Goal: Transaction & Acquisition: Purchase product/service

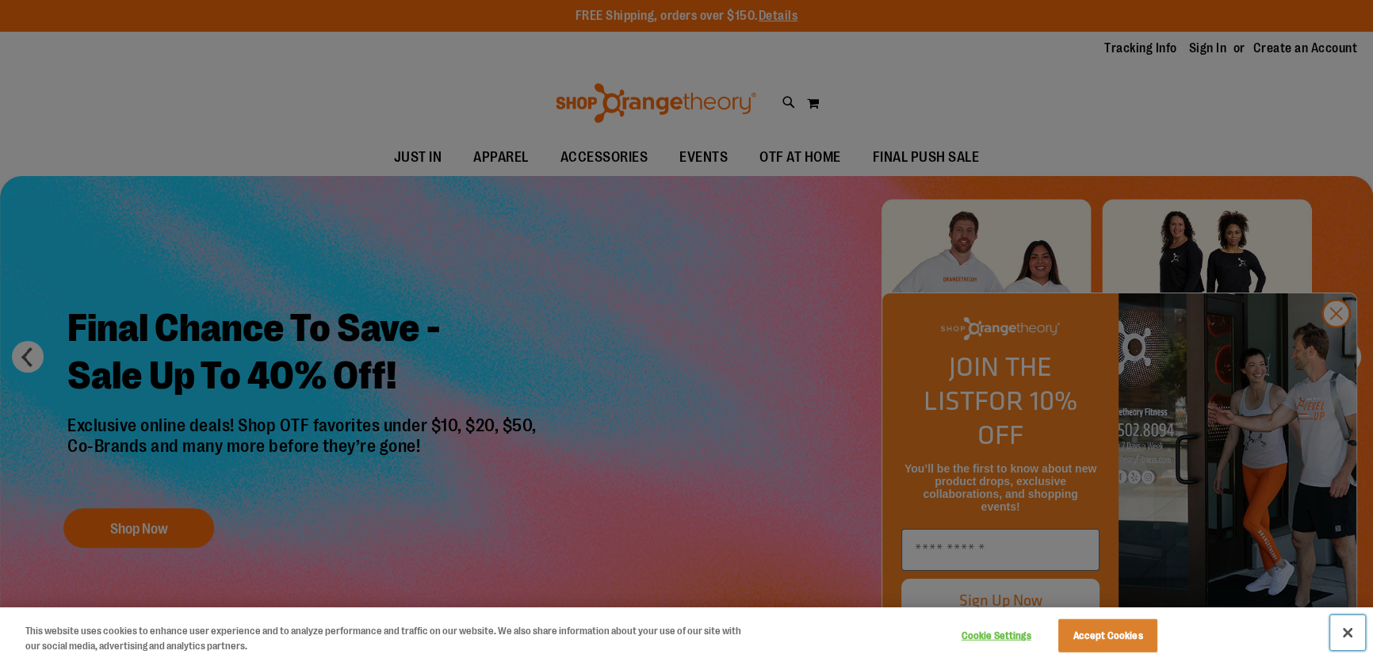
click at [1333, 630] on button "Close" at bounding box center [1347, 632] width 35 height 35
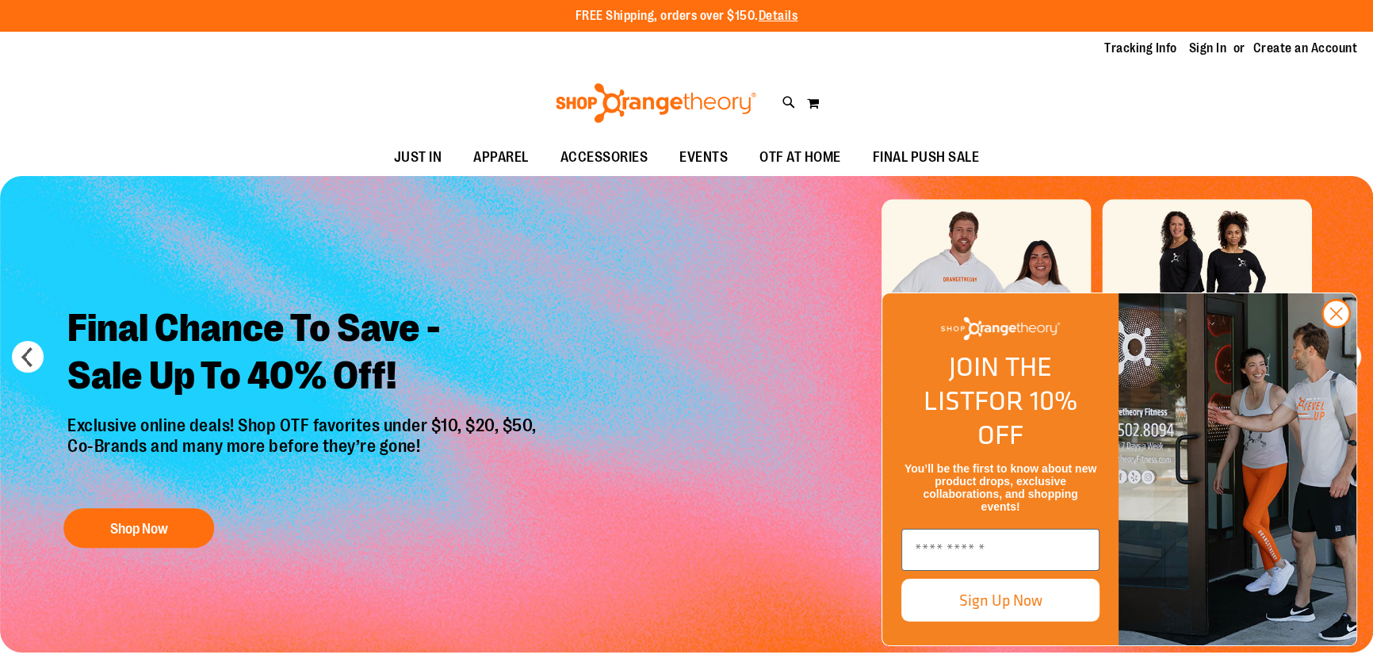
click at [1354, 344] on img "FLYOUT Form" at bounding box center [1237, 469] width 238 height 352
click at [1341, 327] on circle "Close dialog" at bounding box center [1336, 313] width 26 height 26
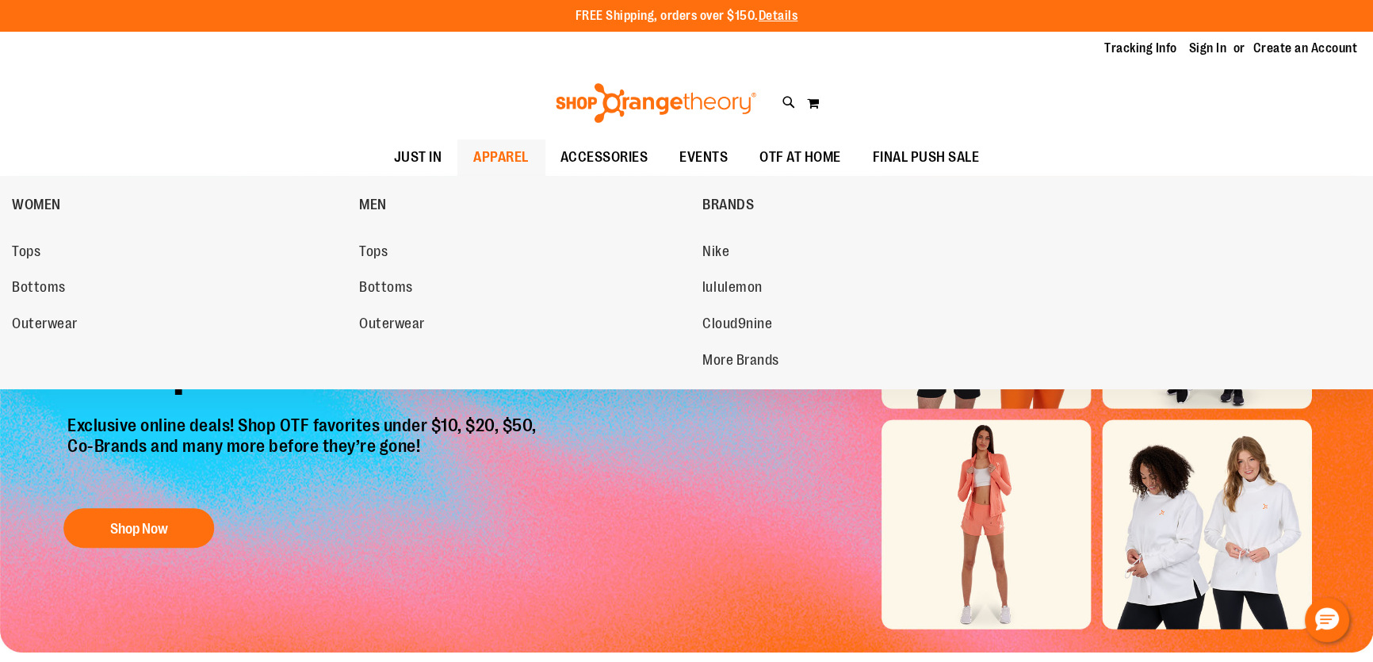
click at [507, 145] on span "APPAREL" at bounding box center [500, 158] width 55 height 36
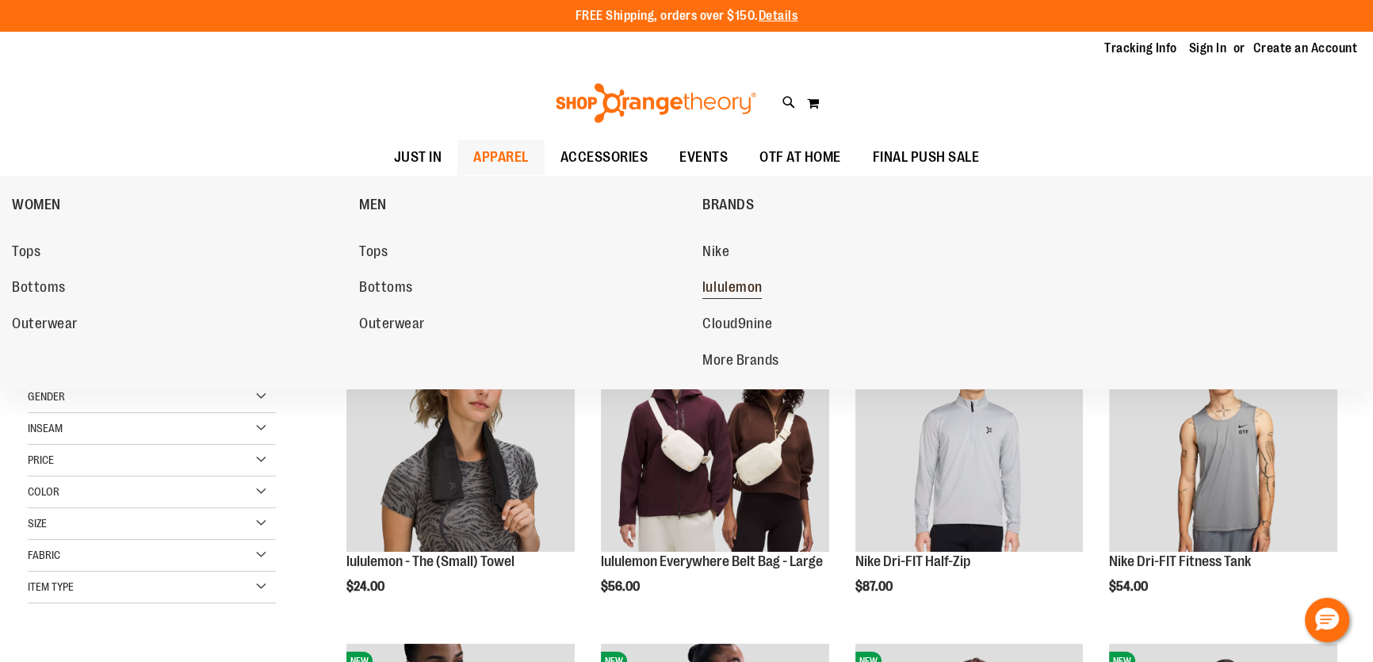
type input "**********"
click at [742, 288] on span "lululemon" at bounding box center [732, 289] width 60 height 20
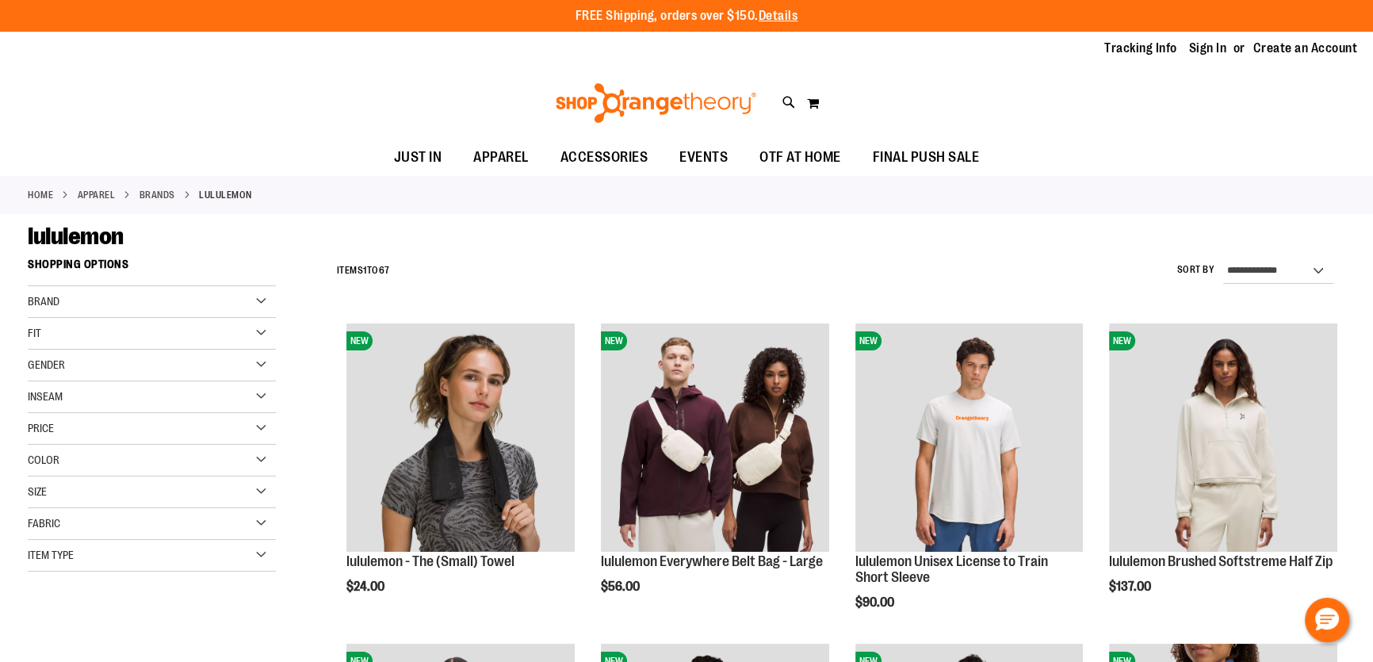
type input "**********"
click at [89, 380] on div "Gender" at bounding box center [152, 366] width 248 height 32
click at [40, 415] on link "Women 46 items" at bounding box center [143, 414] width 238 height 17
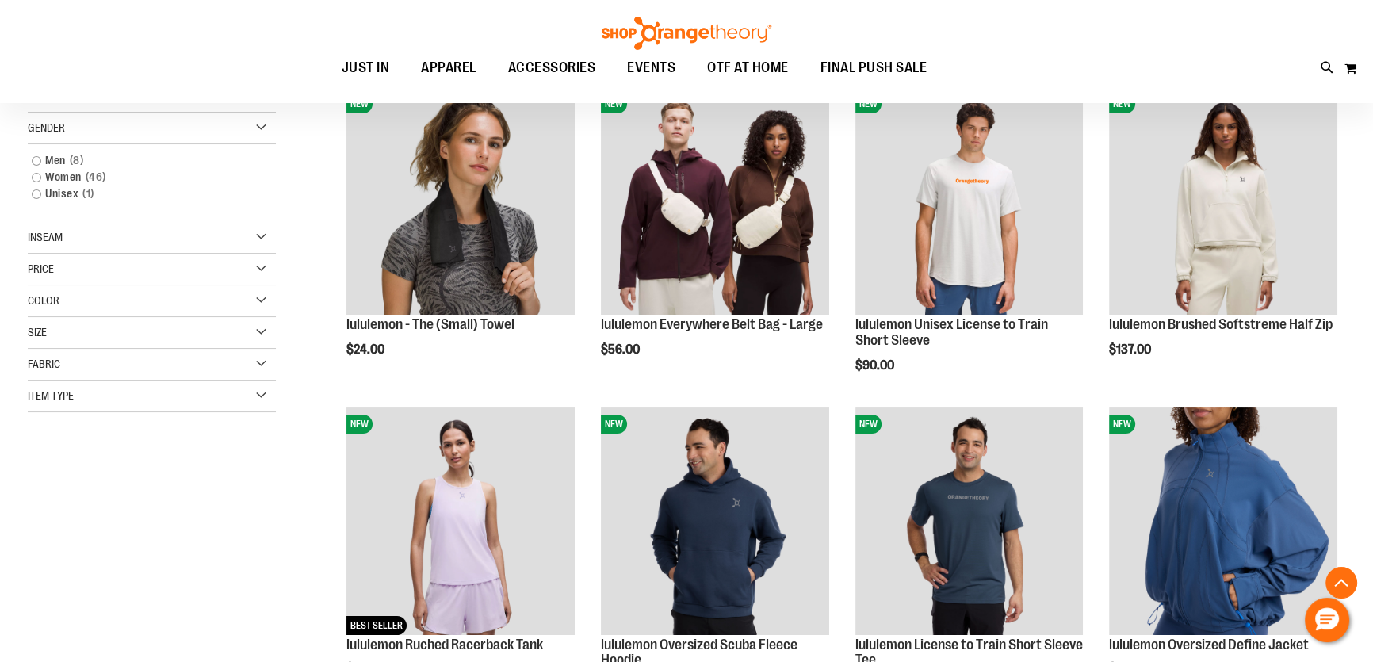
scroll to position [250, 0]
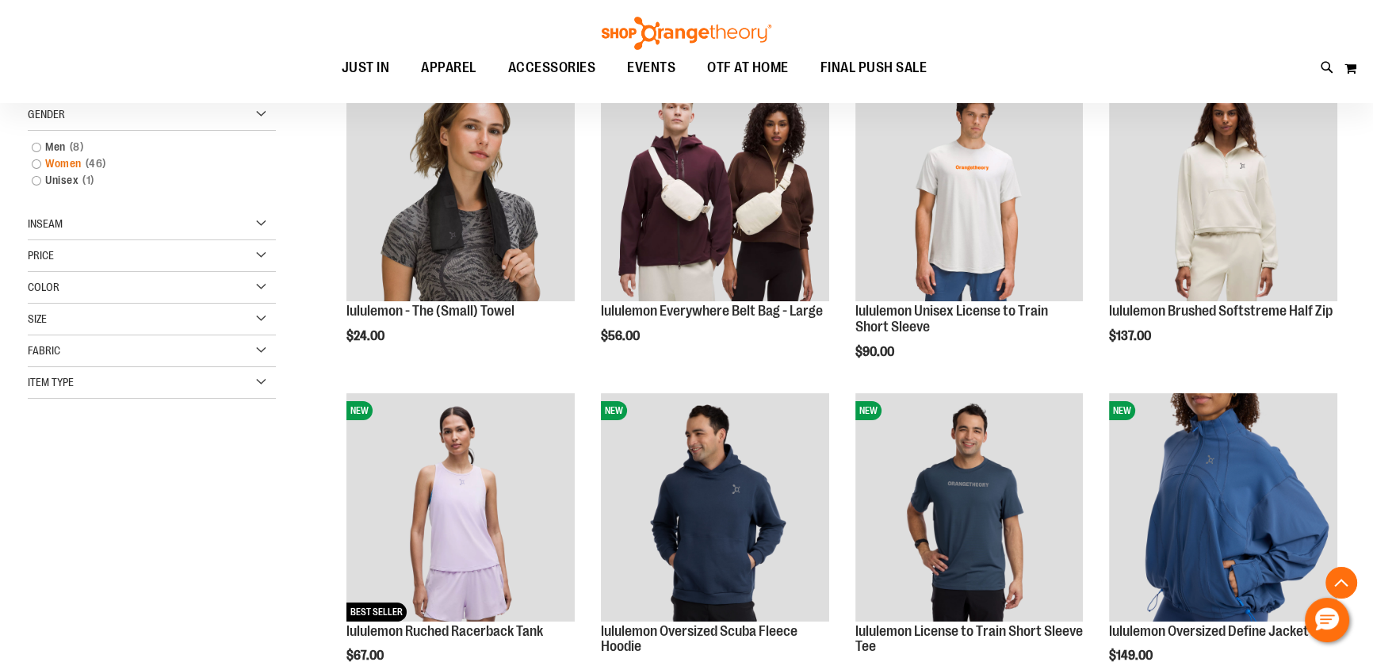
click at [36, 166] on link "Women 46 items" at bounding box center [143, 163] width 238 height 17
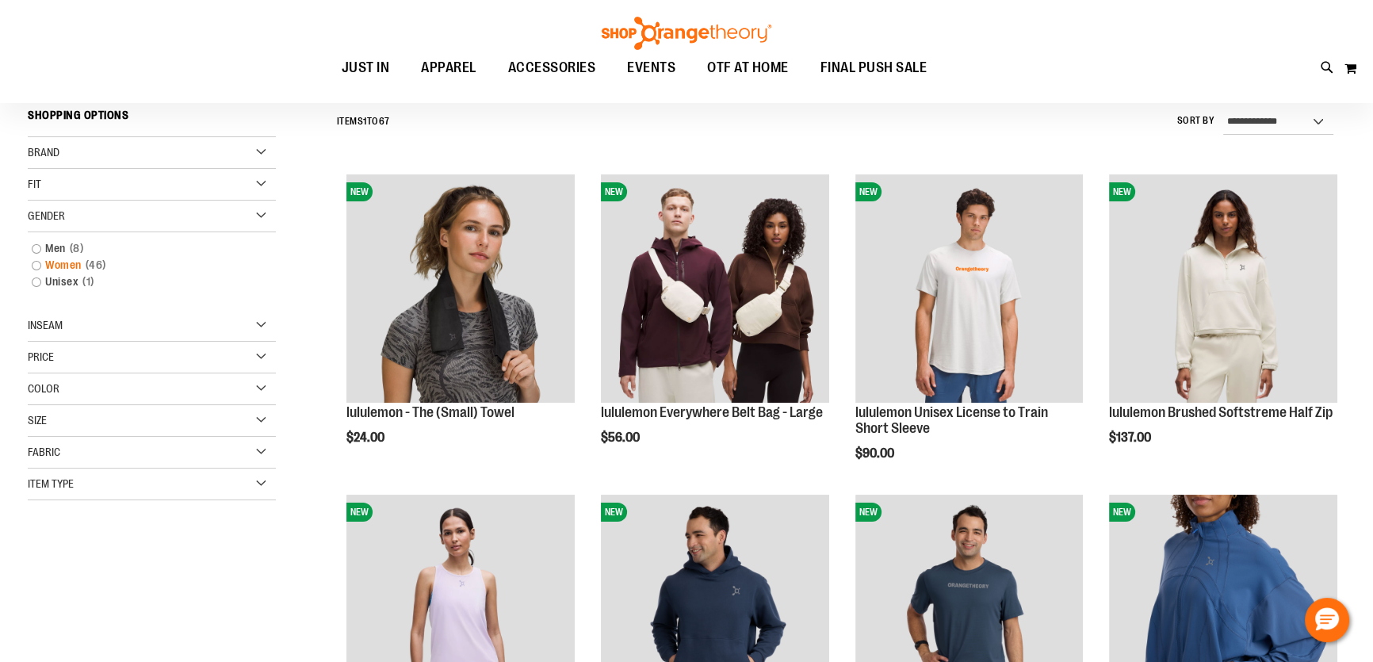
scroll to position [147, 0]
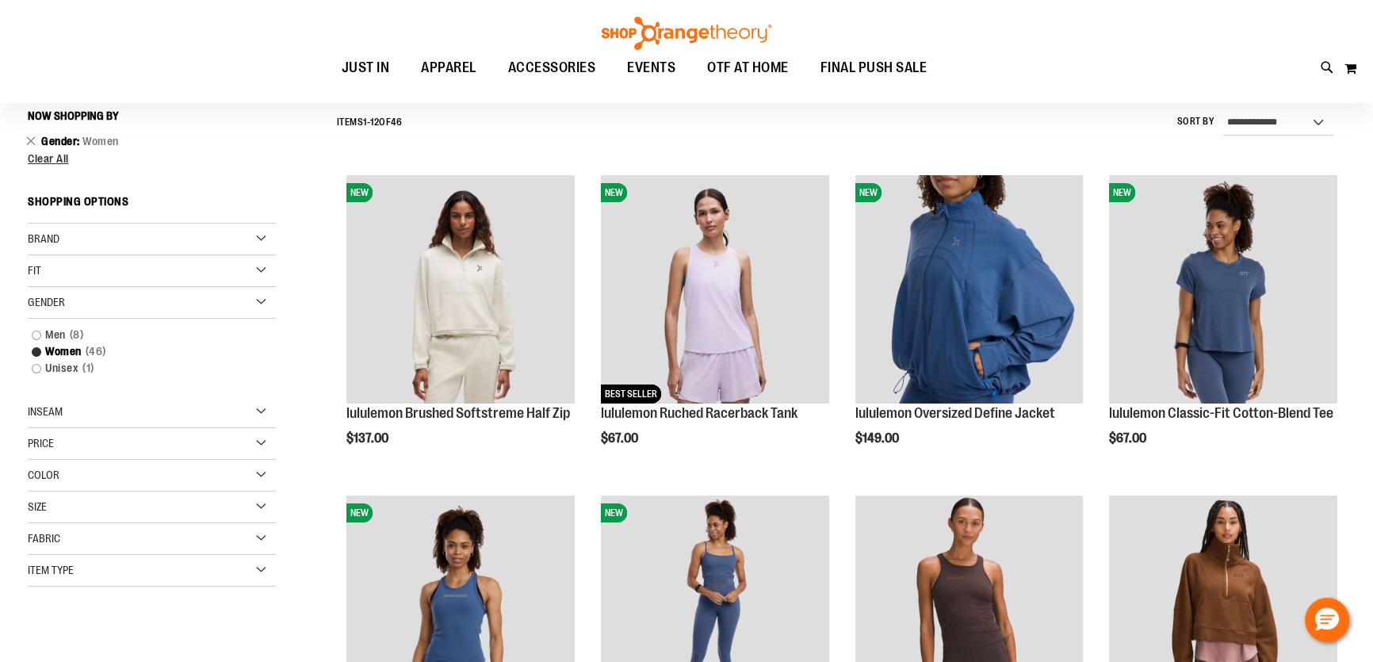
click at [113, 506] on div "Size" at bounding box center [152, 507] width 248 height 32
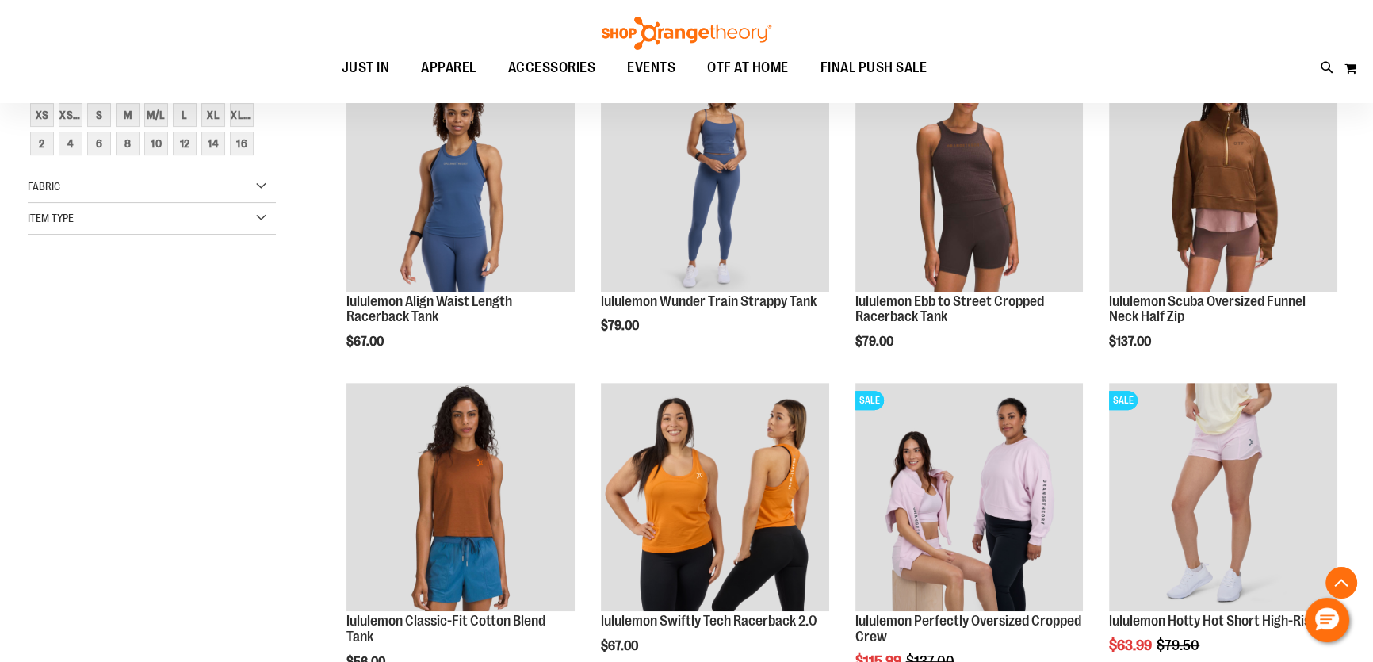
scroll to position [292, 0]
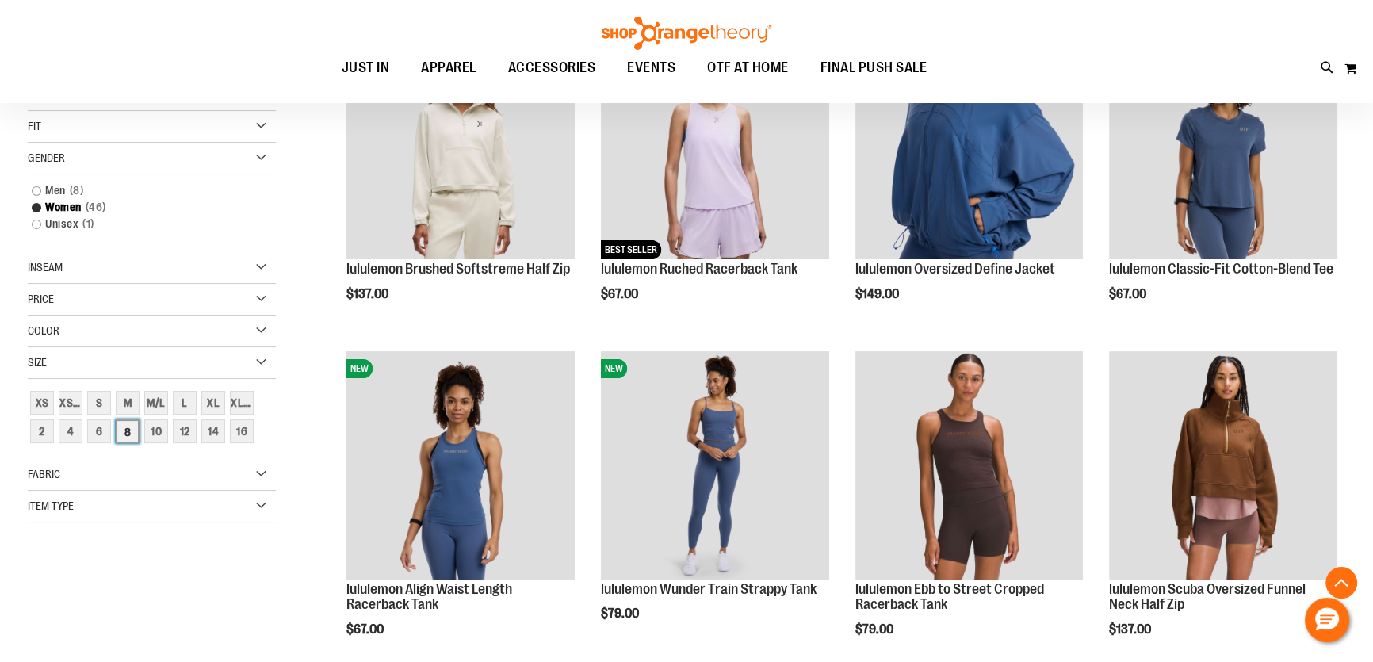
click at [138, 434] on div "8" at bounding box center [128, 431] width 24 height 24
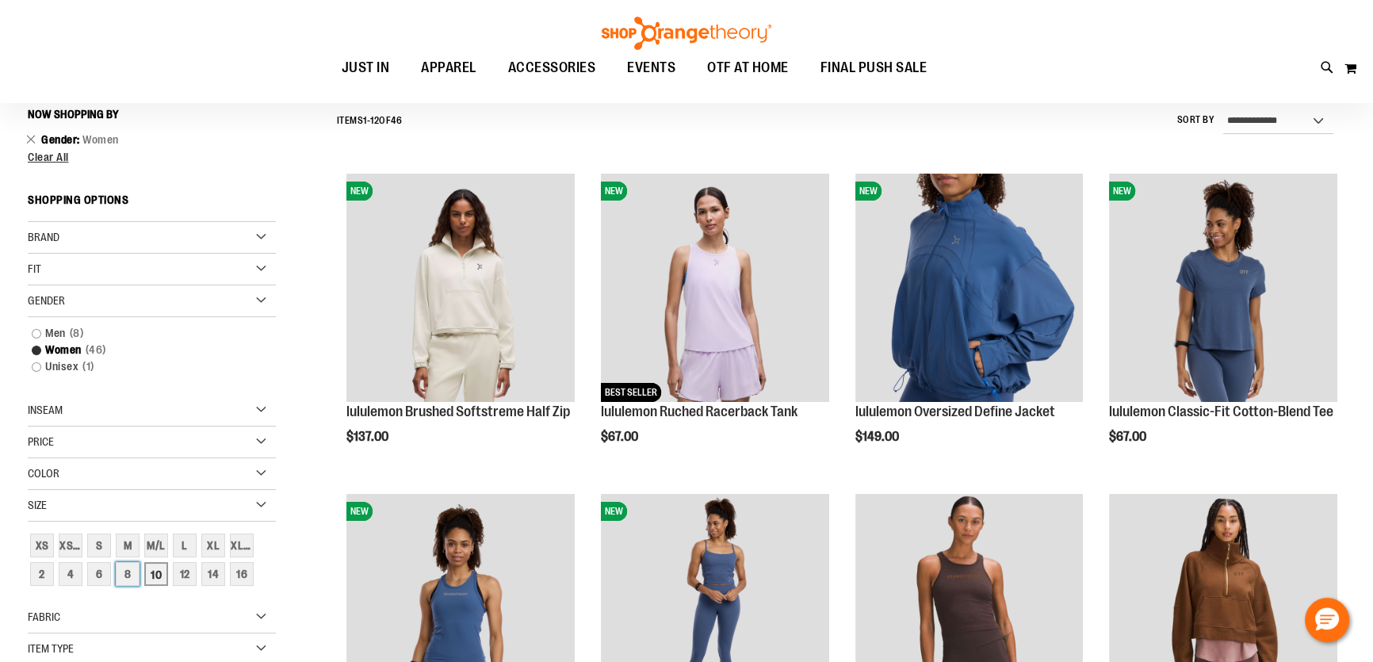
scroll to position [147, 0]
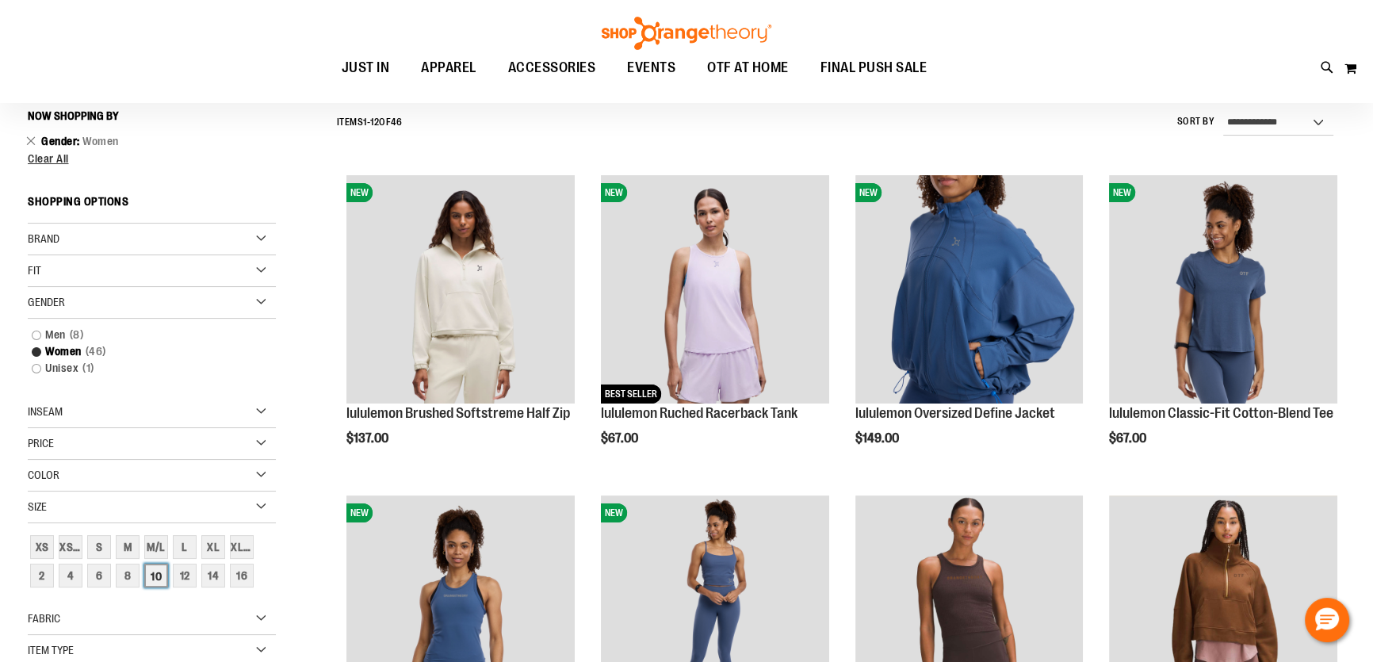
click at [159, 575] on div "10" at bounding box center [156, 576] width 24 height 24
click at [136, 575] on div "8" at bounding box center [128, 576] width 24 height 24
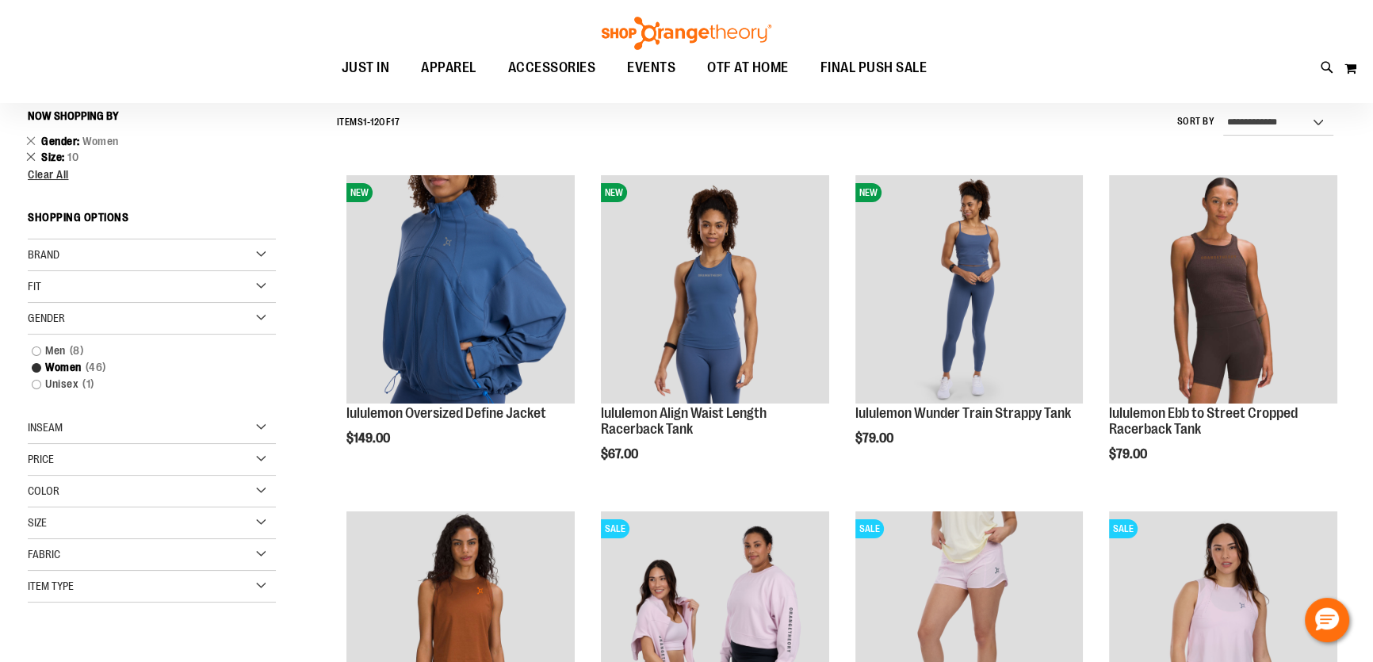
click at [33, 158] on link "Remove This Item" at bounding box center [31, 156] width 10 height 16
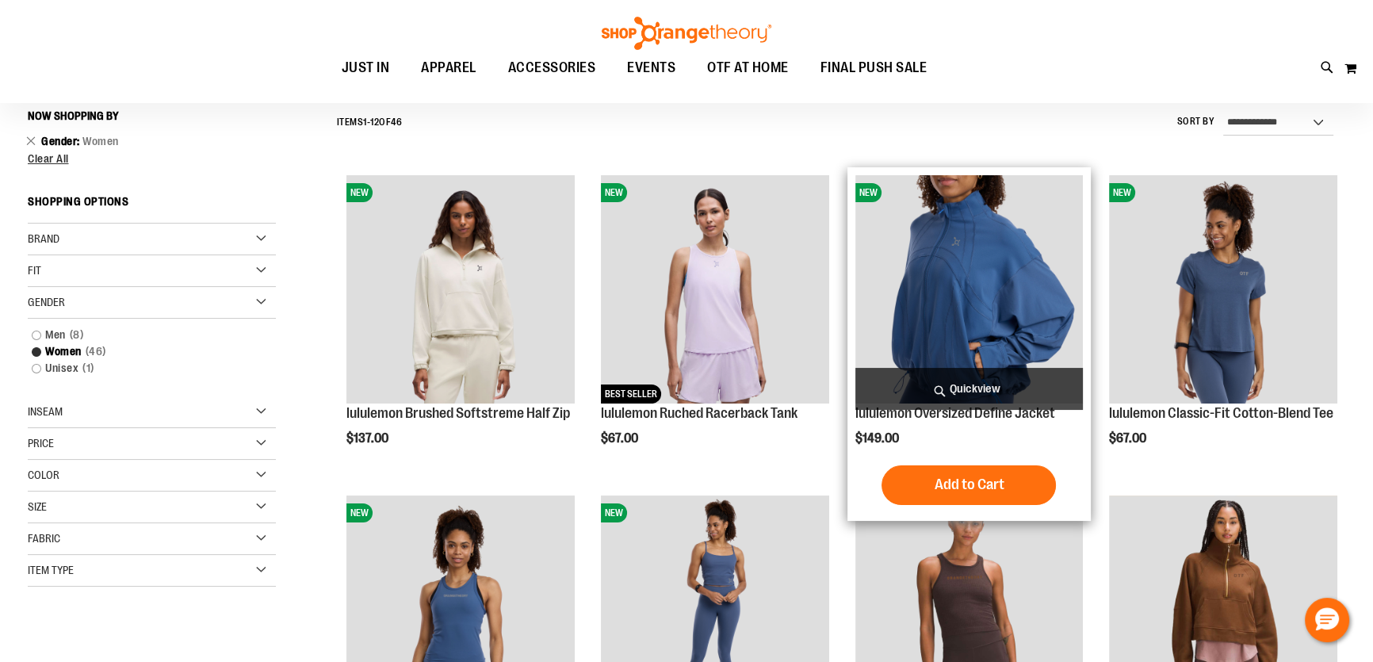
click at [1033, 300] on img "product" at bounding box center [969, 289] width 228 height 228
click at [943, 325] on img "product" at bounding box center [969, 289] width 228 height 228
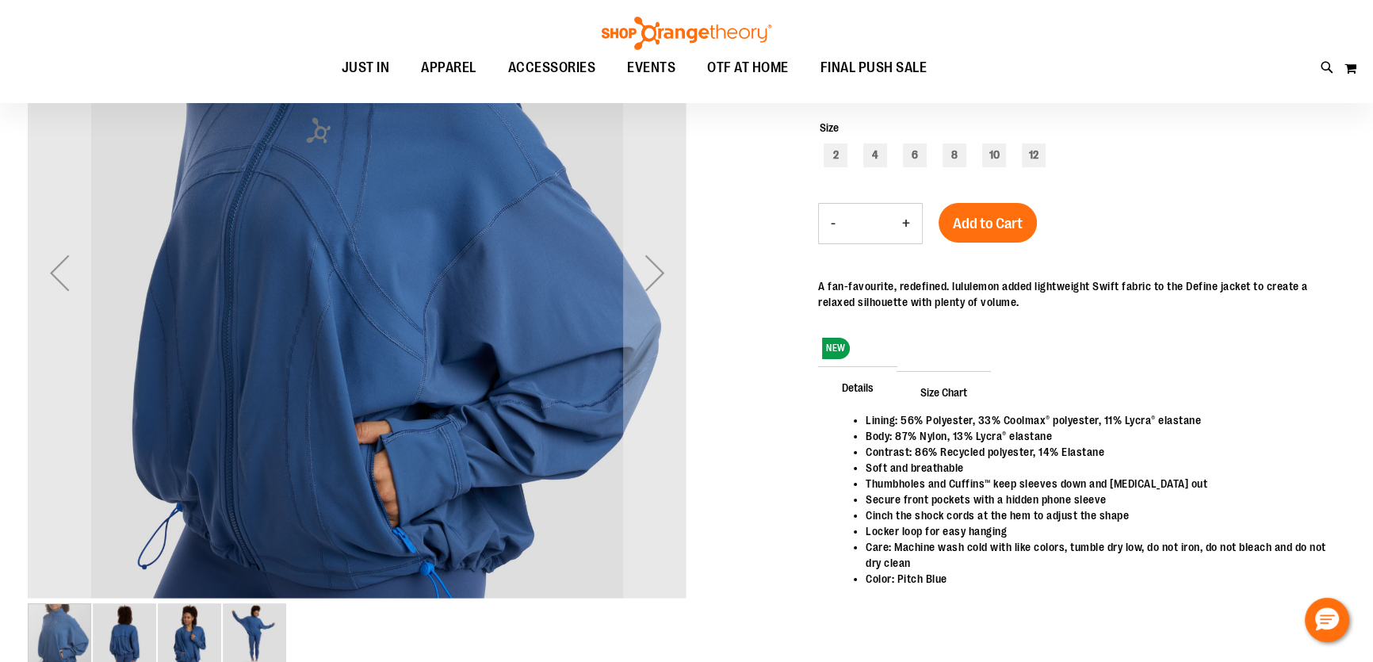
scroll to position [111, 0]
type input "**********"
click at [114, 641] on img "image 2 of 4" at bounding box center [124, 635] width 63 height 63
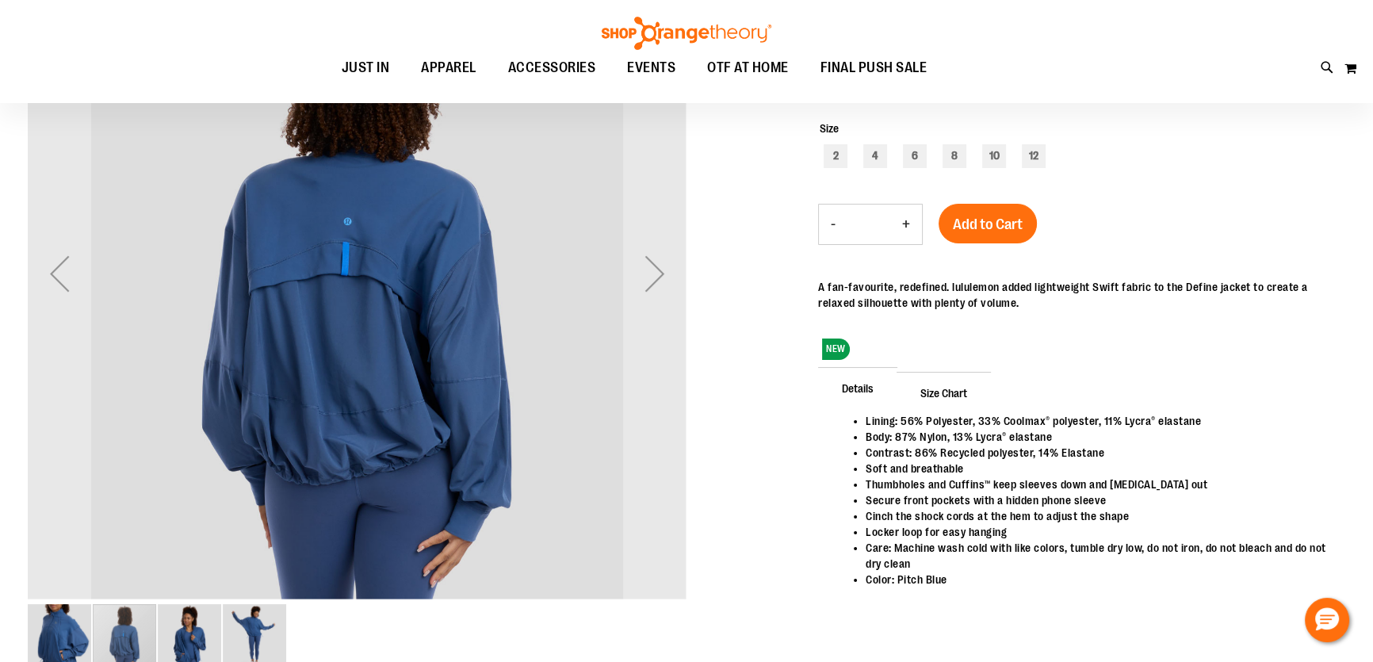
click at [182, 630] on img "image 3 of 4" at bounding box center [189, 635] width 63 height 63
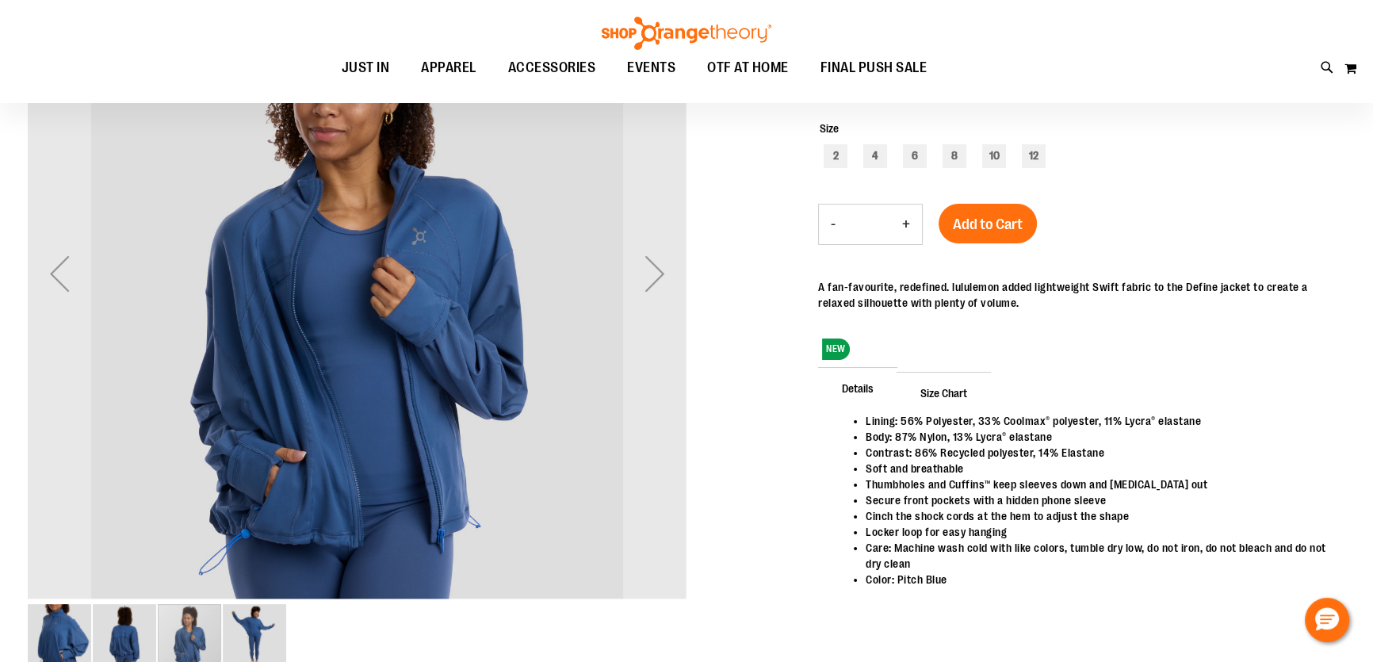
click at [279, 625] on img "image 4 of 4" at bounding box center [254, 635] width 63 height 63
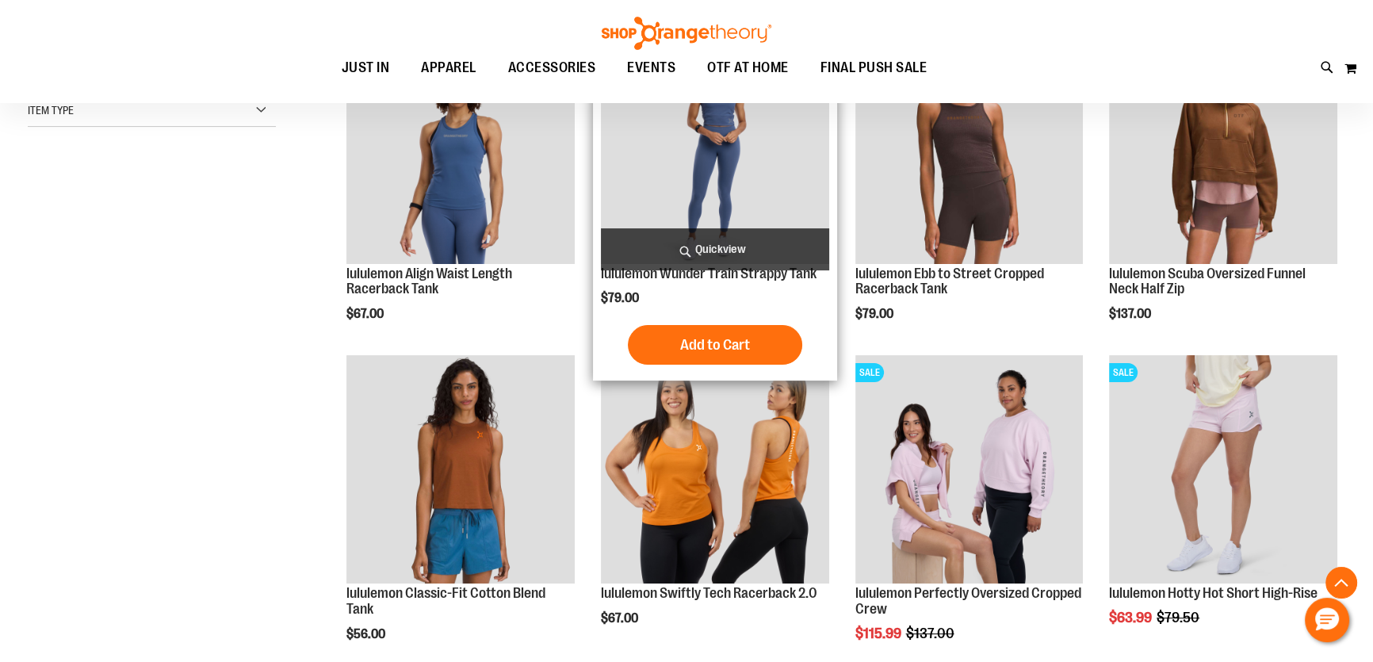
scroll to position [360, 0]
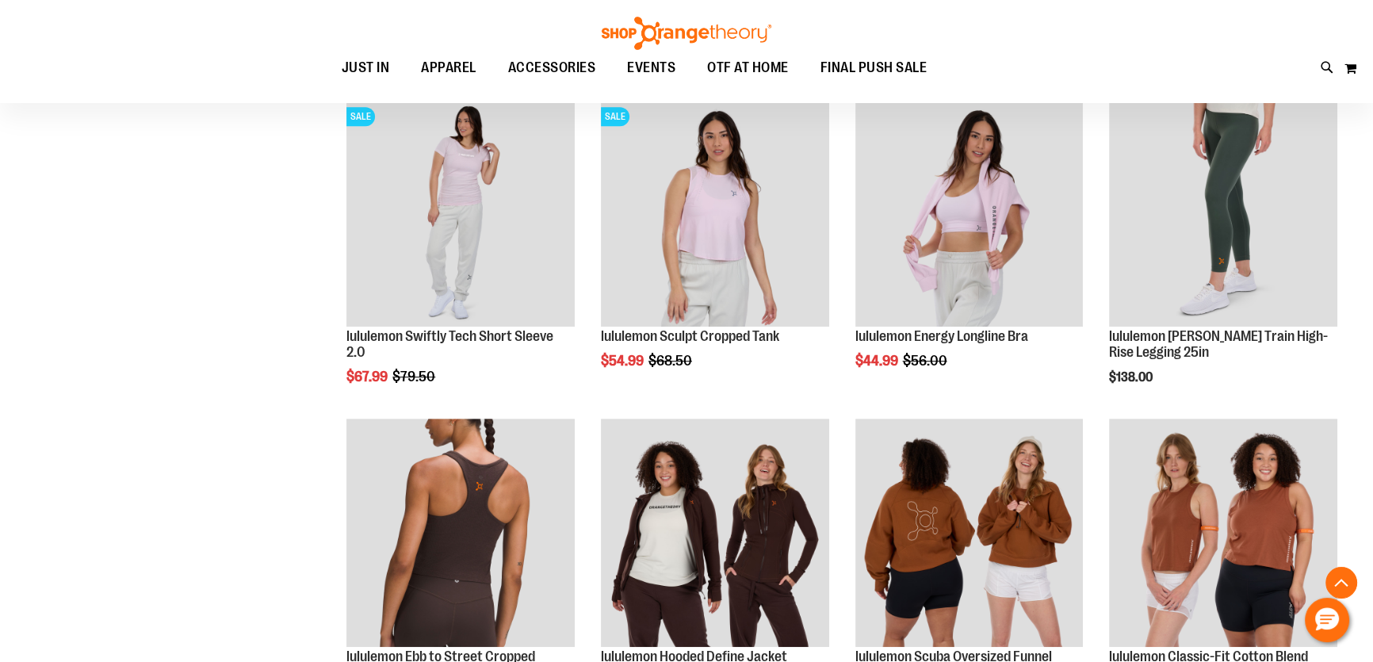
scroll to position [1297, 0]
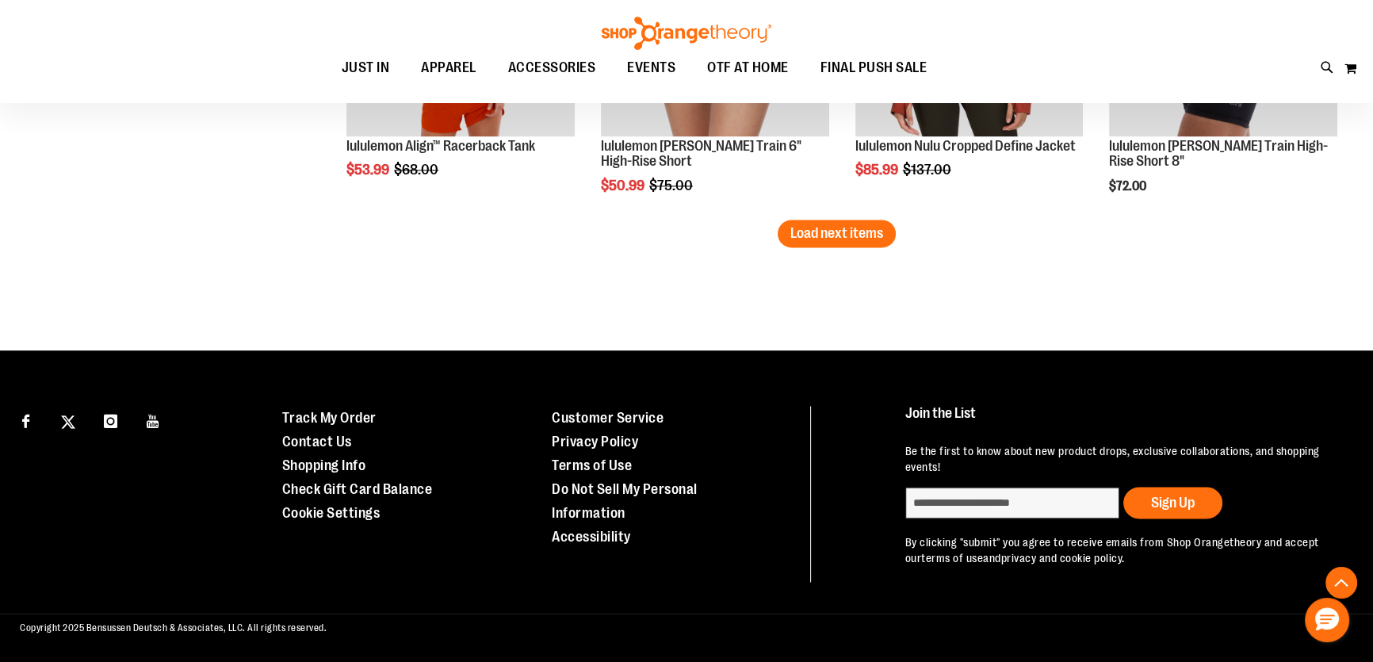
scroll to position [2726, 0]
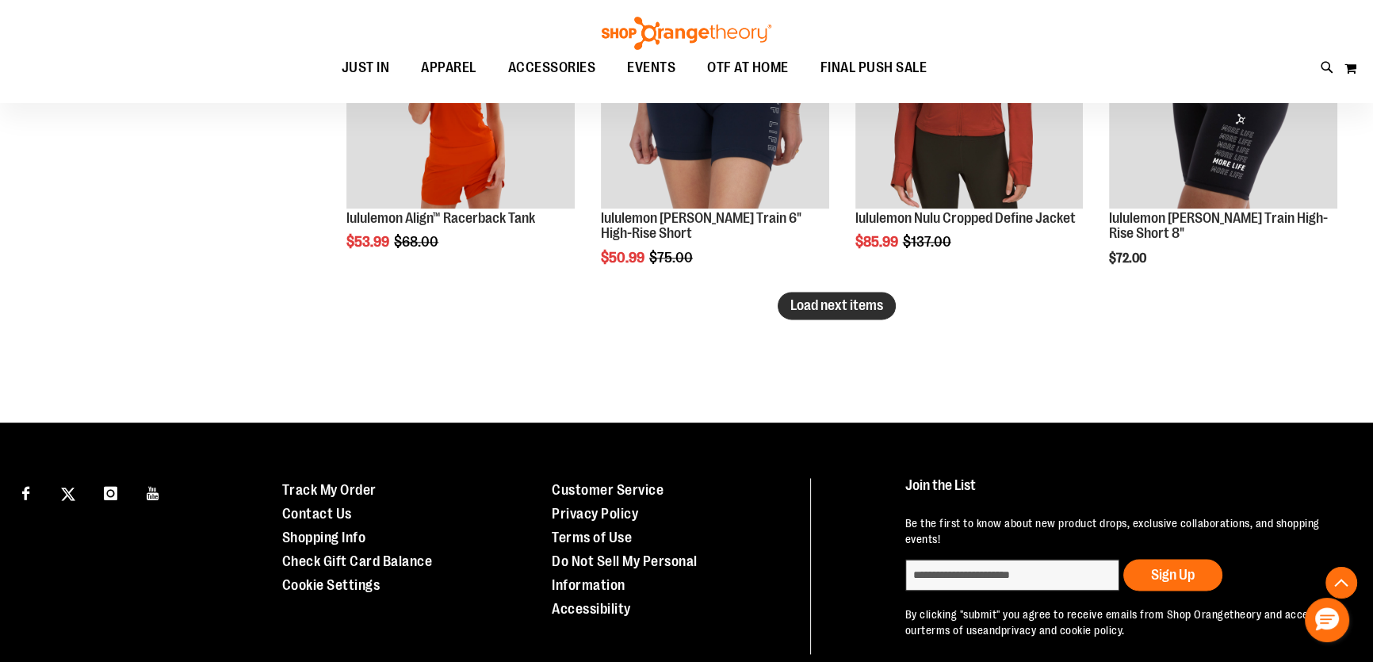
type input "**********"
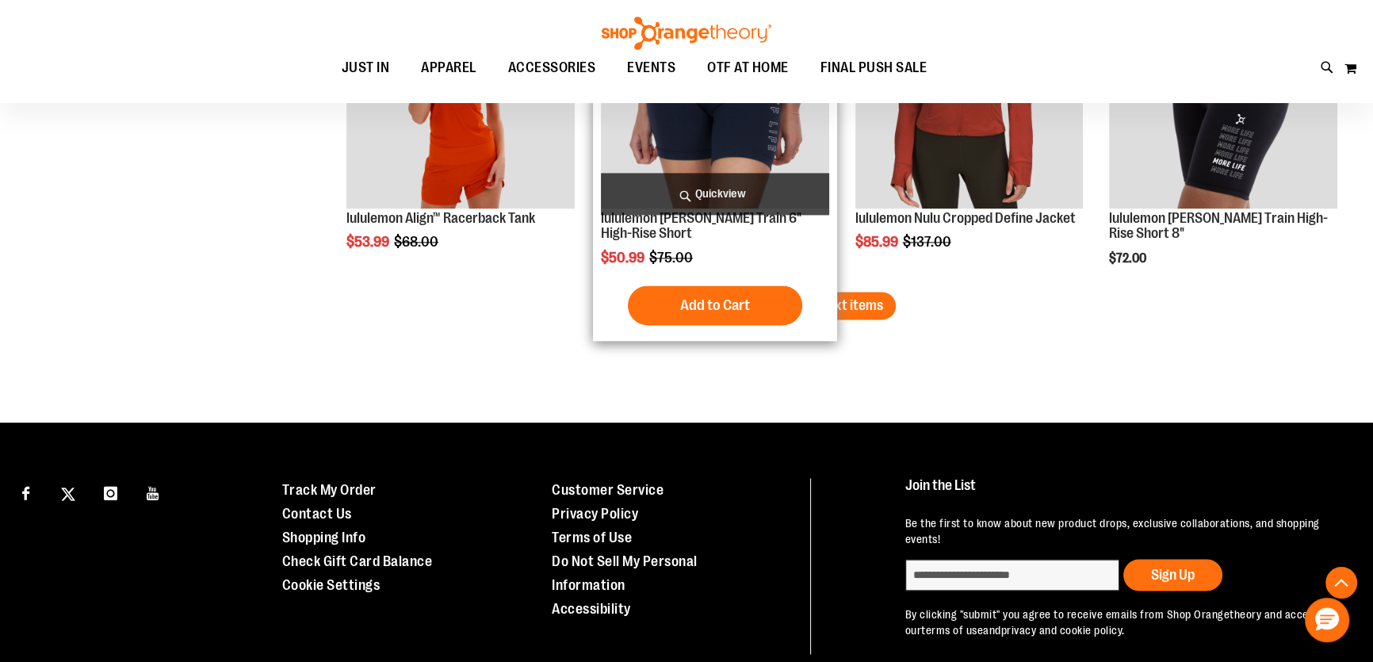
scroll to position [2510, 0]
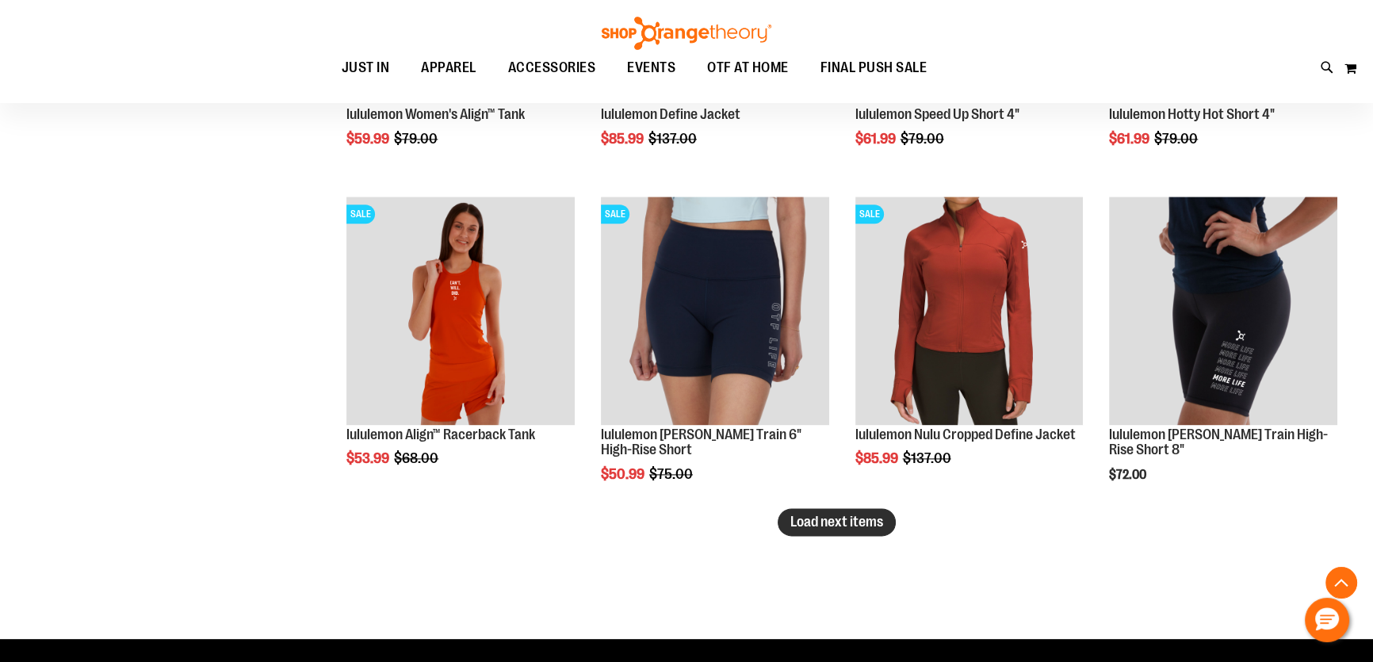
click at [843, 531] on button "Load next items" at bounding box center [837, 522] width 118 height 28
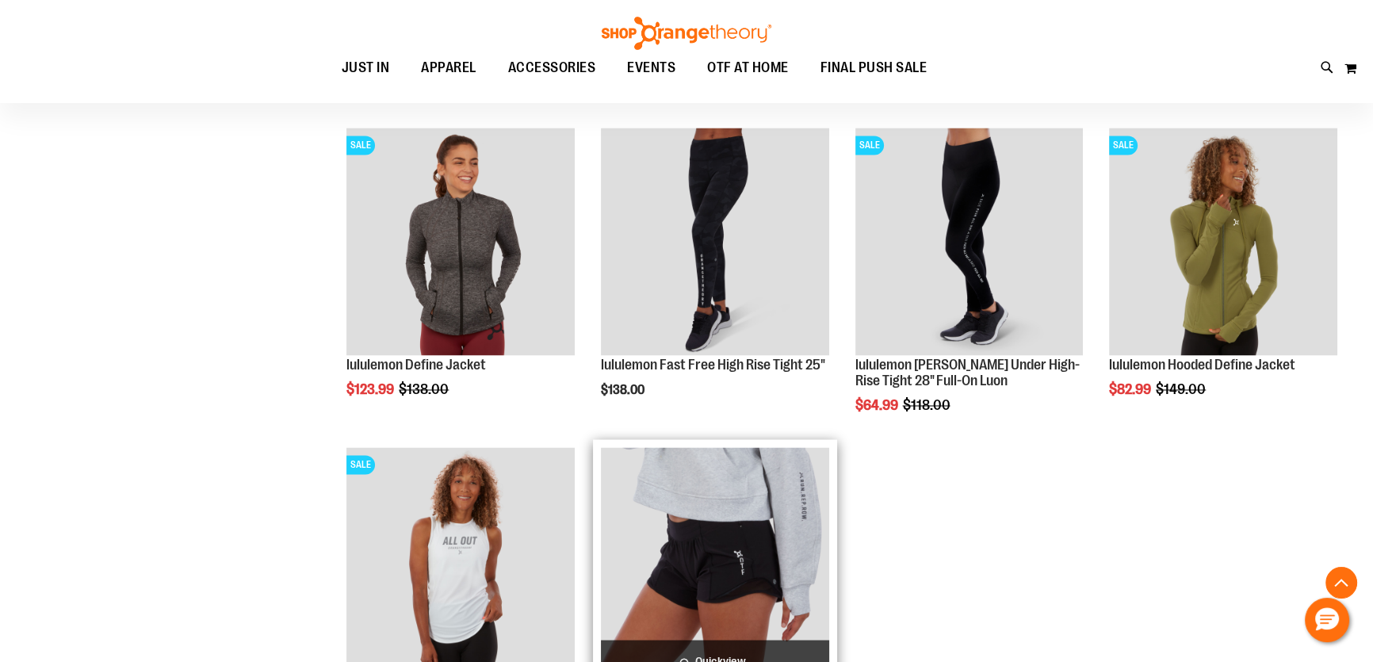
scroll to position [3579, 0]
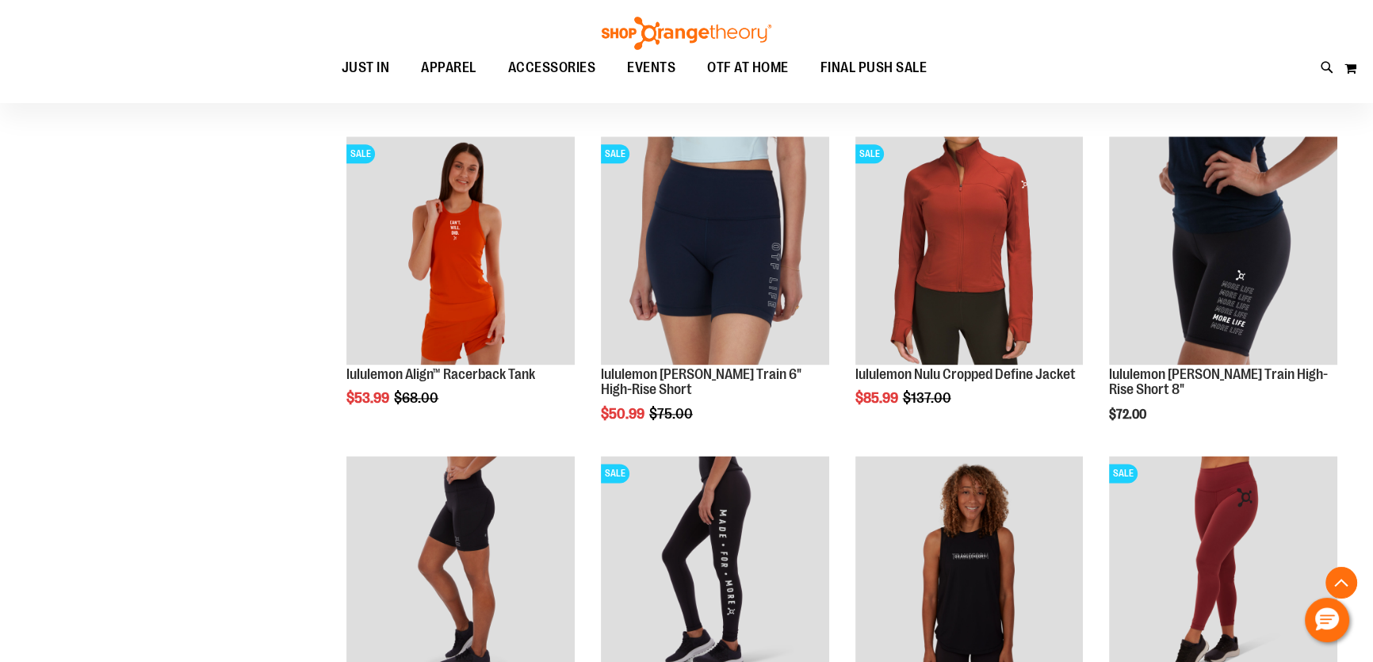
scroll to position [2858, 0]
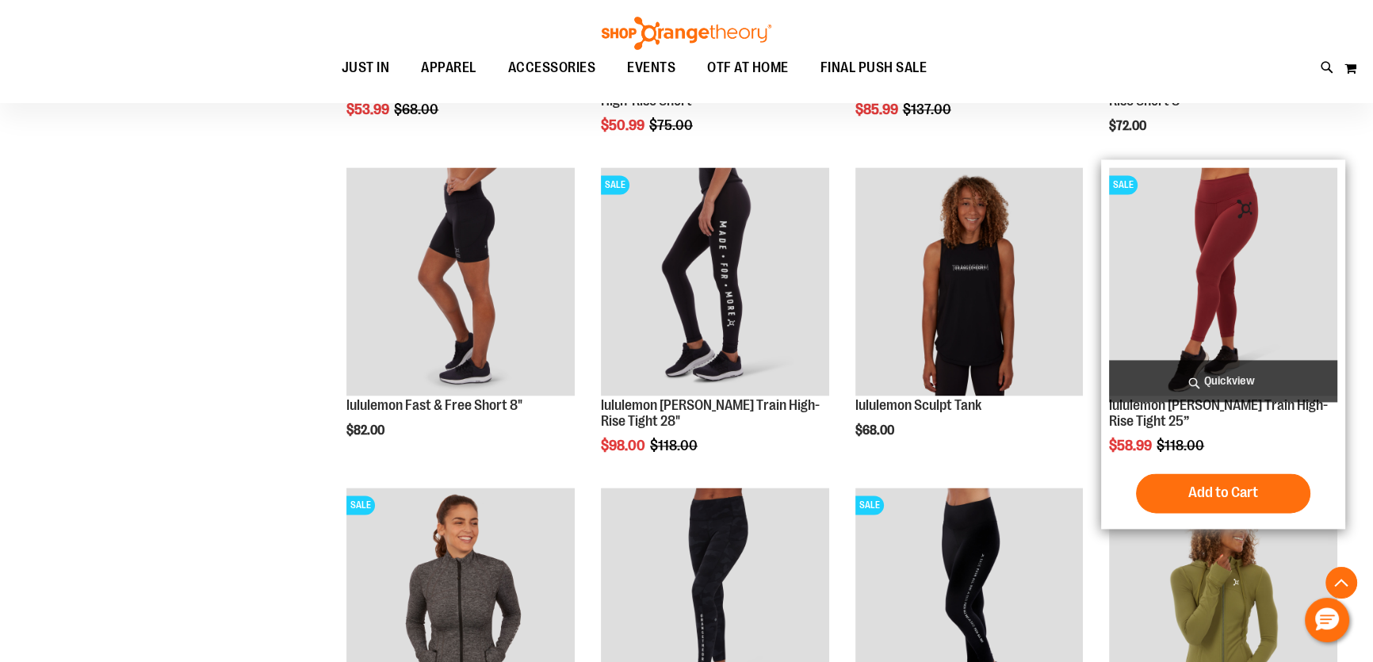
click at [1224, 235] on img "product" at bounding box center [1223, 281] width 228 height 228
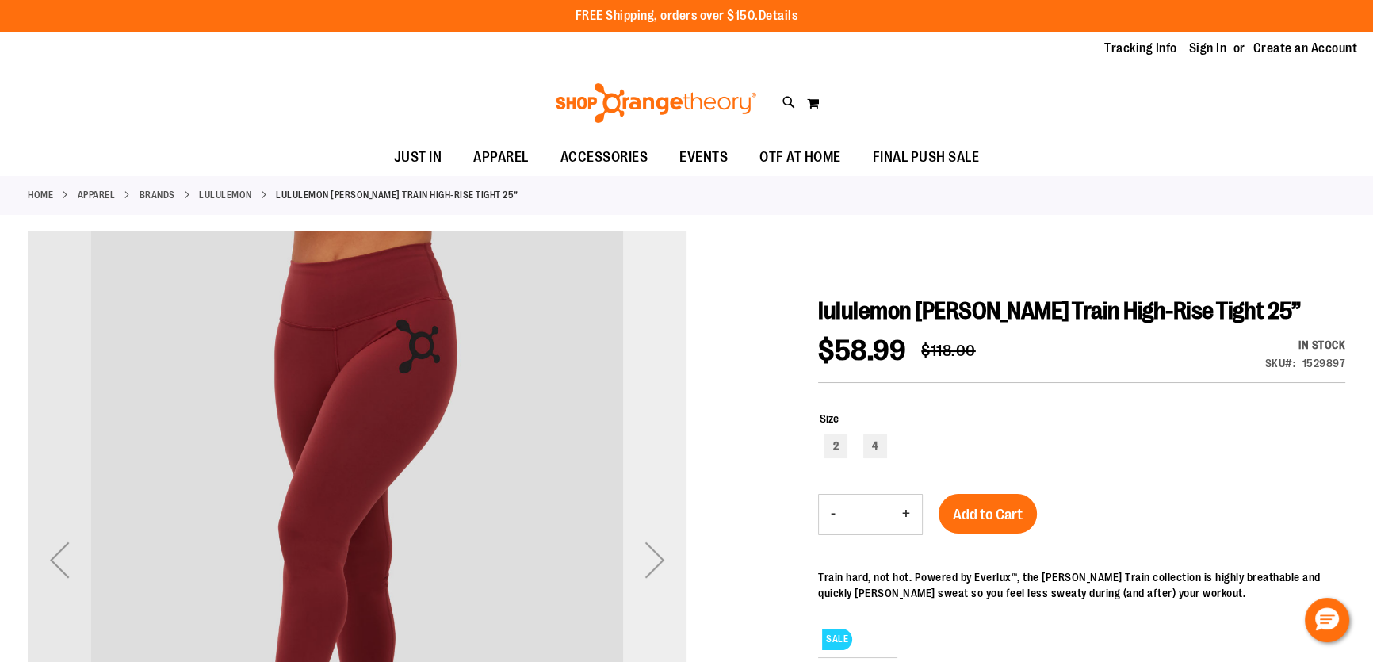
scroll to position [215, 0]
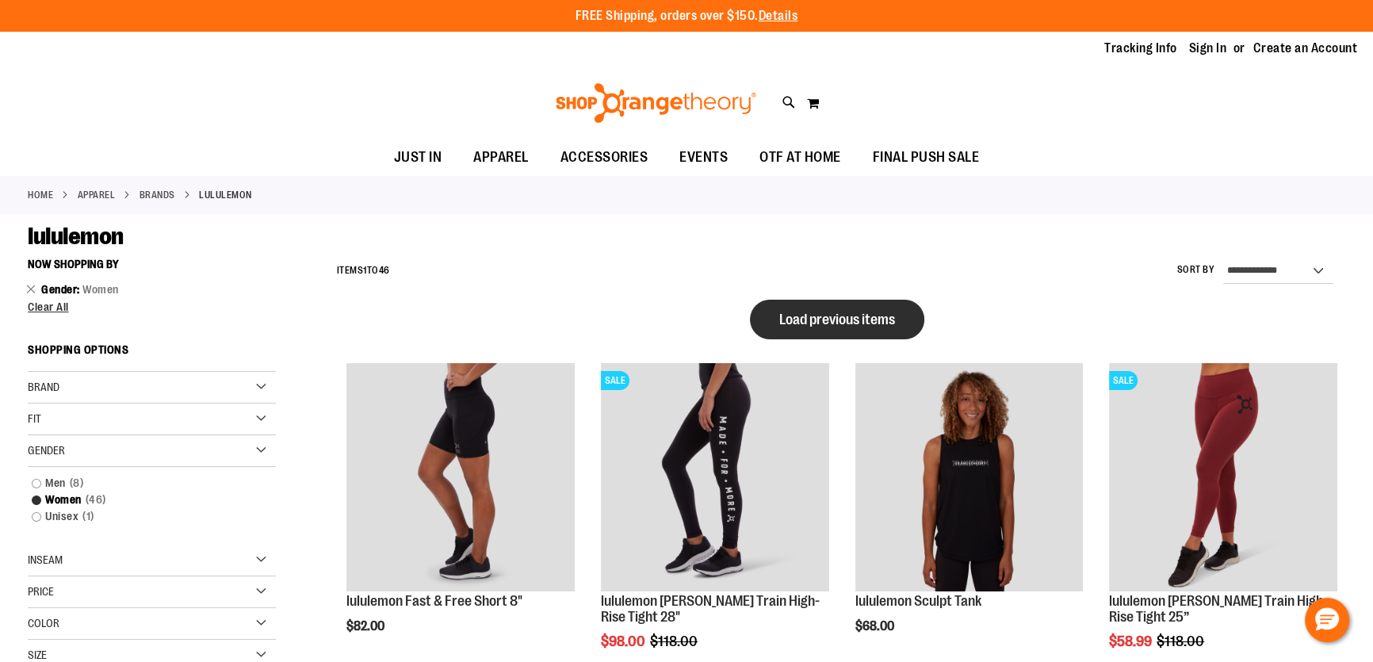
type input "**********"
click at [836, 302] on button "Load previous items" at bounding box center [837, 320] width 174 height 40
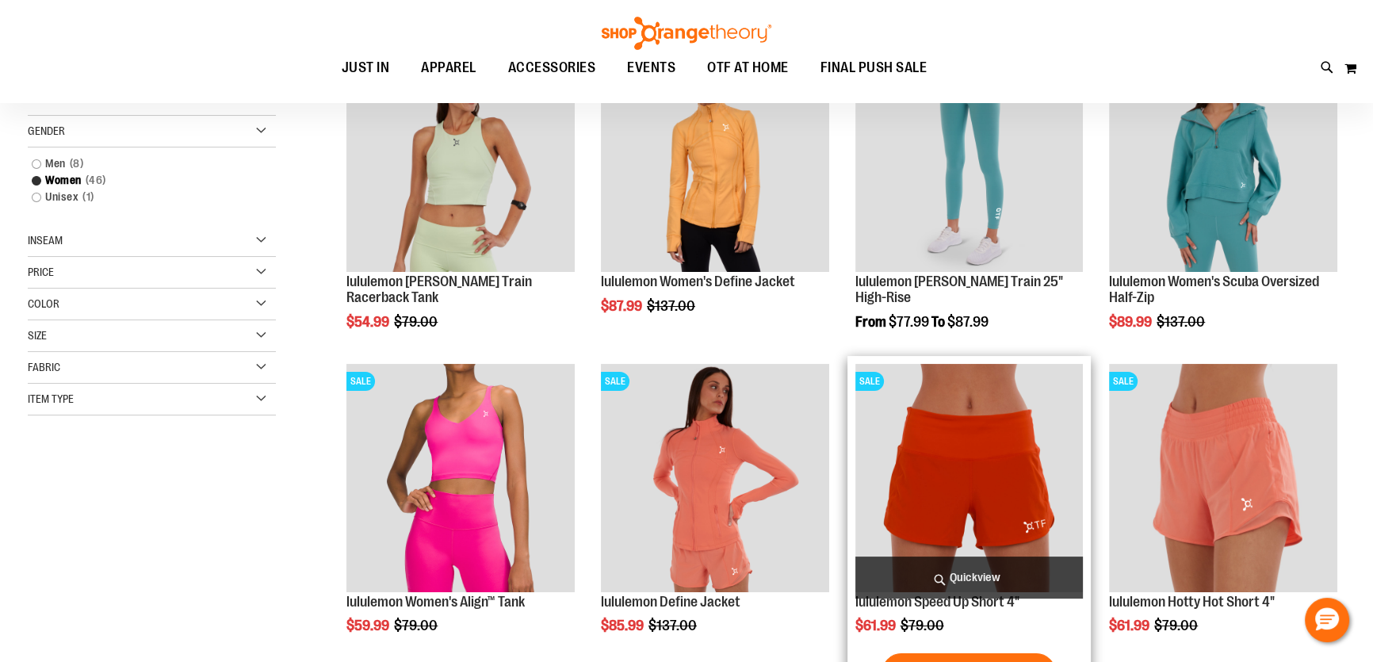
scroll to position [216, 0]
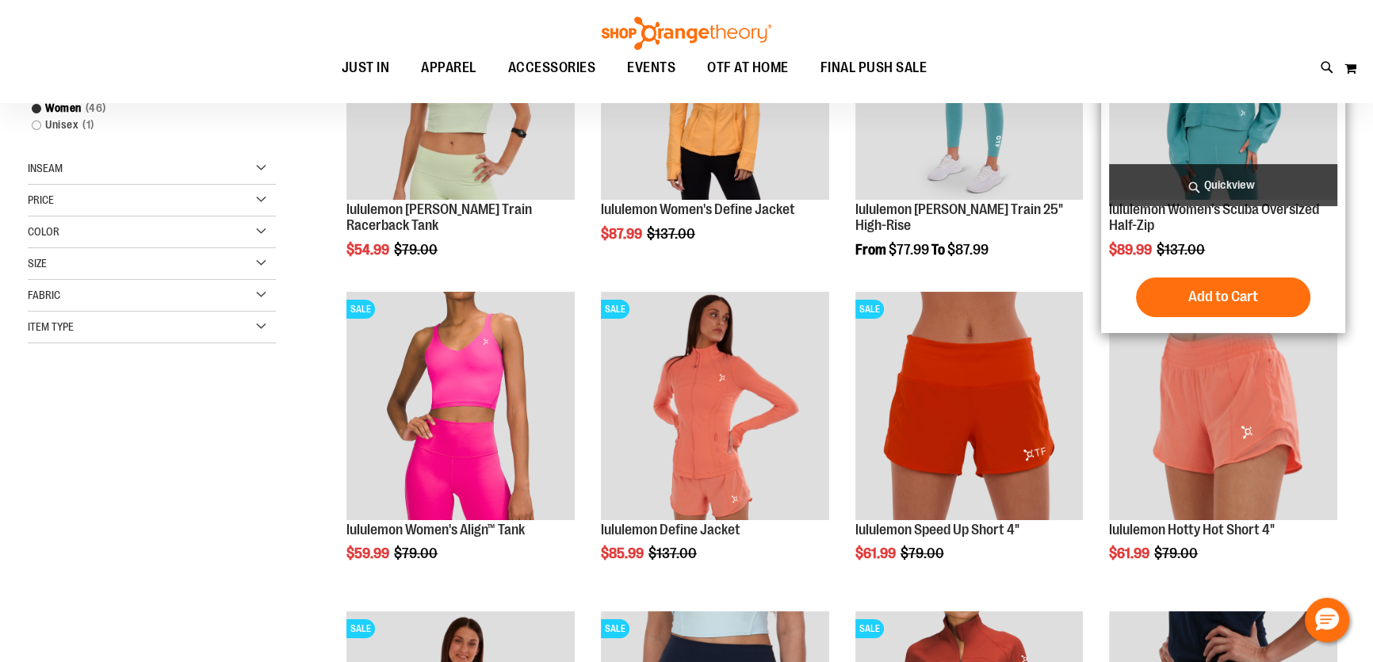
click at [1170, 140] on img "product" at bounding box center [1223, 85] width 228 height 228
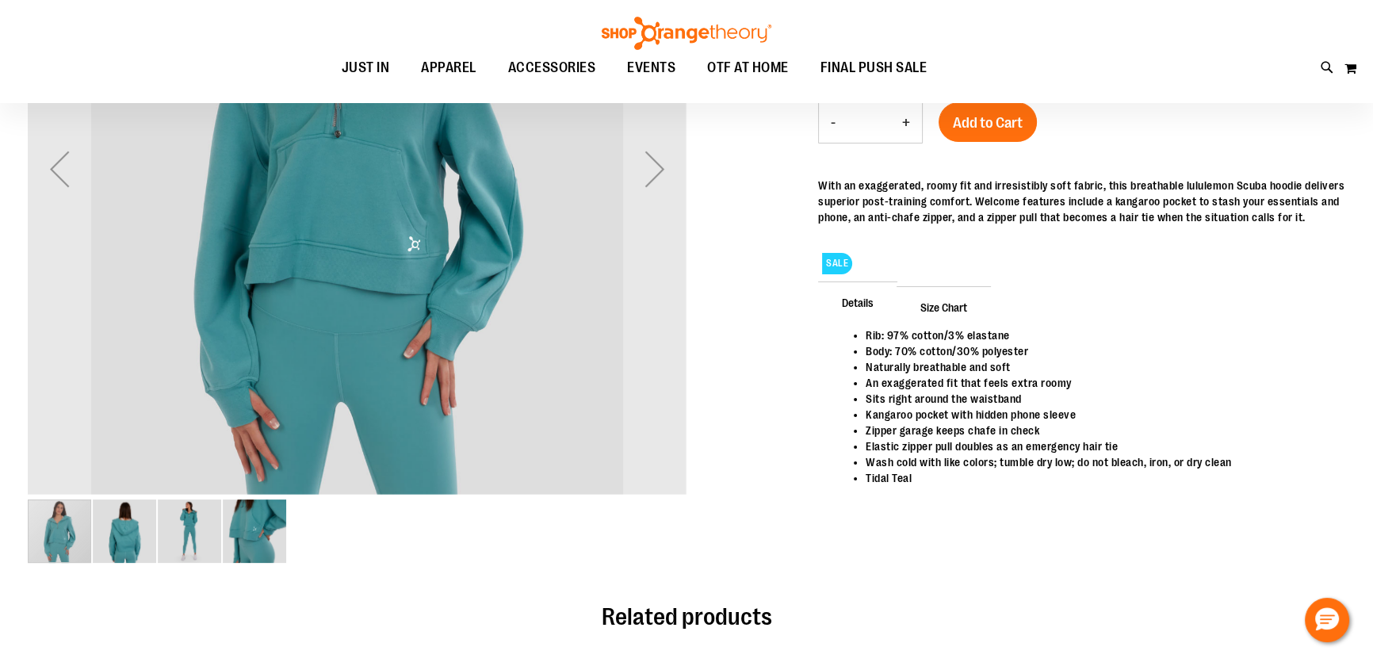
scroll to position [143, 0]
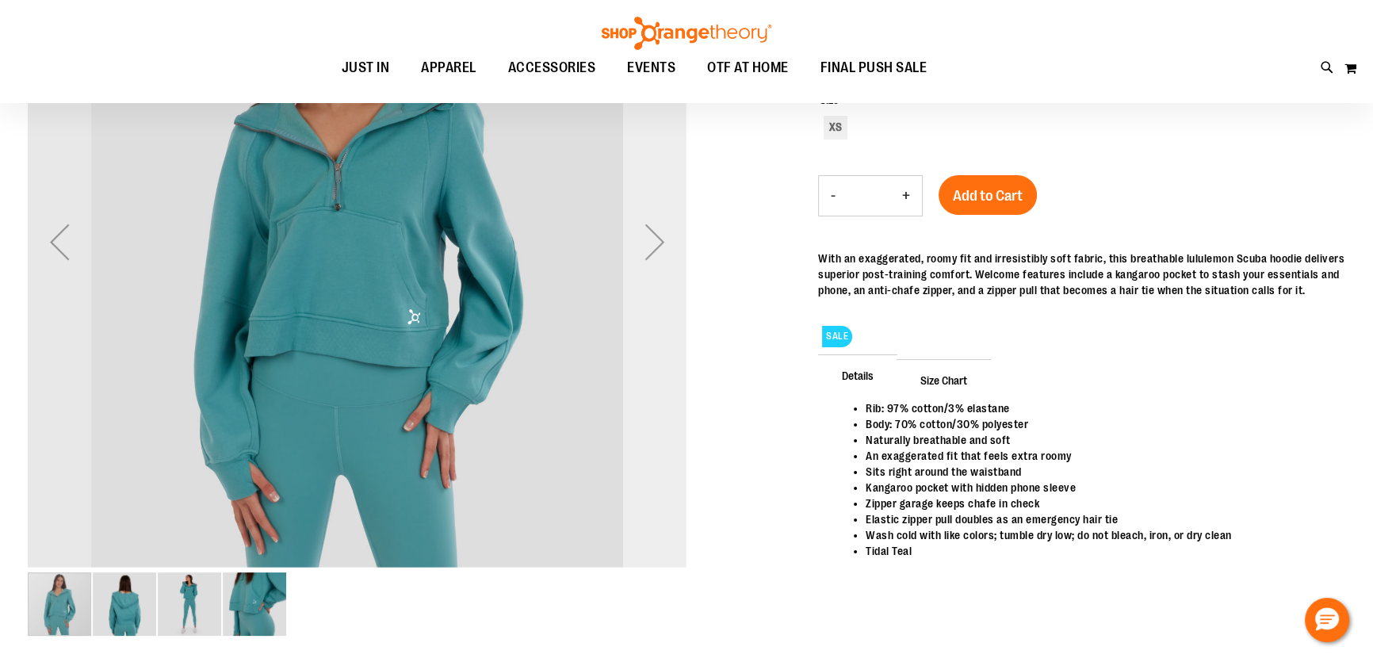
type input "**********"
click at [673, 260] on div "Next" at bounding box center [654, 241] width 63 height 63
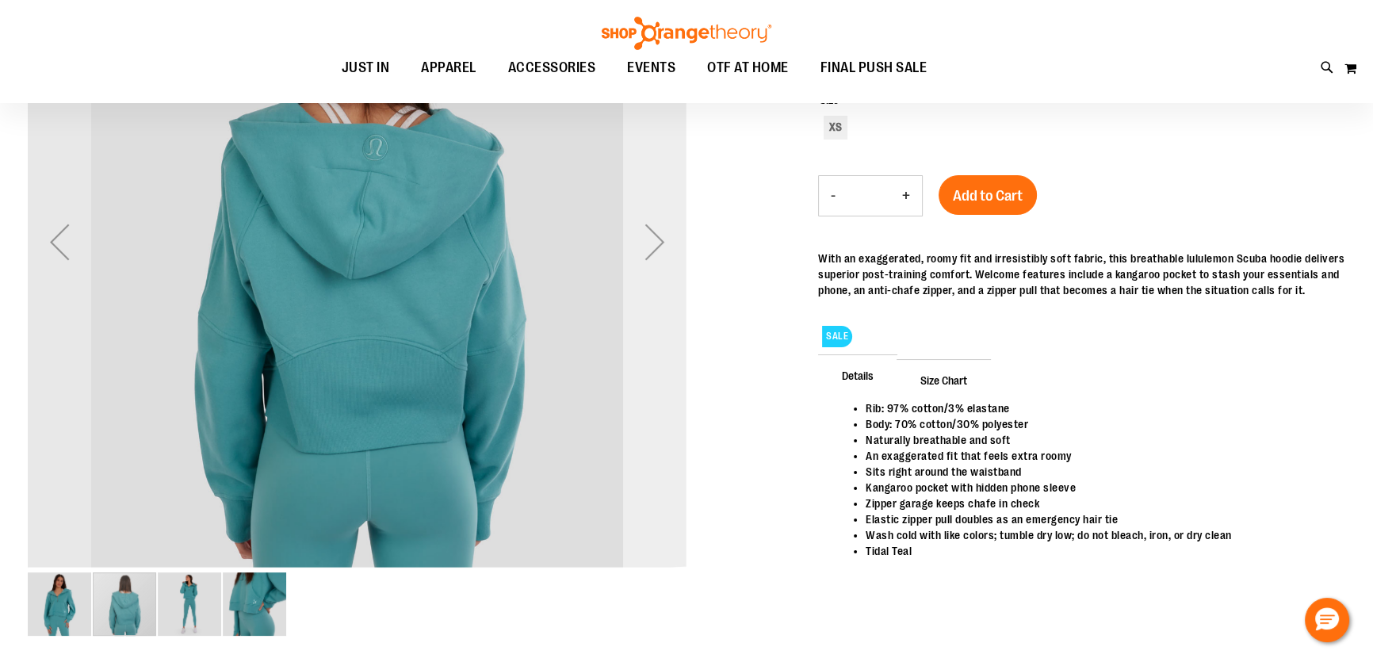
click at [673, 260] on div "Next" at bounding box center [654, 241] width 63 height 63
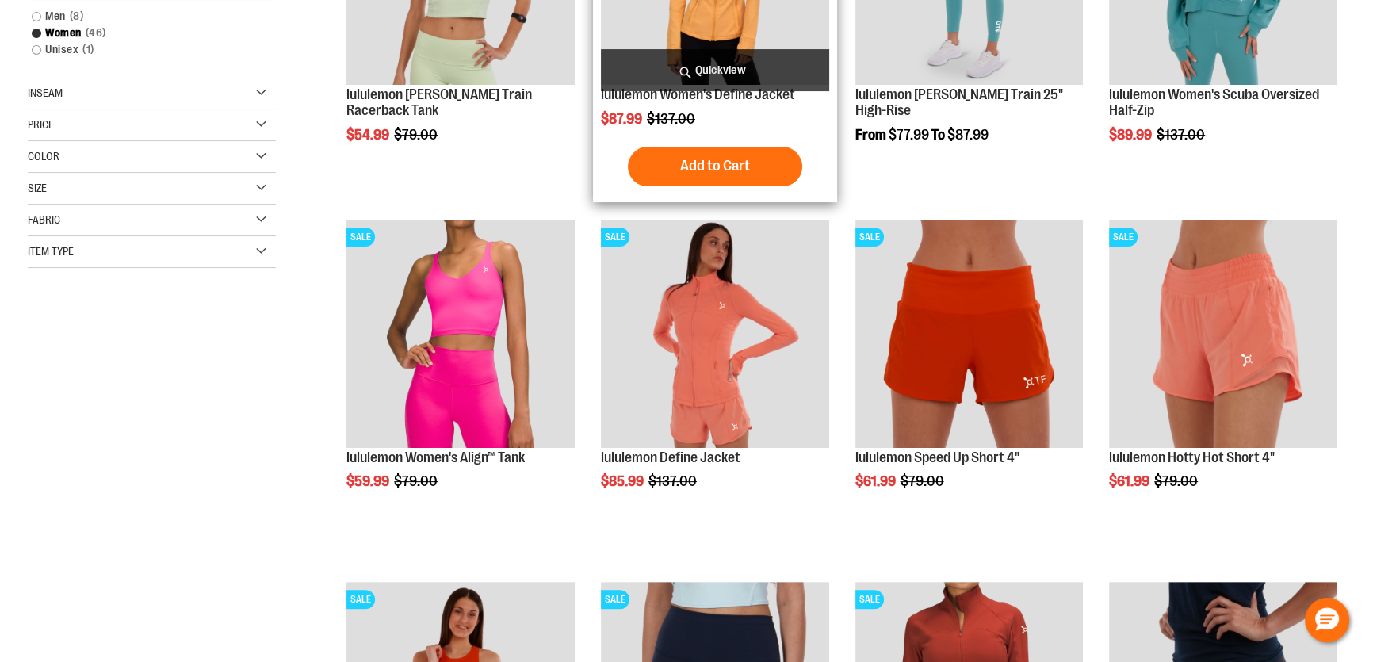
scroll to position [178, 0]
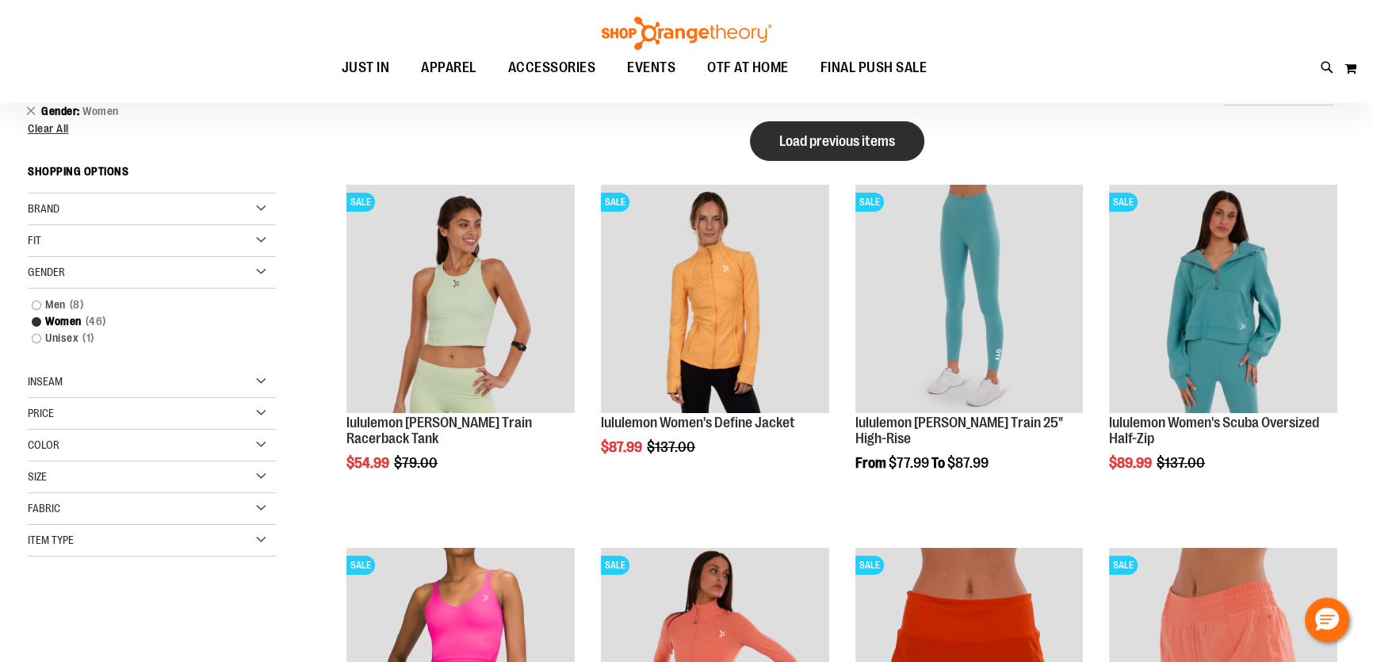
type input "**********"
click at [808, 139] on span "Load previous items" at bounding box center [837, 141] width 116 height 16
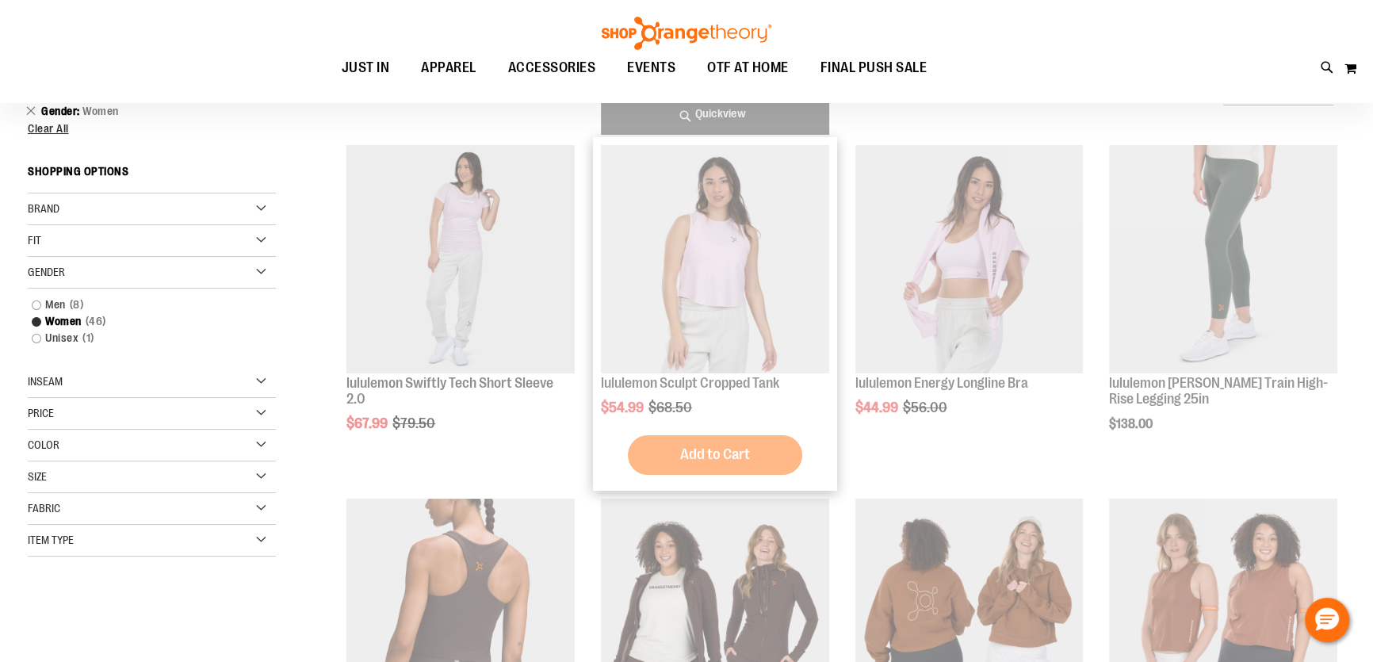
scroll to position [0, 0]
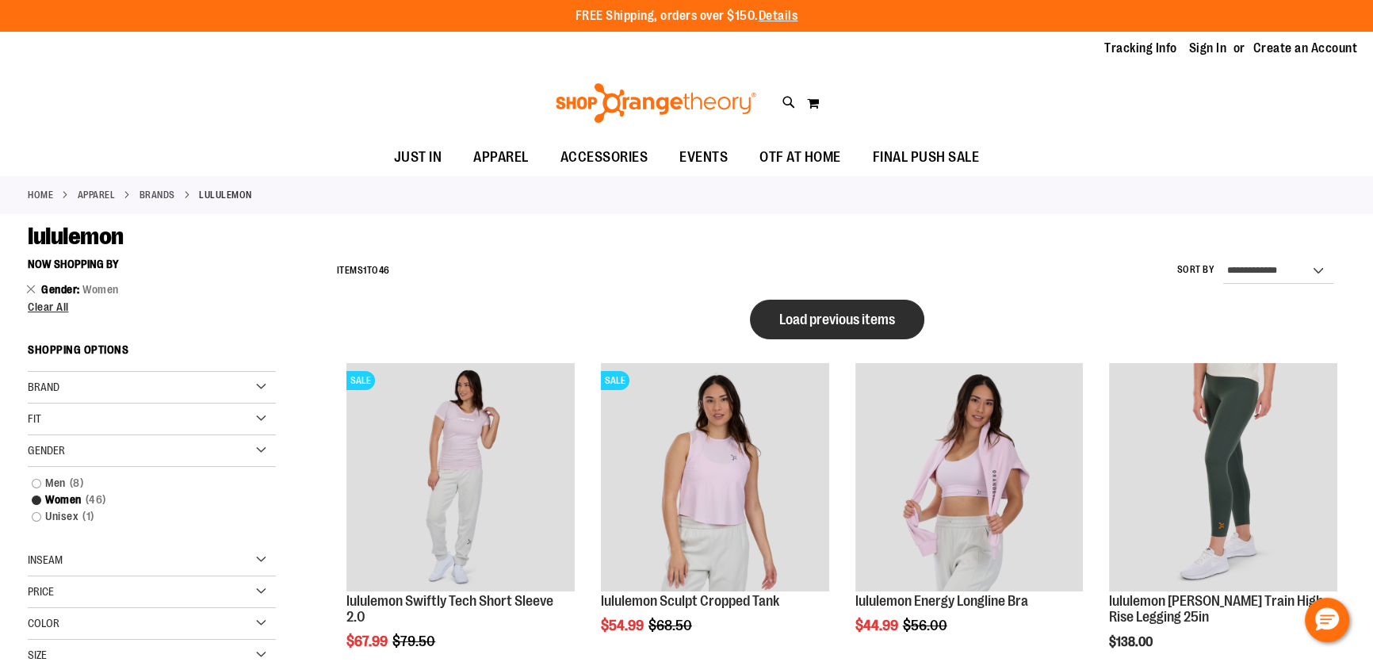
click at [792, 321] on span "Load previous items" at bounding box center [837, 320] width 116 height 16
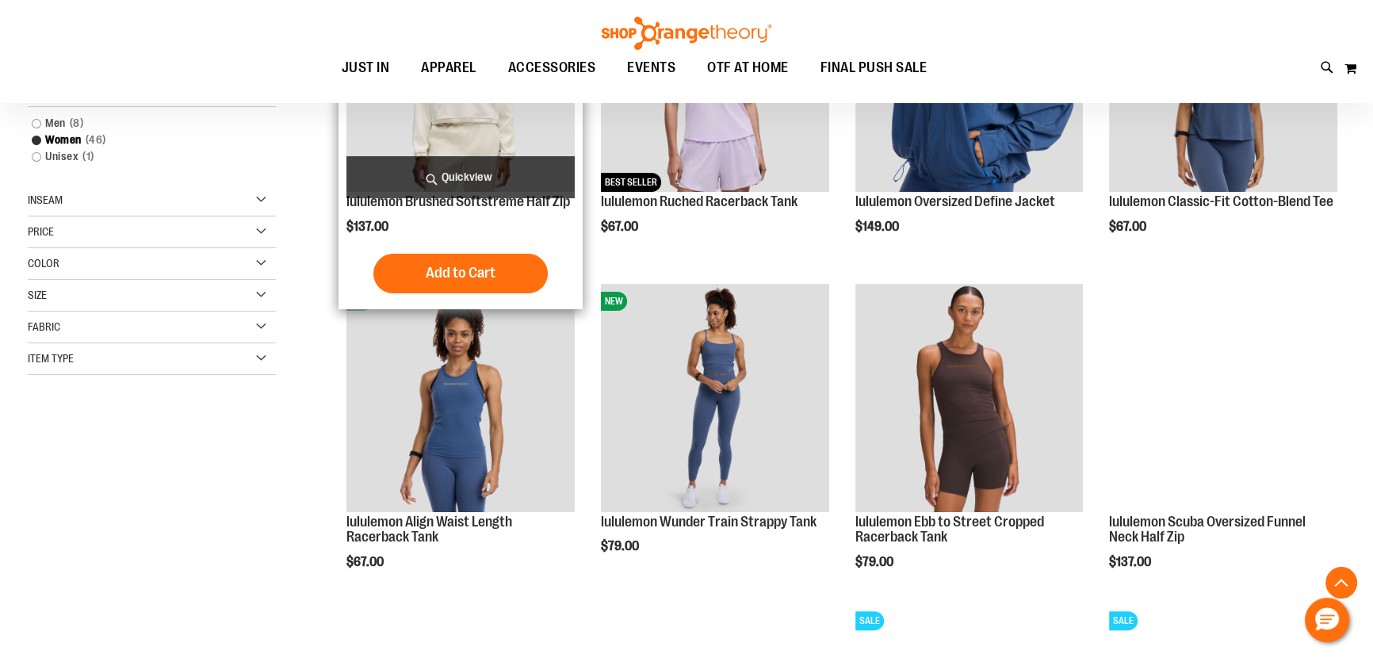
scroll to position [71, 0]
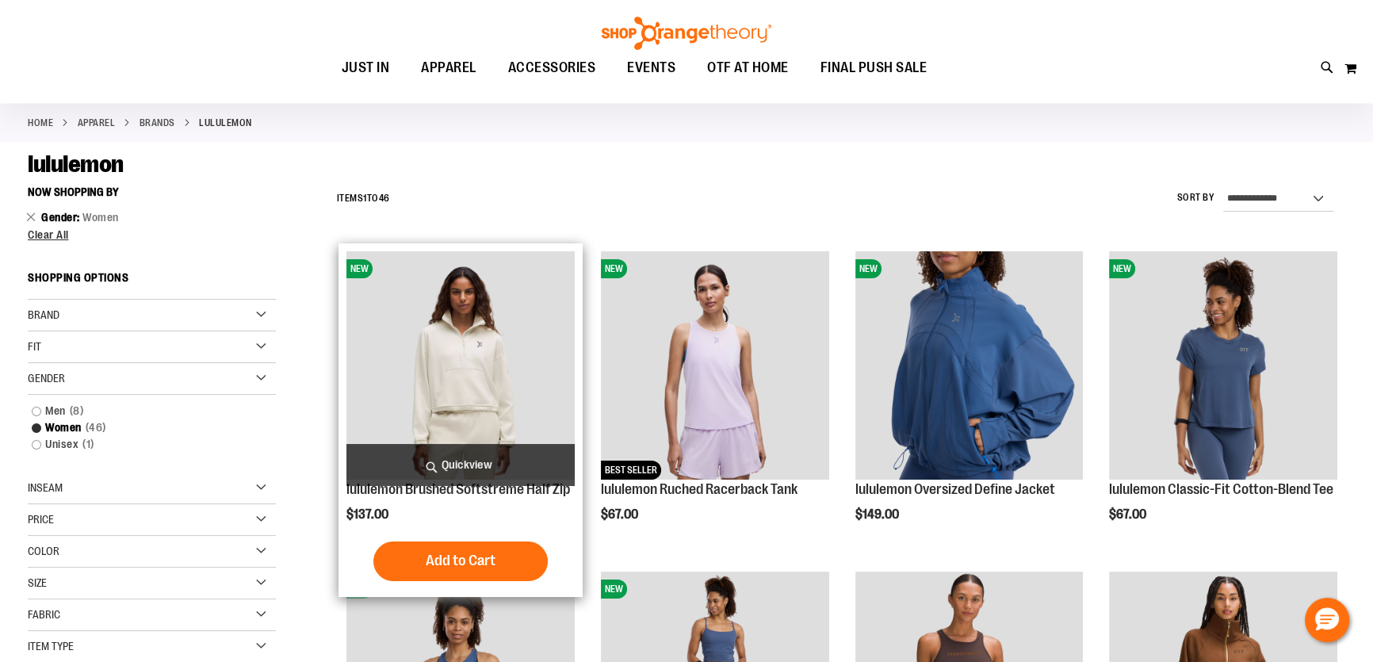
click at [545, 373] on img "product" at bounding box center [460, 365] width 228 height 228
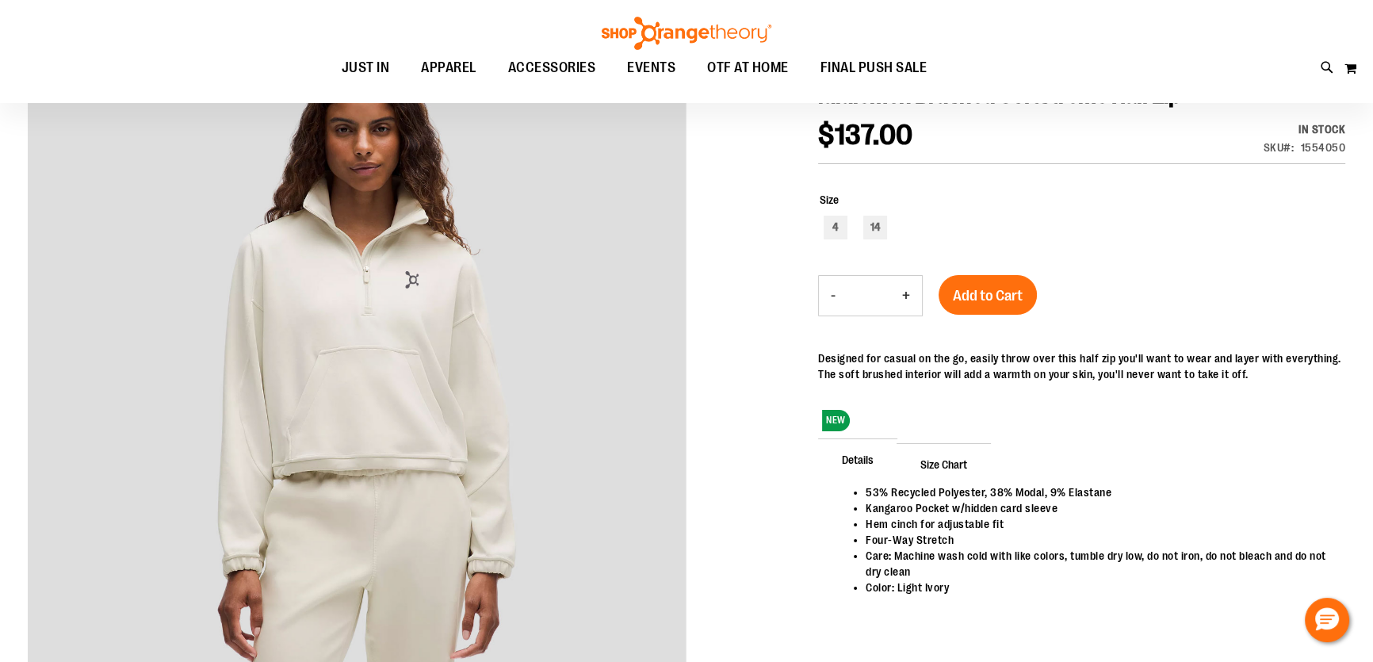
scroll to position [40, 0]
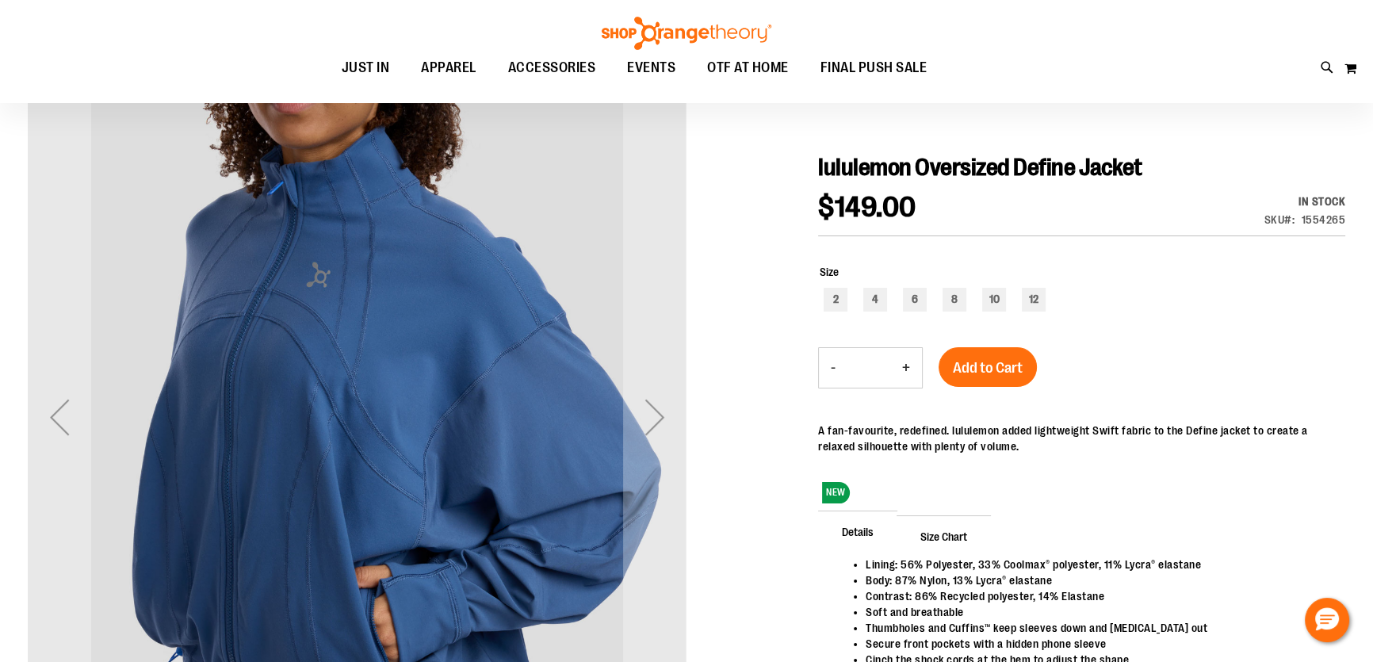
scroll to position [287, 0]
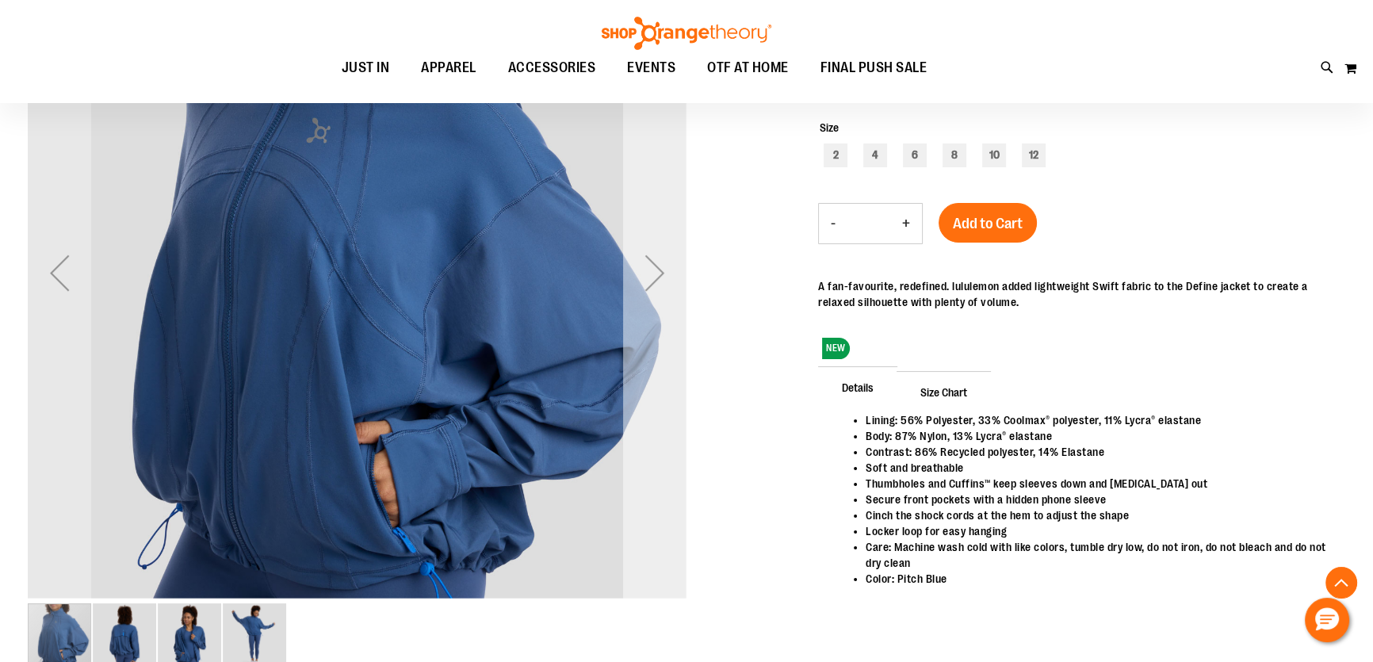
type input "**********"
click at [671, 272] on div "Next" at bounding box center [654, 272] width 63 height 63
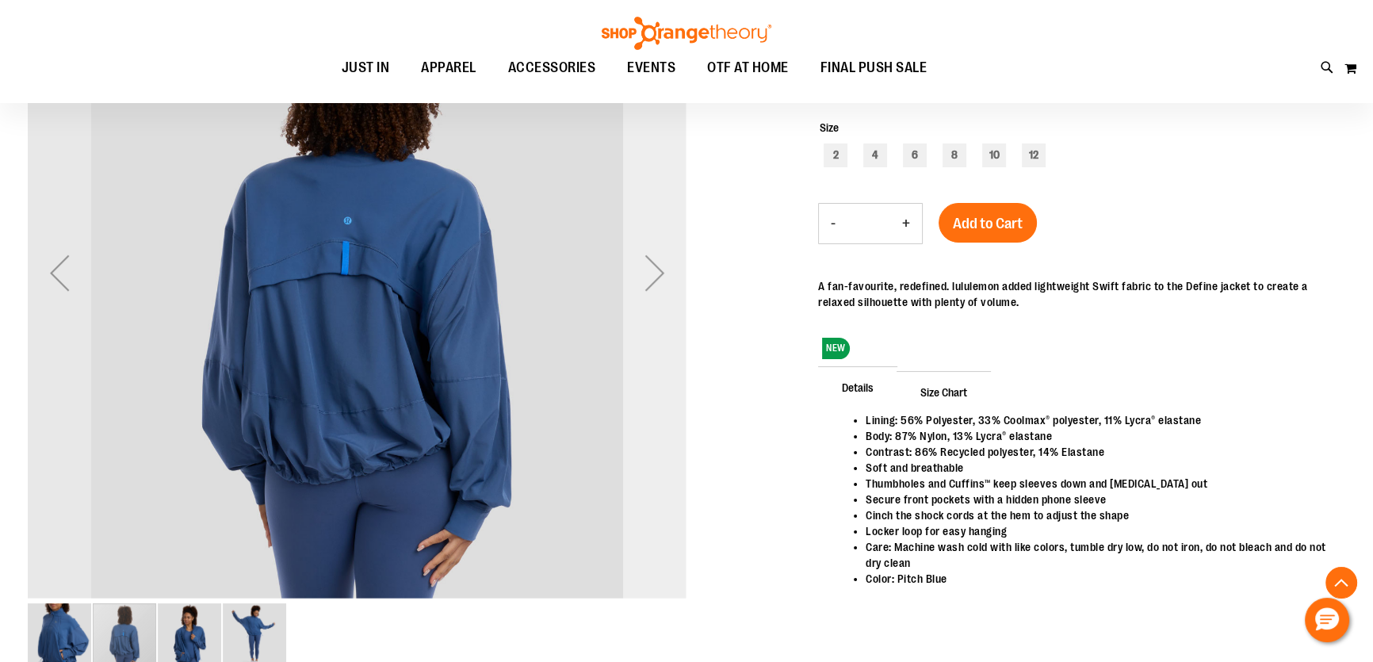
click at [671, 272] on div "Next" at bounding box center [654, 272] width 63 height 63
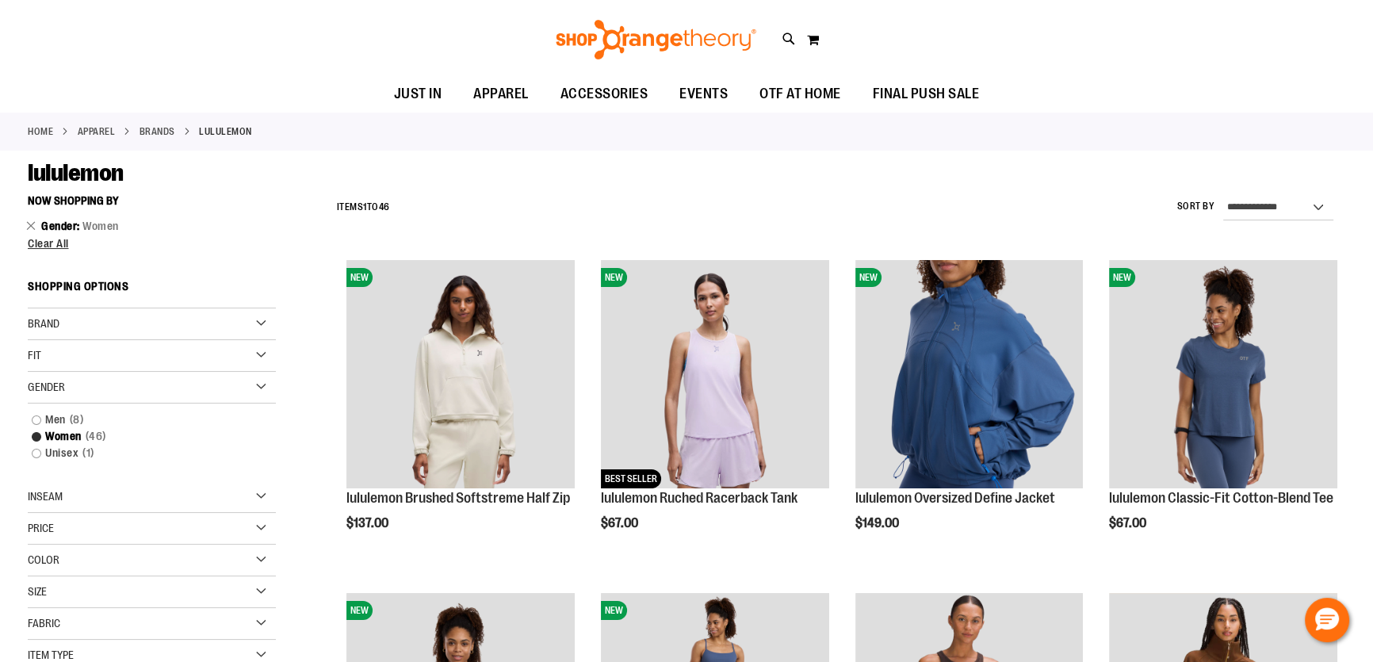
scroll to position [71, 0]
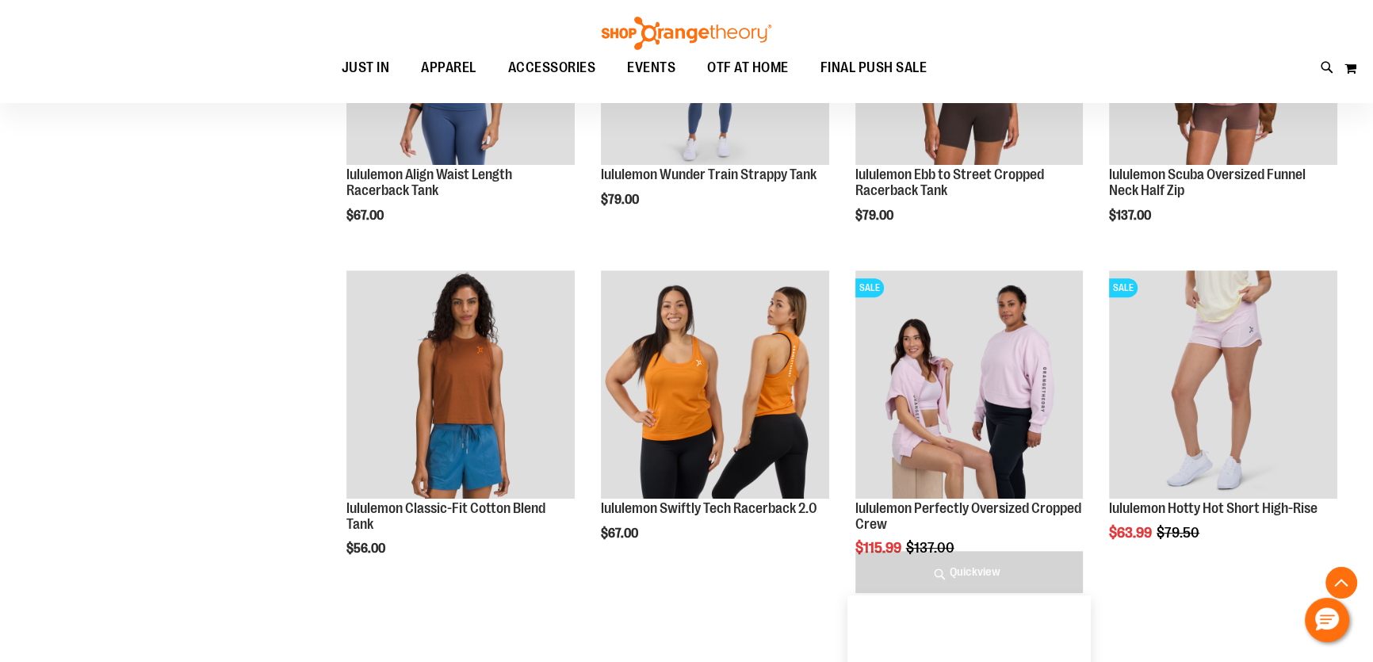
scroll to position [1151, 0]
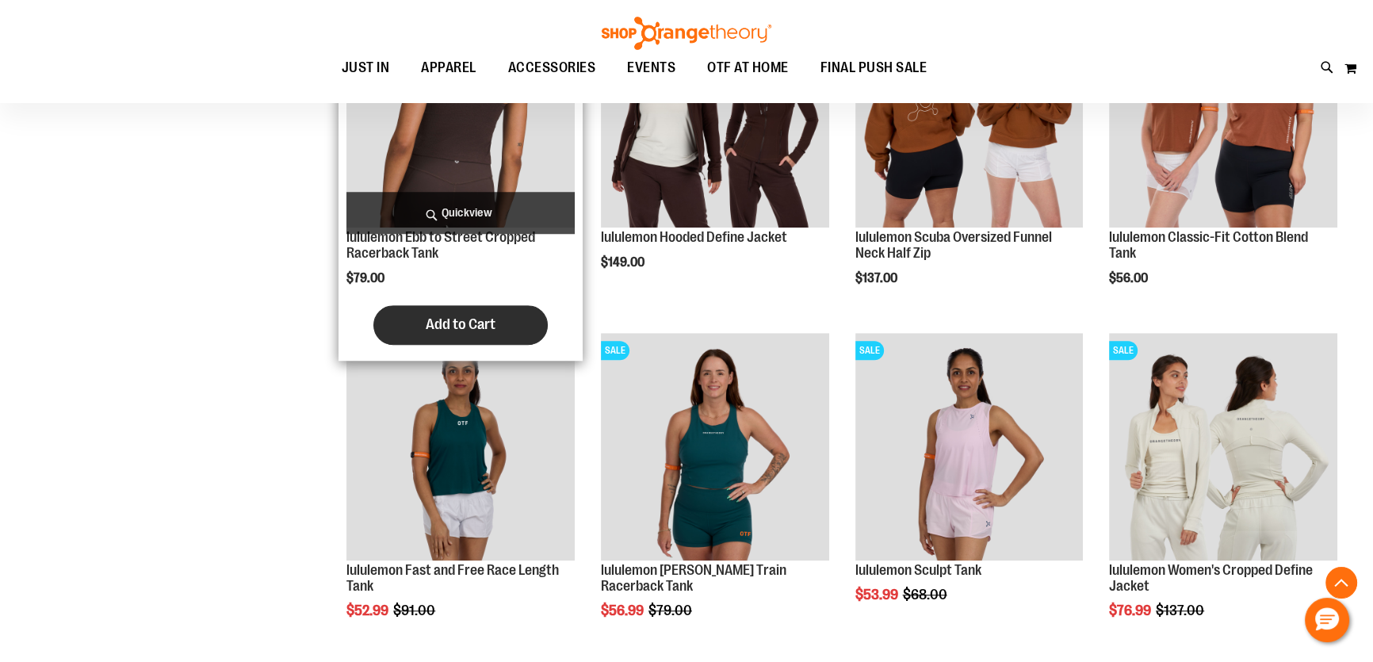
scroll to position [2088, 0]
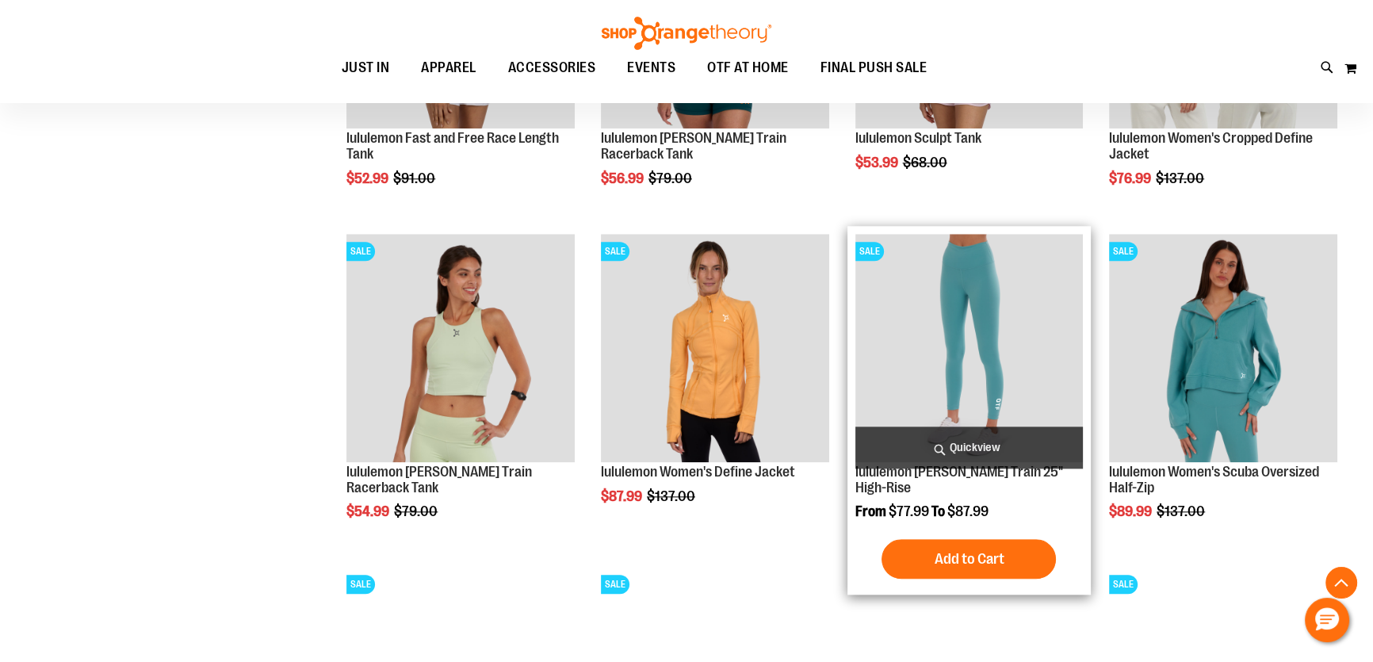
type input "**********"
click at [1018, 289] on img "product" at bounding box center [969, 348] width 228 height 228
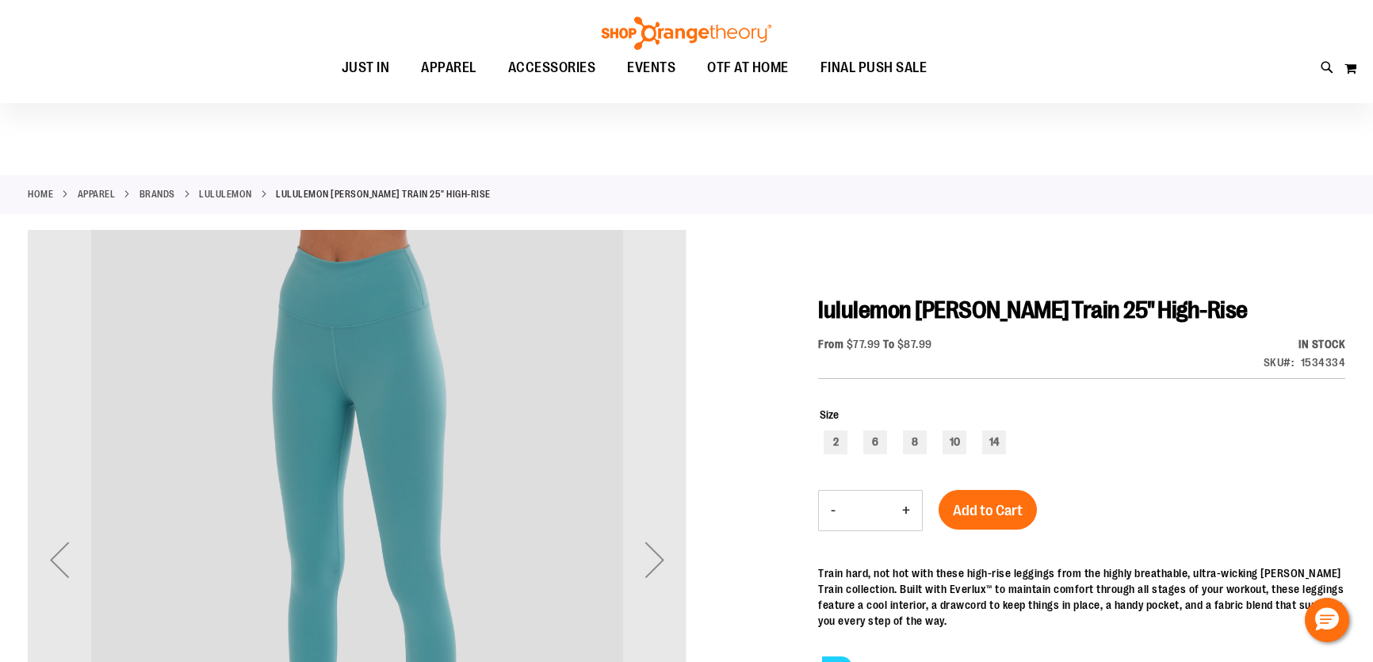
scroll to position [143, 0]
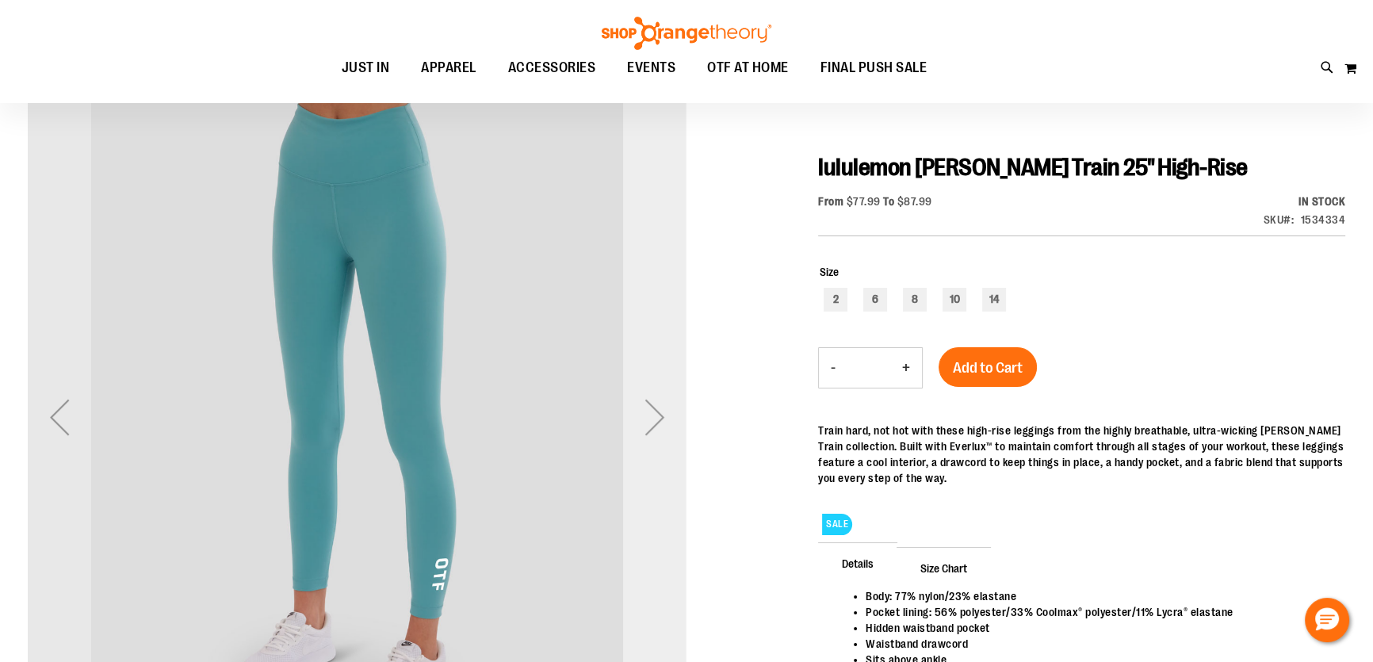
type input "**********"
click at [656, 424] on div "Next" at bounding box center [654, 416] width 63 height 63
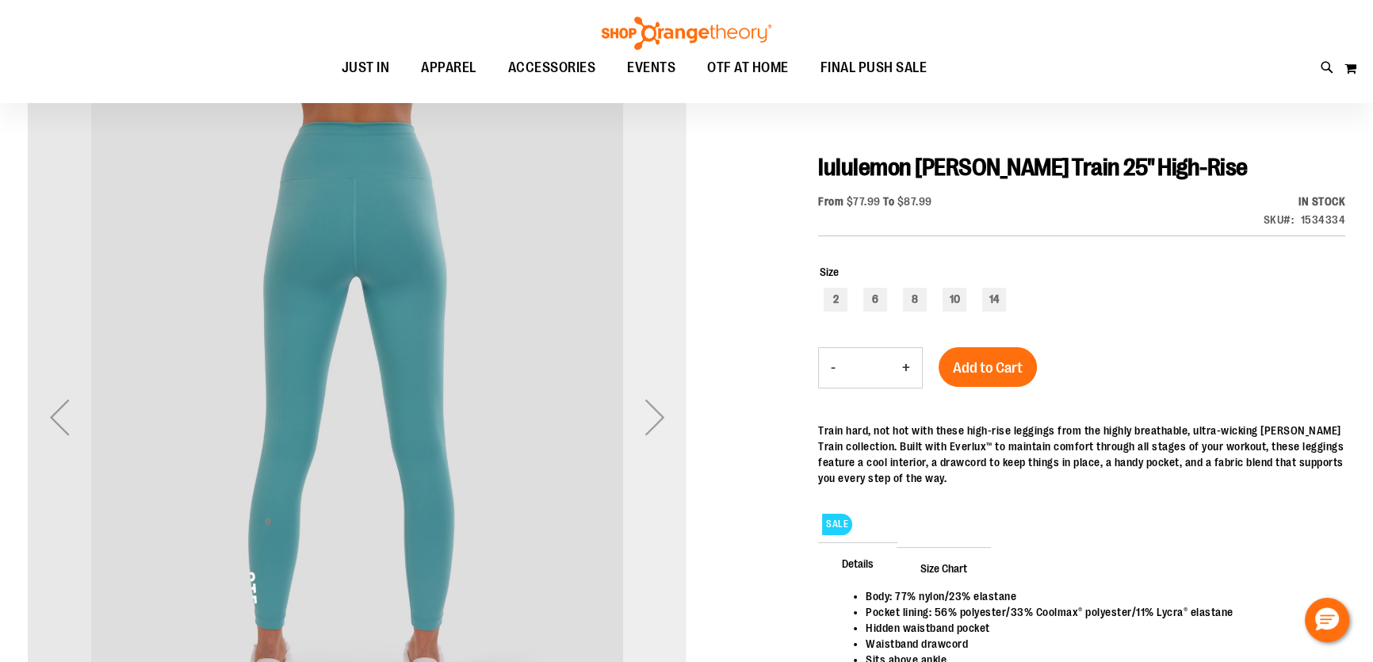
click at [656, 423] on div "Next" at bounding box center [654, 416] width 63 height 63
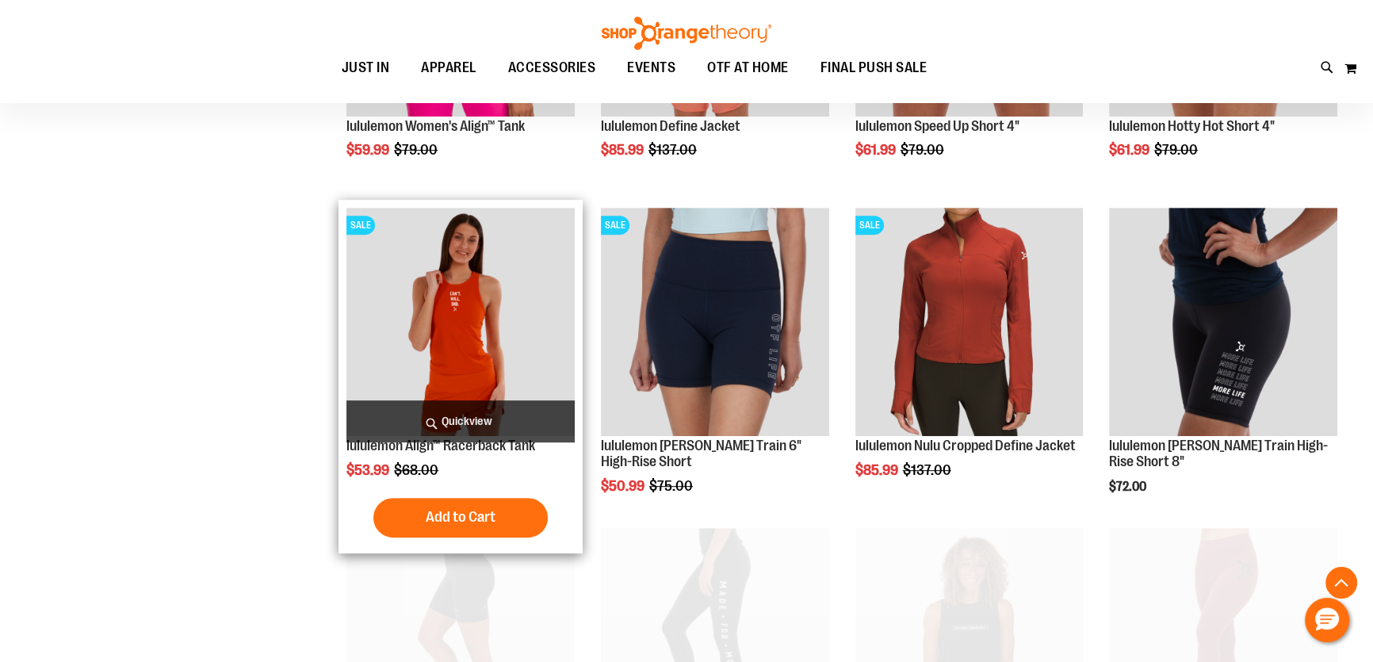
scroll to position [722, 0]
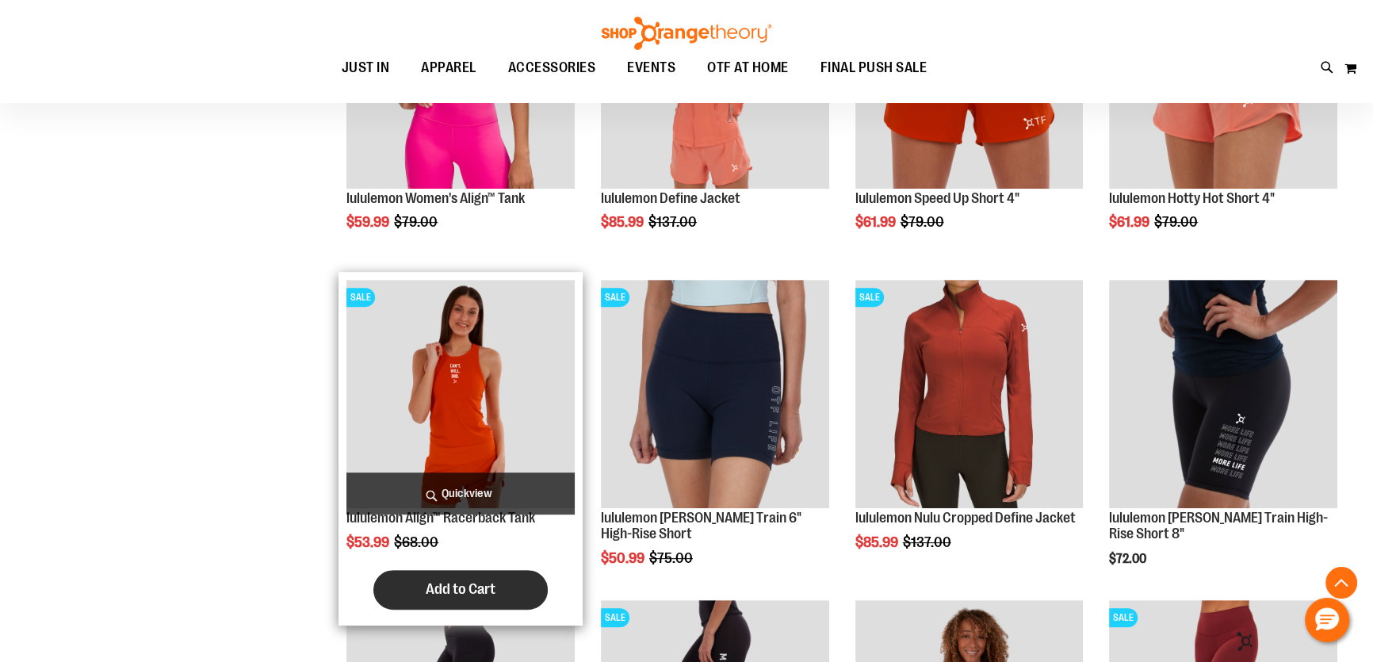
scroll to position [1155, 0]
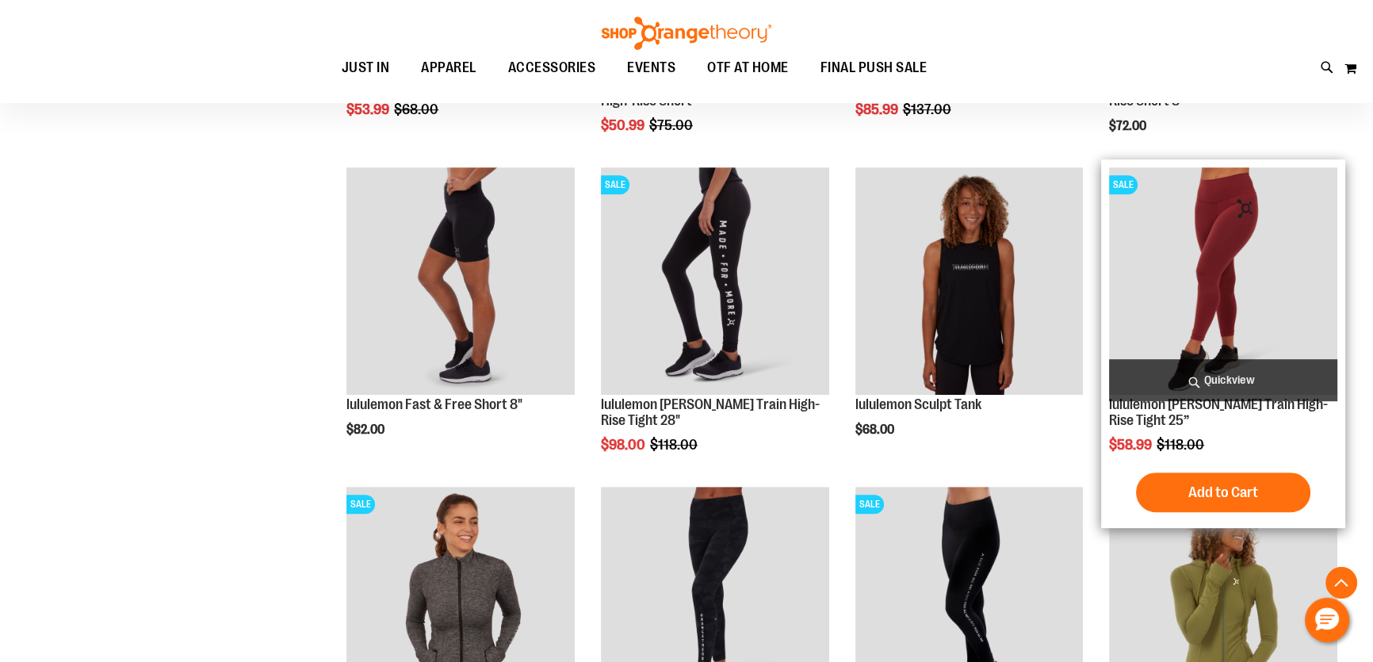
type input "**********"
click at [1313, 262] on img "product" at bounding box center [1223, 281] width 228 height 228
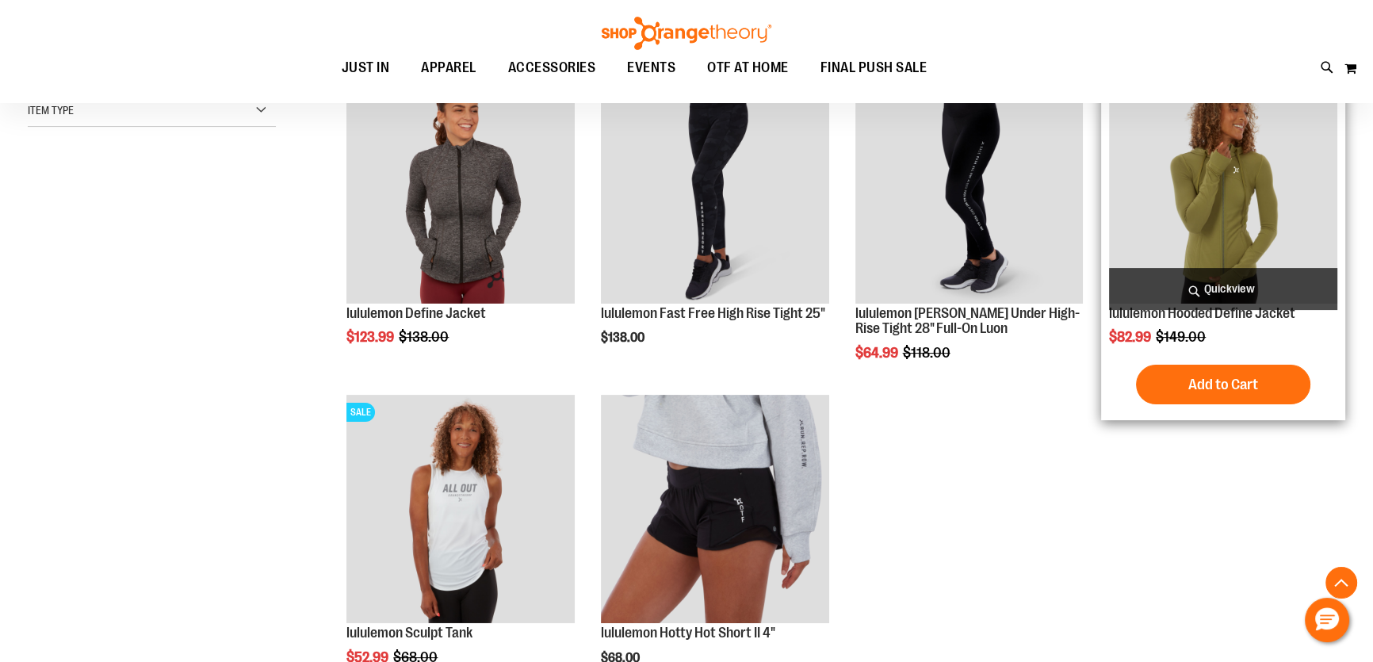
scroll to position [360, 0]
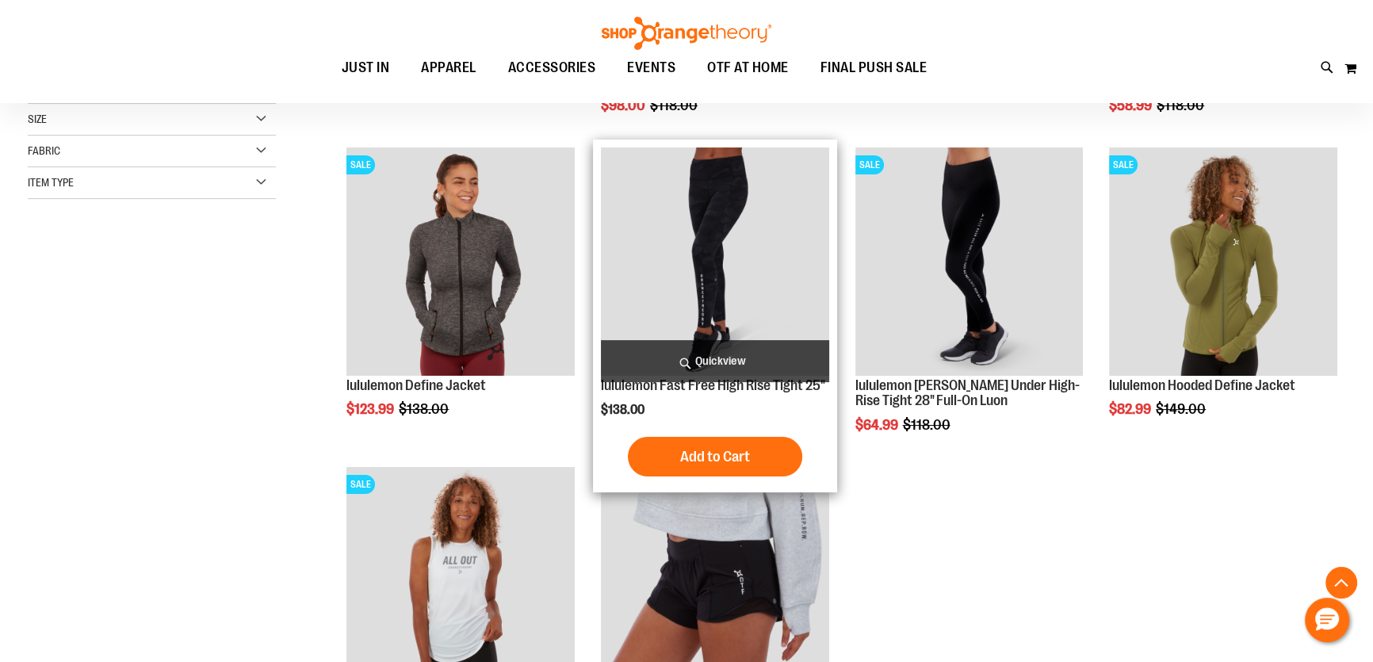
type input "**********"
click at [753, 261] on img "product" at bounding box center [715, 261] width 228 height 228
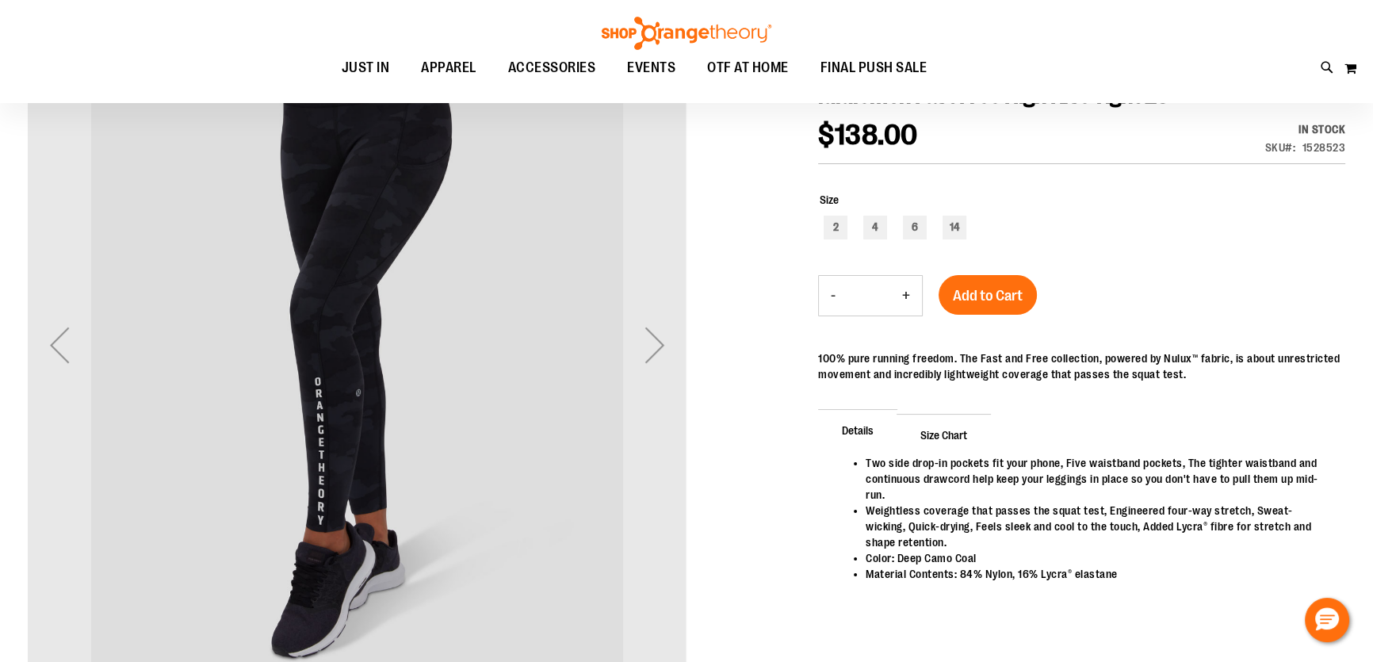
scroll to position [214, 0]
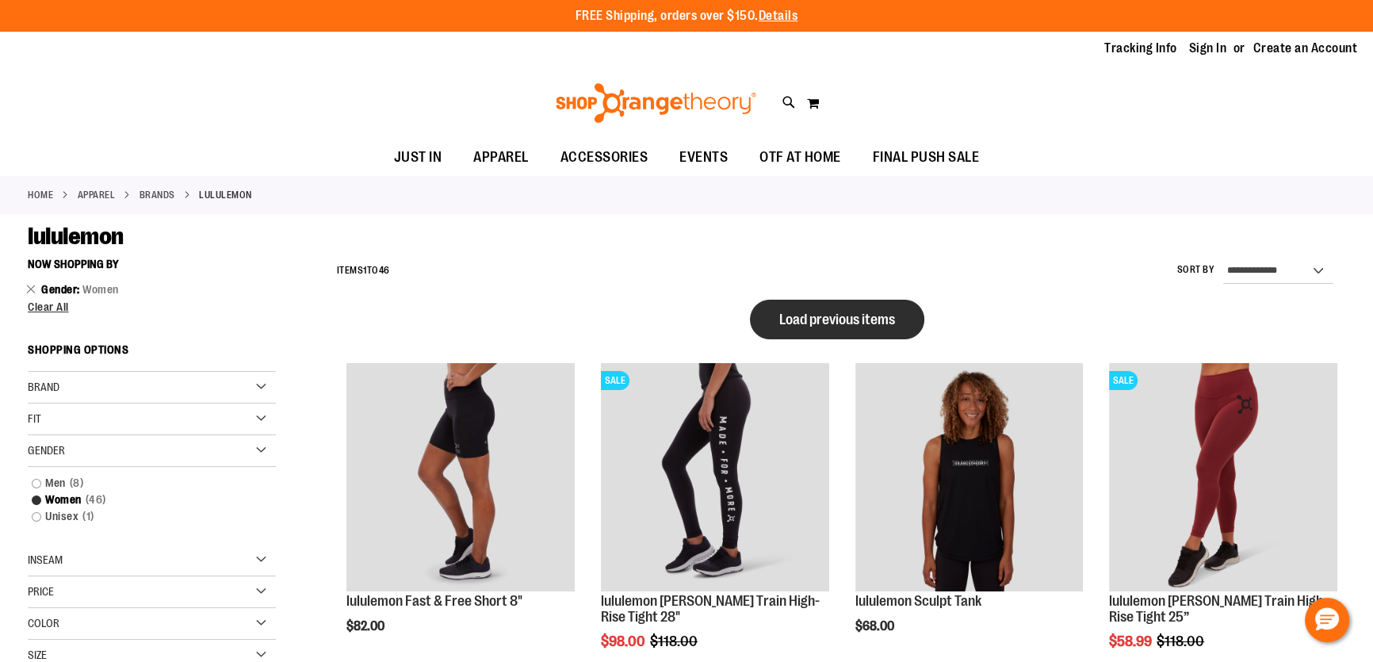
type input "**********"
click at [901, 325] on button "Load previous items" at bounding box center [837, 320] width 174 height 40
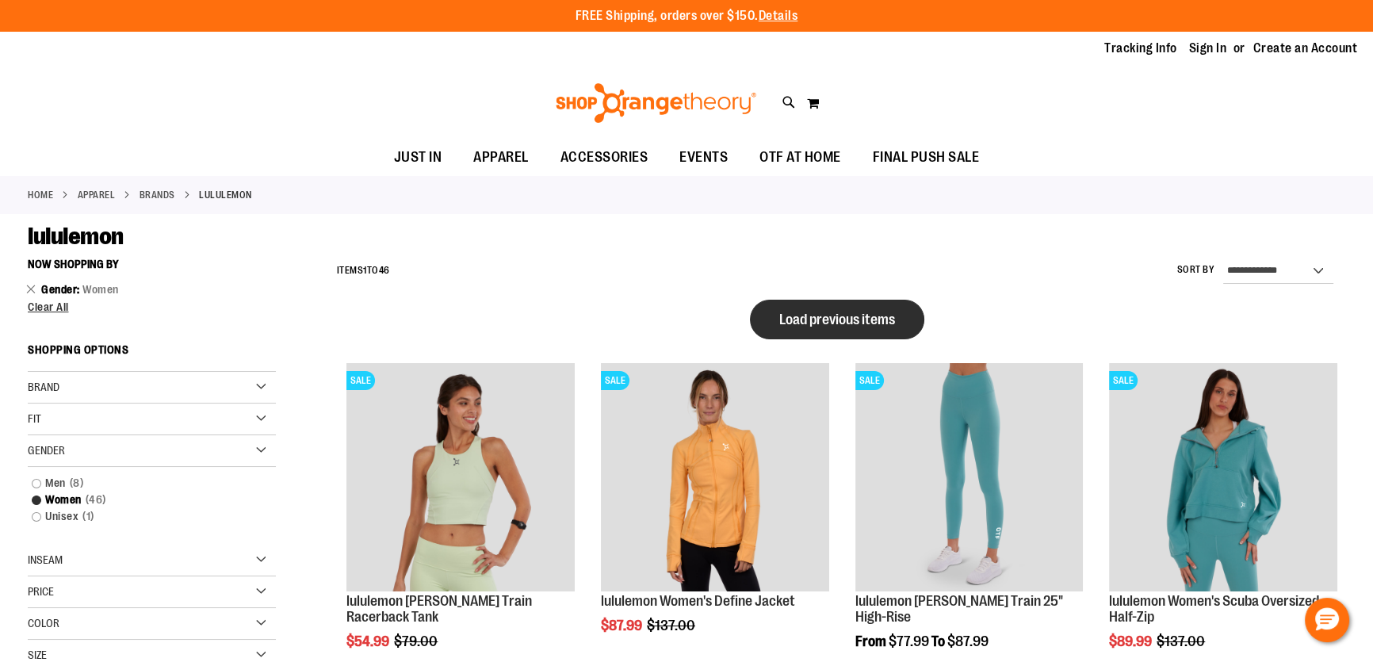
click at [900, 323] on button "Load previous items" at bounding box center [837, 320] width 174 height 40
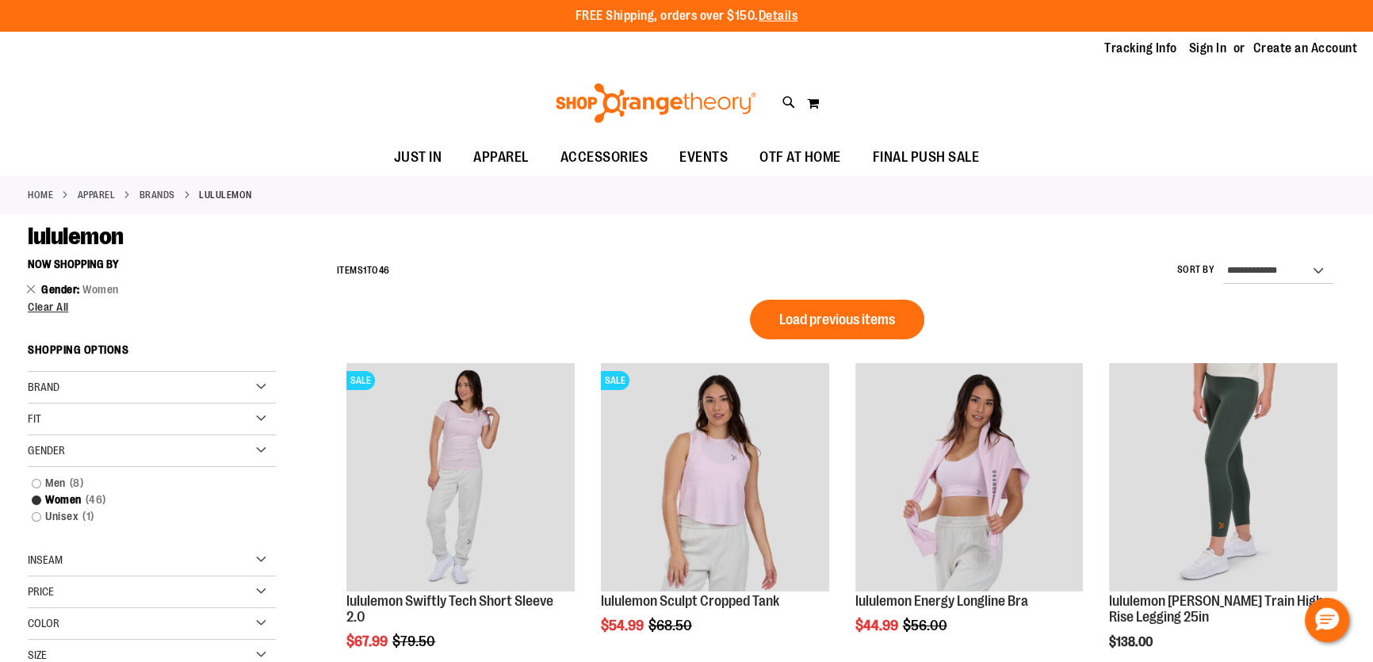
click at [874, 313] on span "Load previous items" at bounding box center [837, 320] width 116 height 16
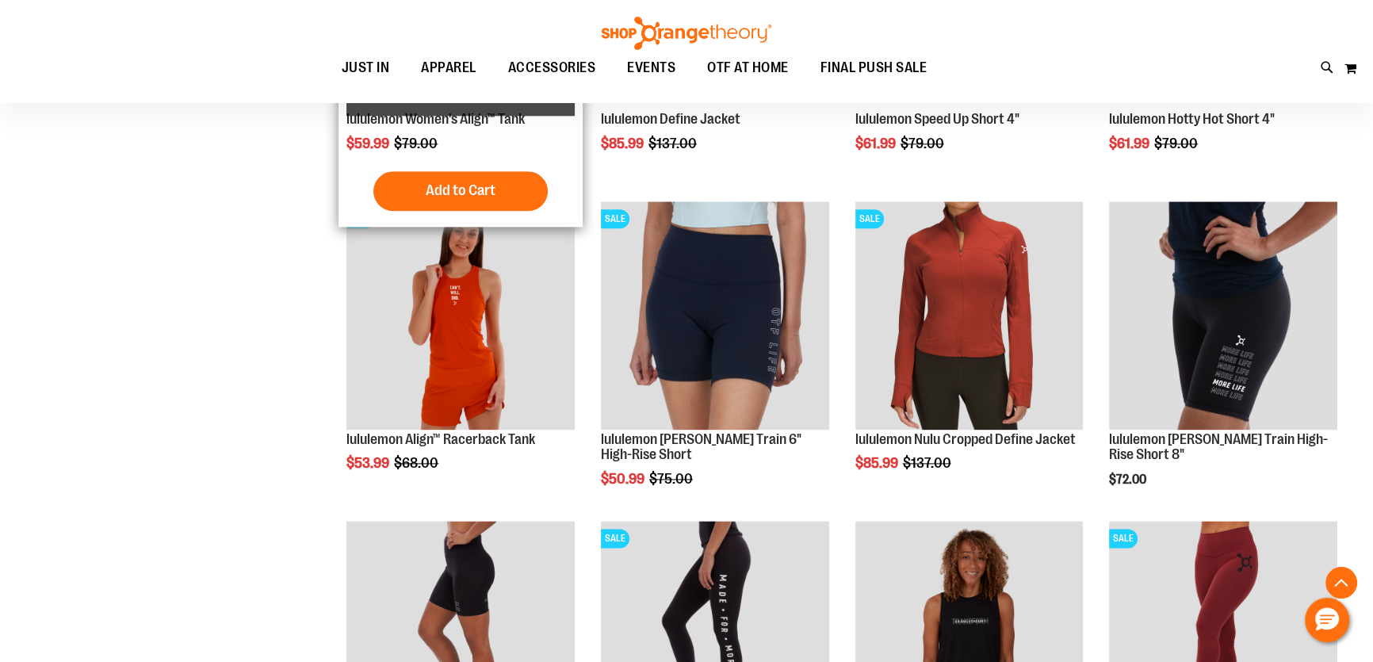
scroll to position [2145, 0]
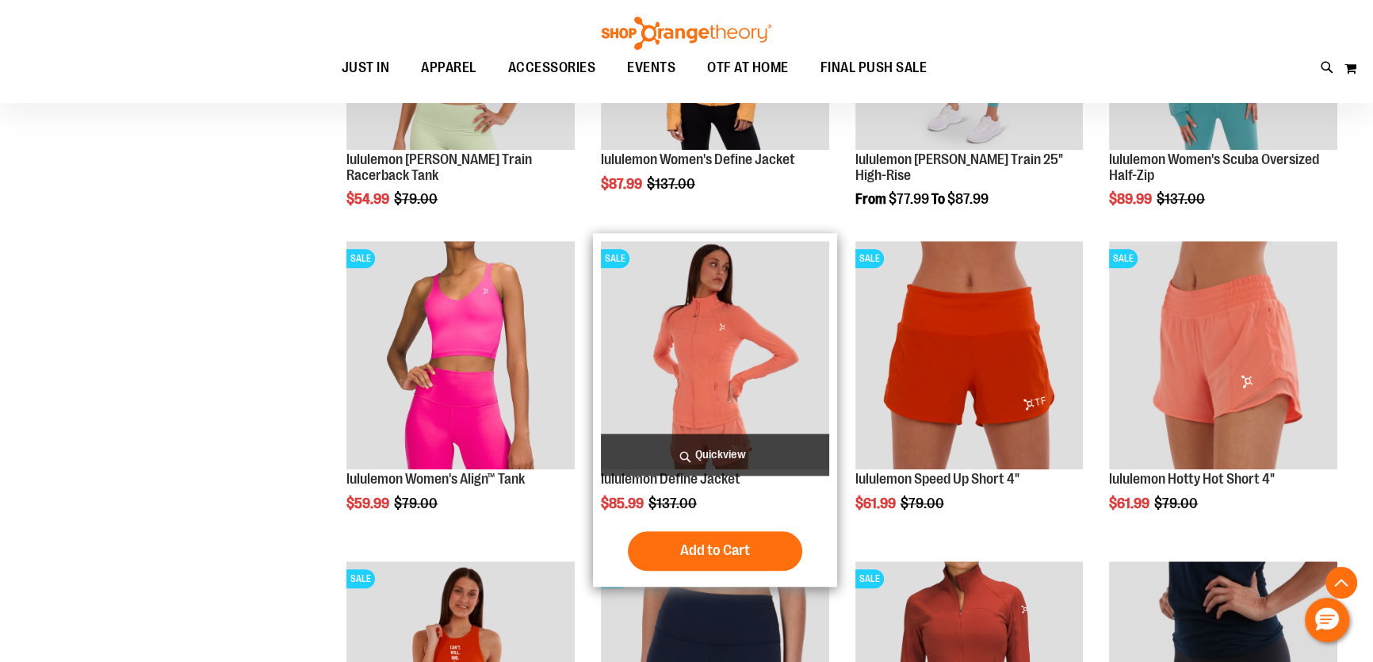
click at [764, 363] on img "product" at bounding box center [715, 355] width 228 height 228
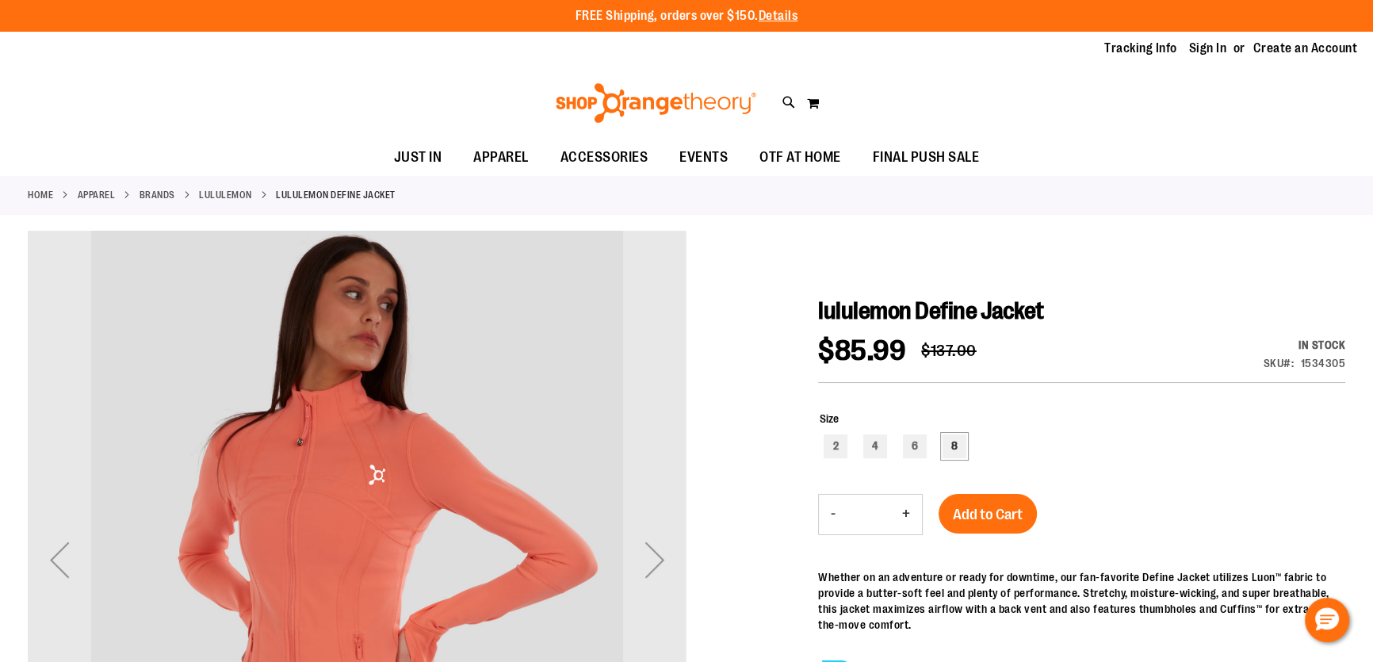
type input "**********"
click at [963, 452] on div "8" at bounding box center [955, 446] width 24 height 24
type input "***"
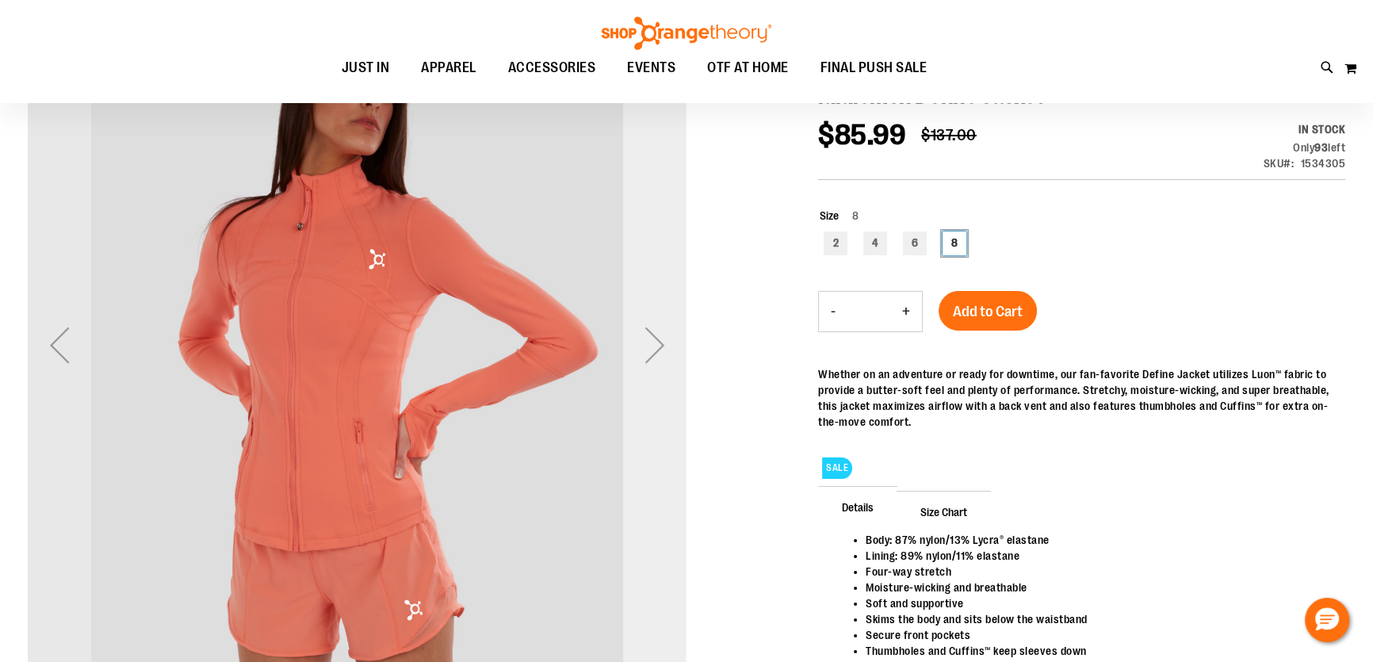
scroll to position [287, 0]
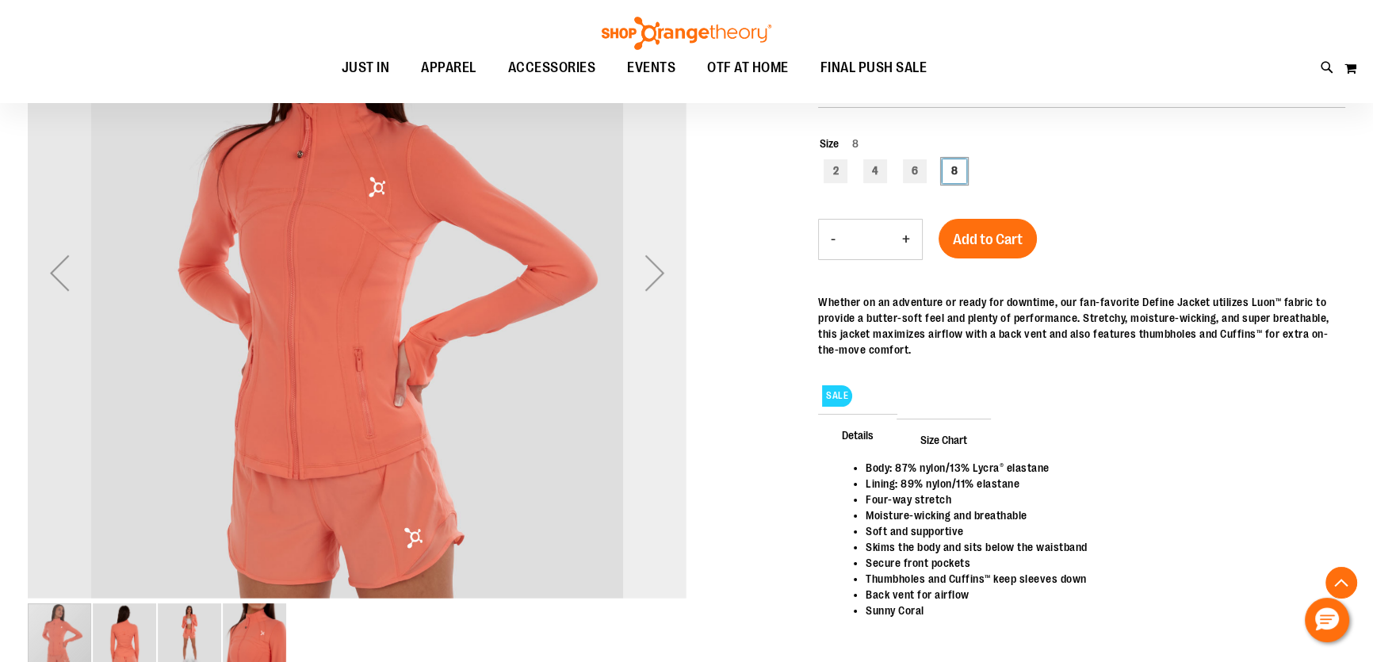
click at [656, 264] on div "Next" at bounding box center [654, 272] width 63 height 63
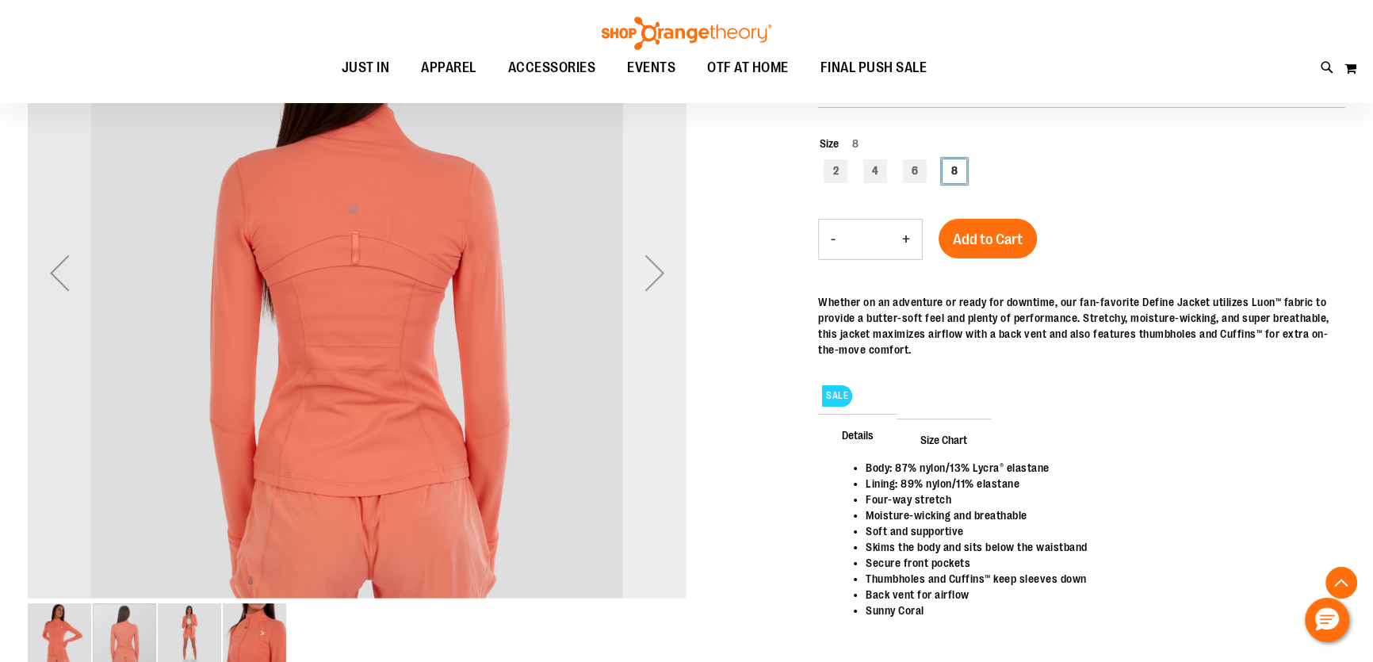
click at [656, 264] on div "Next" at bounding box center [654, 272] width 63 height 63
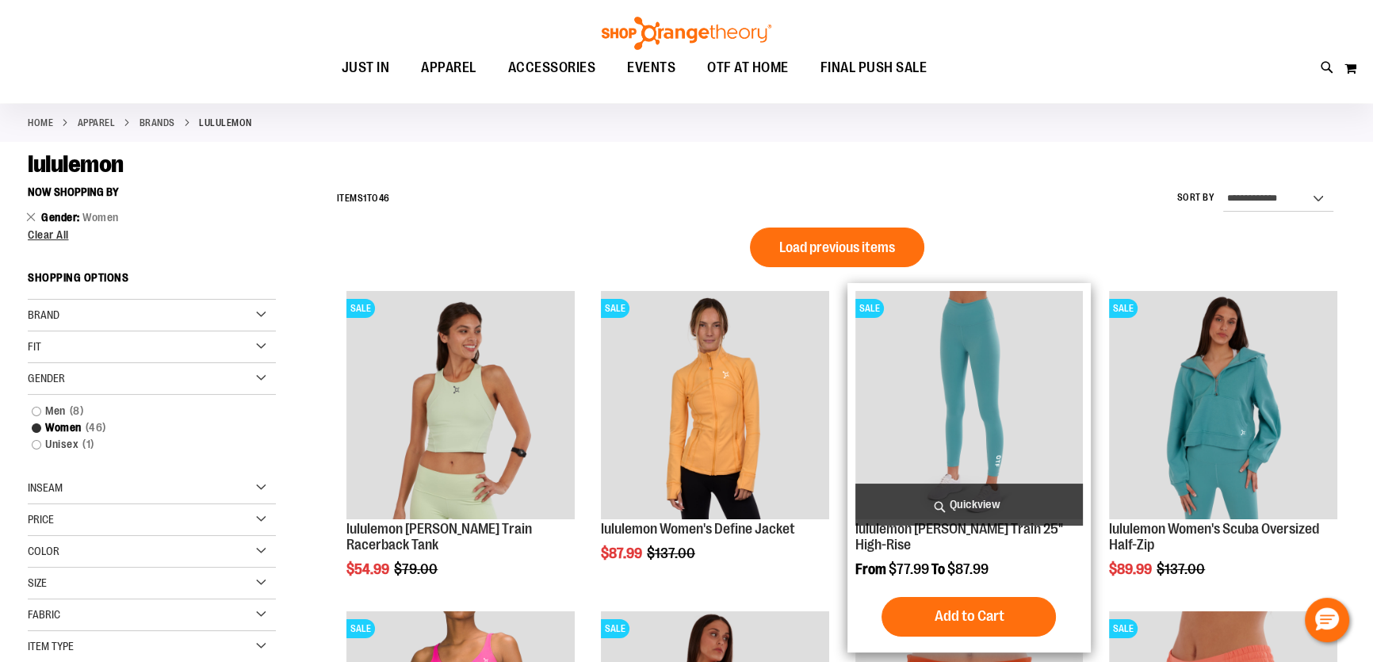
scroll to position [143, 0]
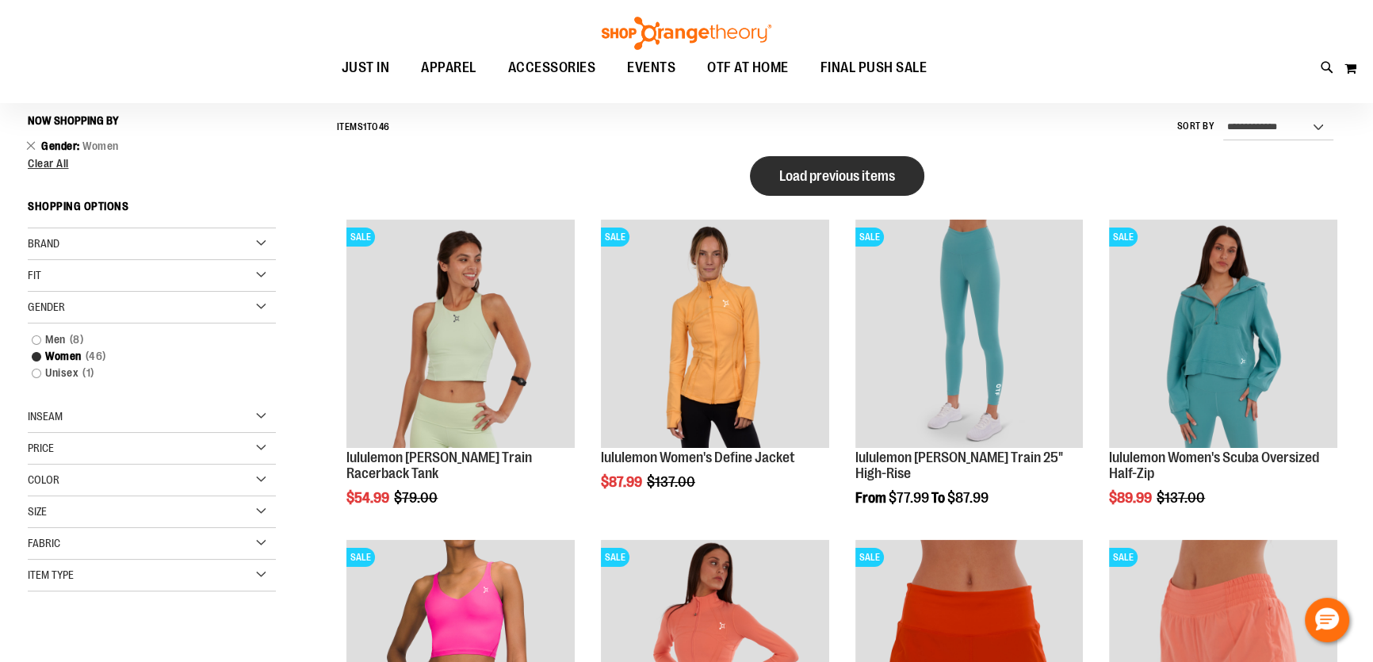
type input "**********"
click at [814, 182] on span "Load previous items" at bounding box center [837, 176] width 116 height 16
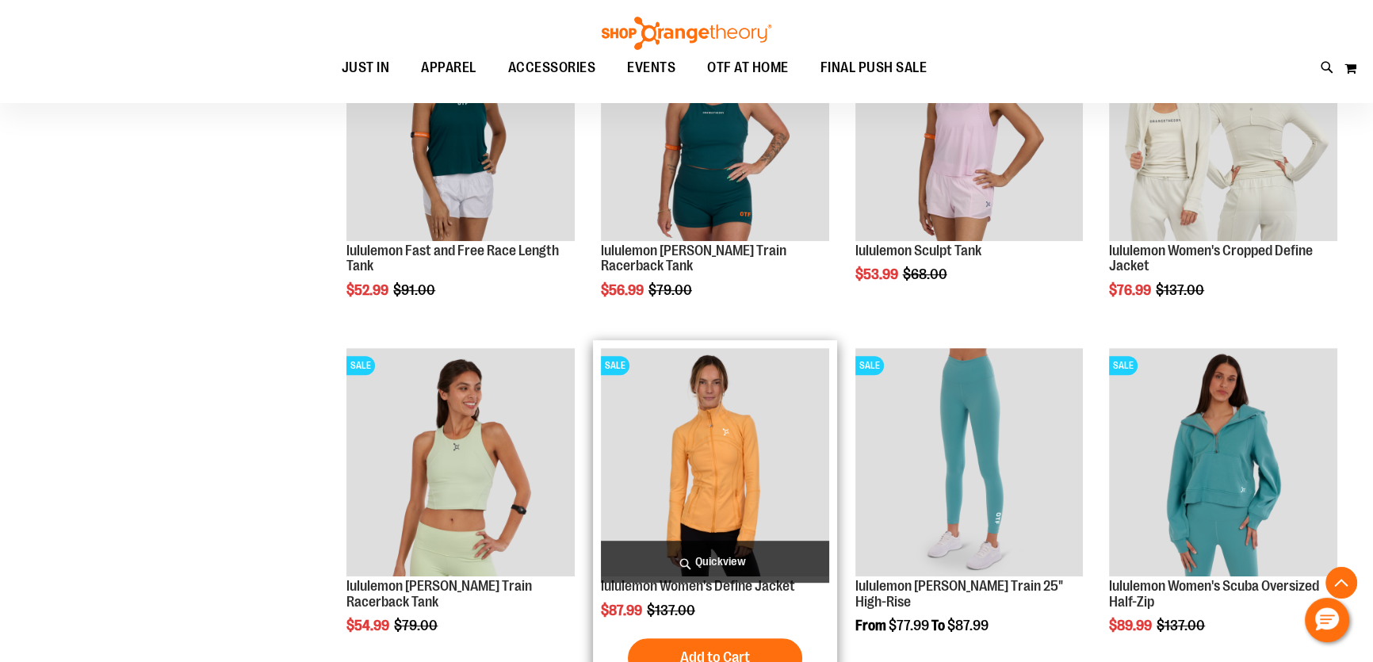
scroll to position [877, 0]
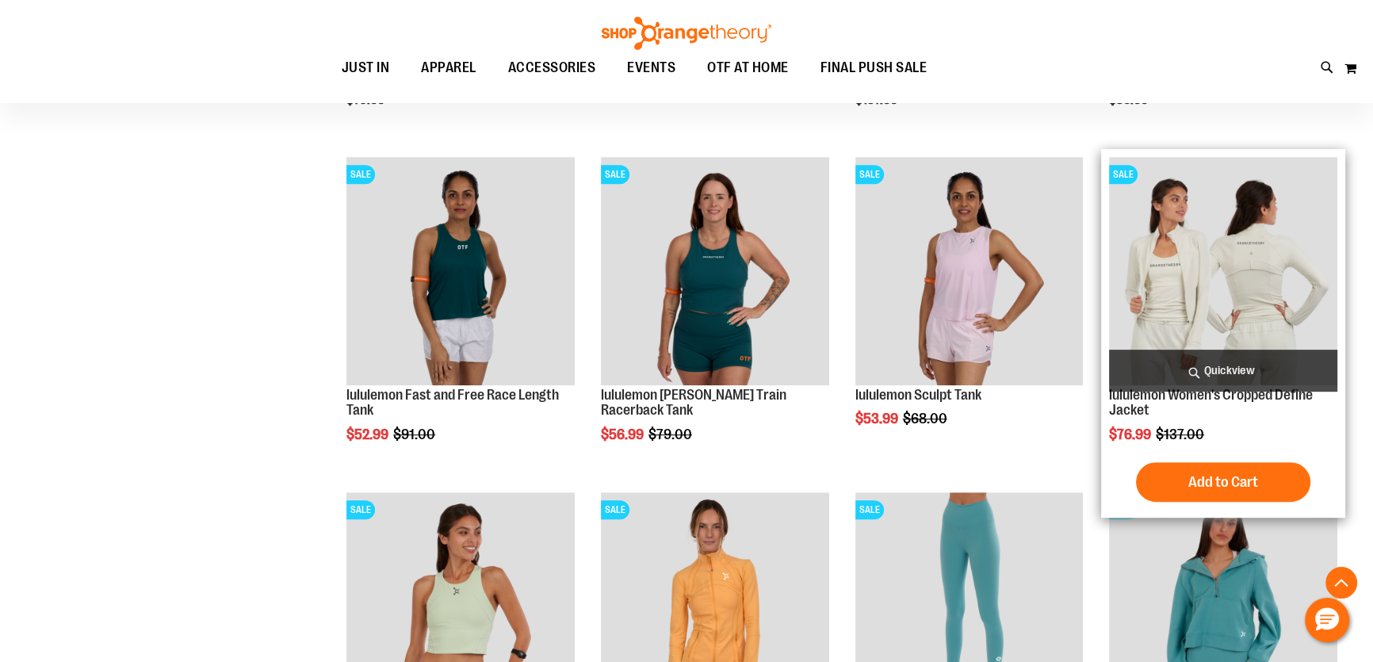
click at [1206, 295] on img "product" at bounding box center [1223, 271] width 228 height 228
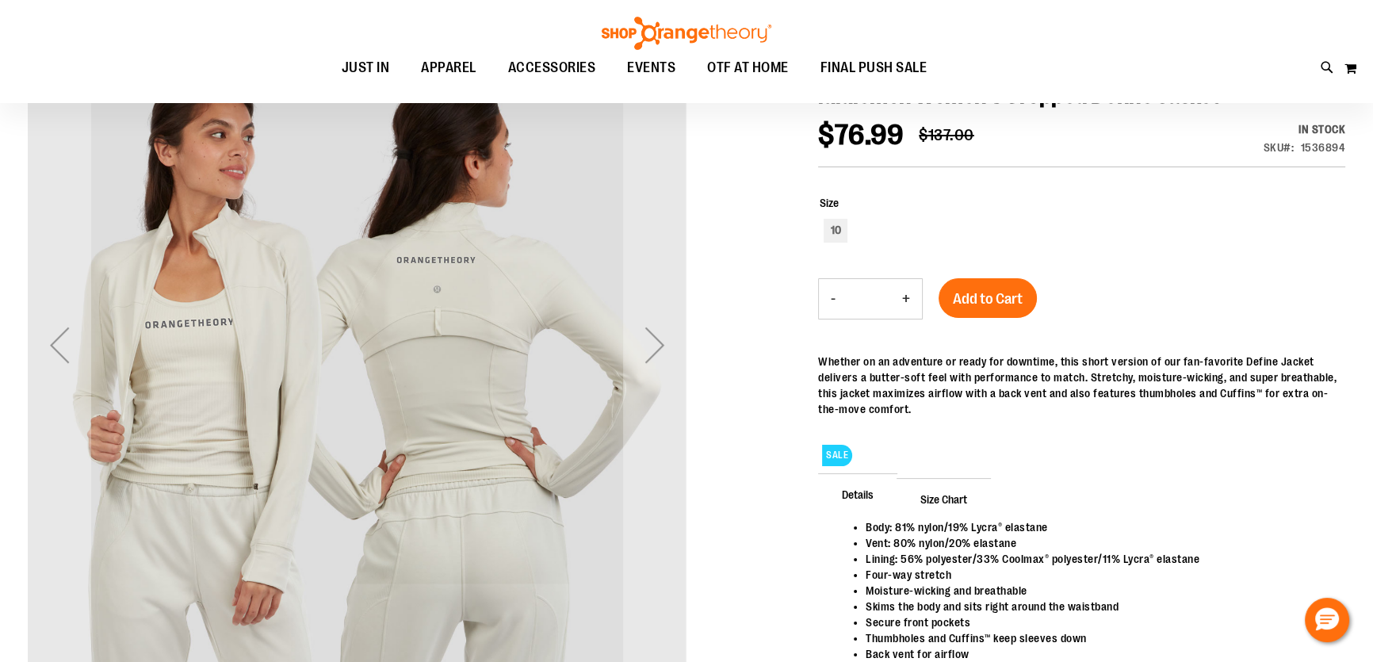
scroll to position [214, 0]
type input "**********"
click at [652, 346] on div "Next" at bounding box center [654, 345] width 63 height 63
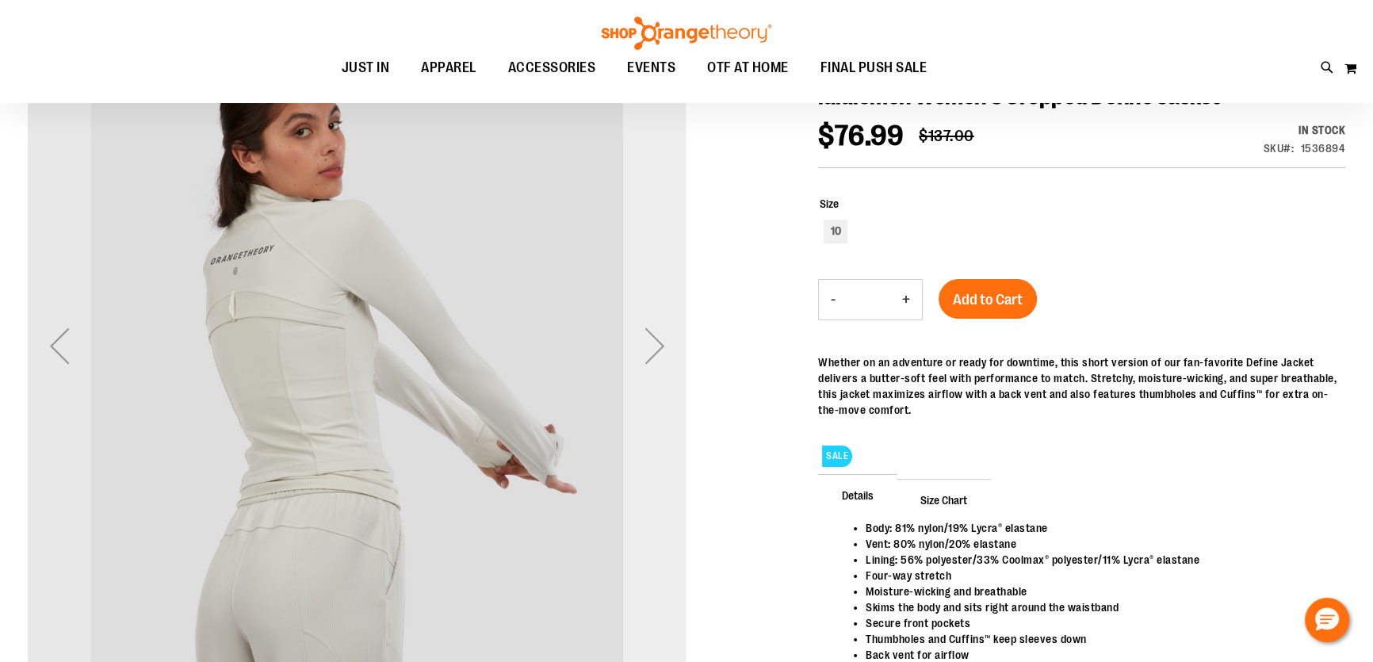
click at [652, 346] on div "Next" at bounding box center [654, 345] width 63 height 63
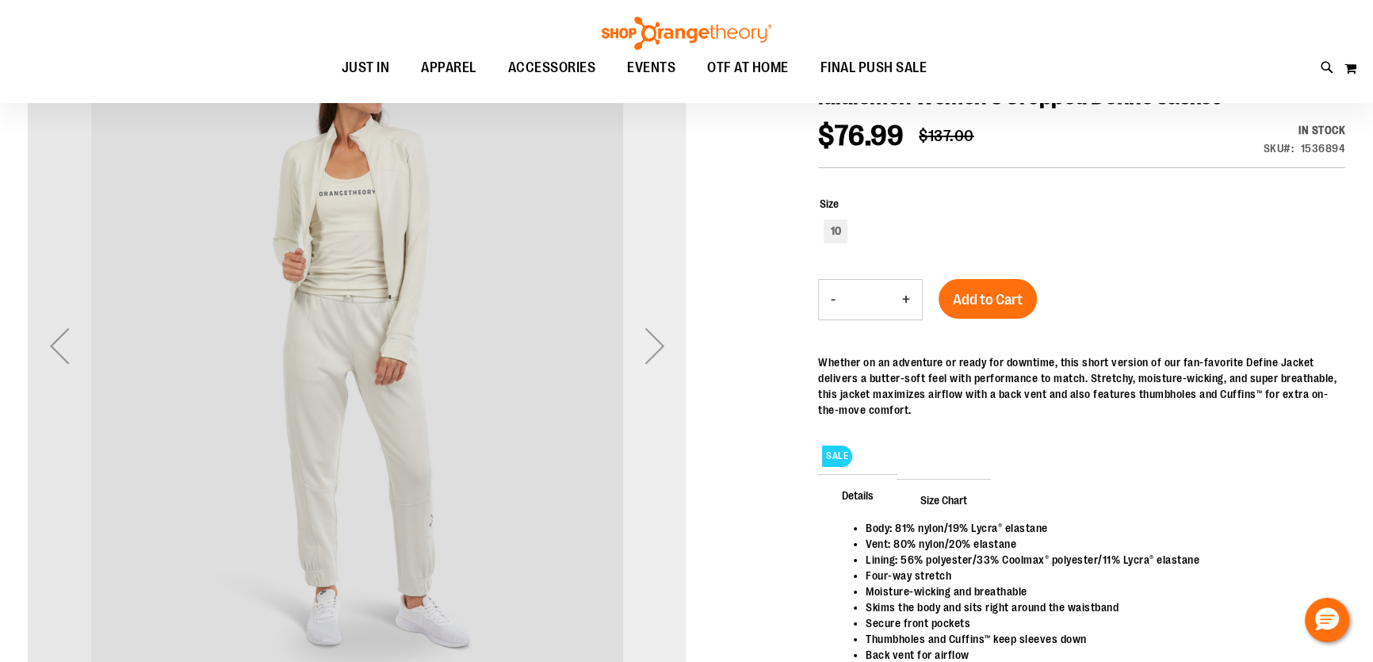
click at [651, 346] on div "Next" at bounding box center [654, 345] width 63 height 63
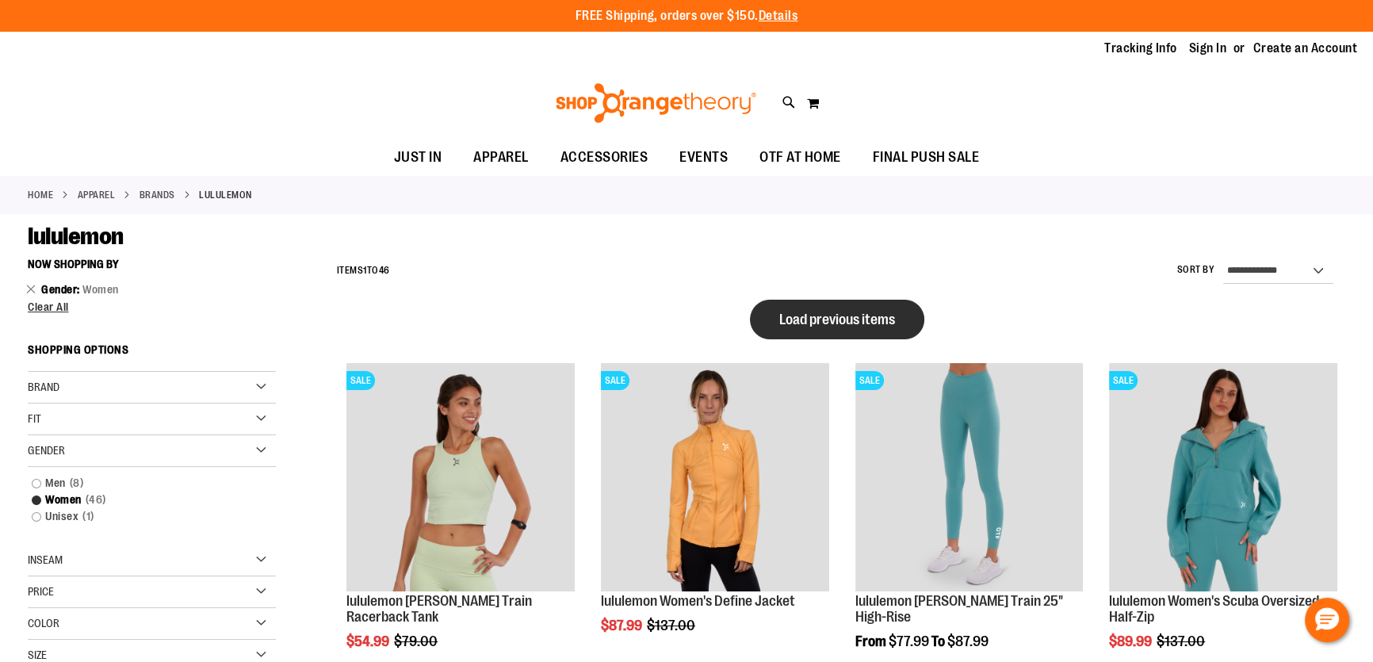
type input "**********"
click at [814, 323] on span "Load previous items" at bounding box center [837, 320] width 116 height 16
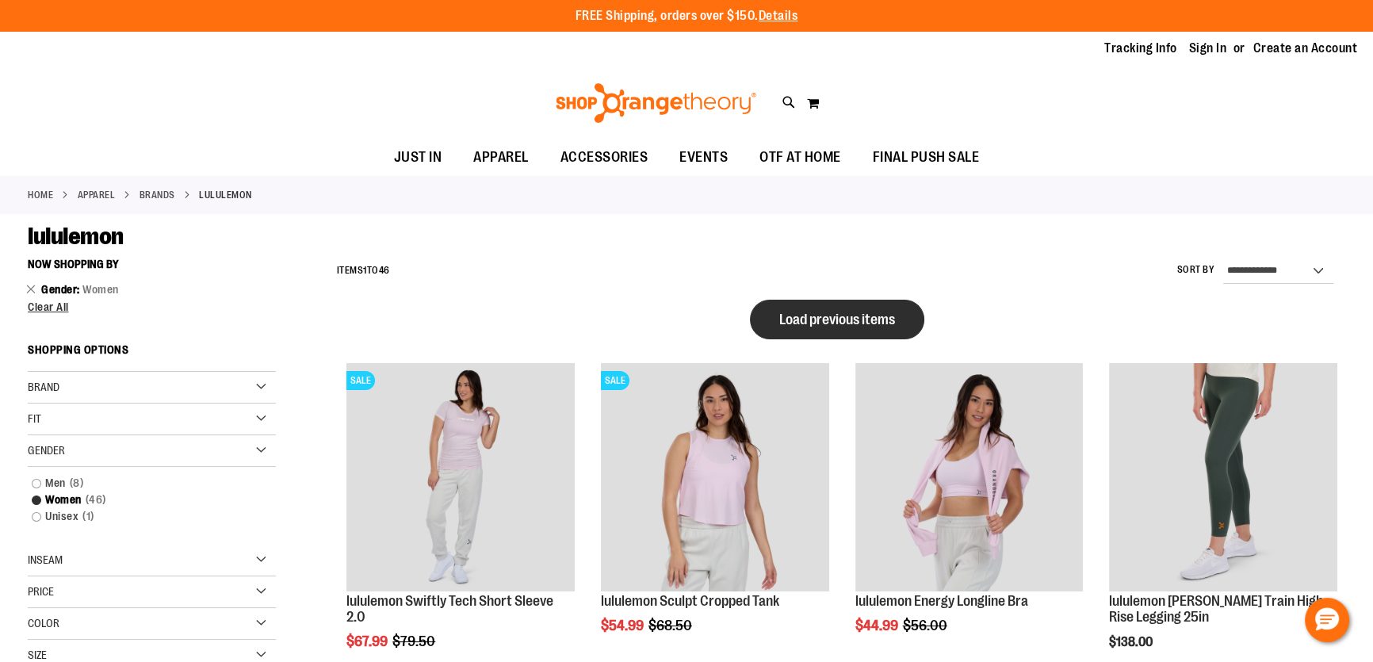
click at [871, 315] on span "Load previous items" at bounding box center [837, 320] width 116 height 16
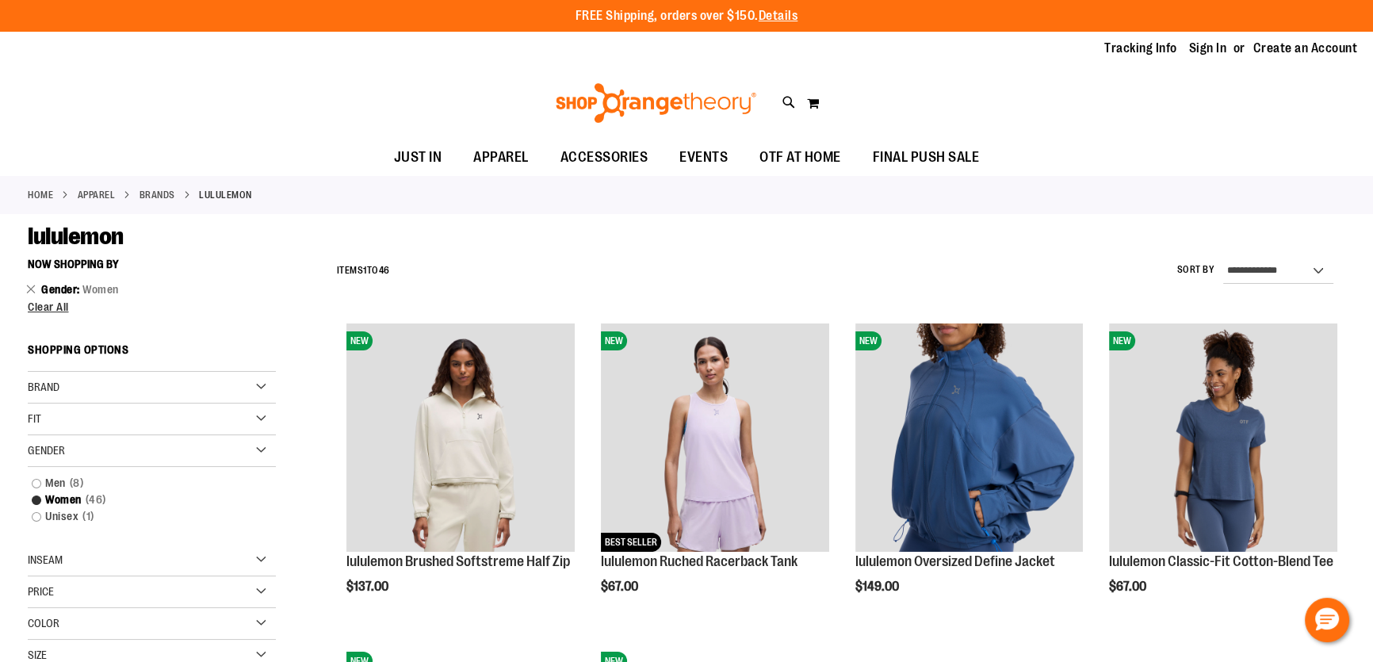
scroll to position [503, 0]
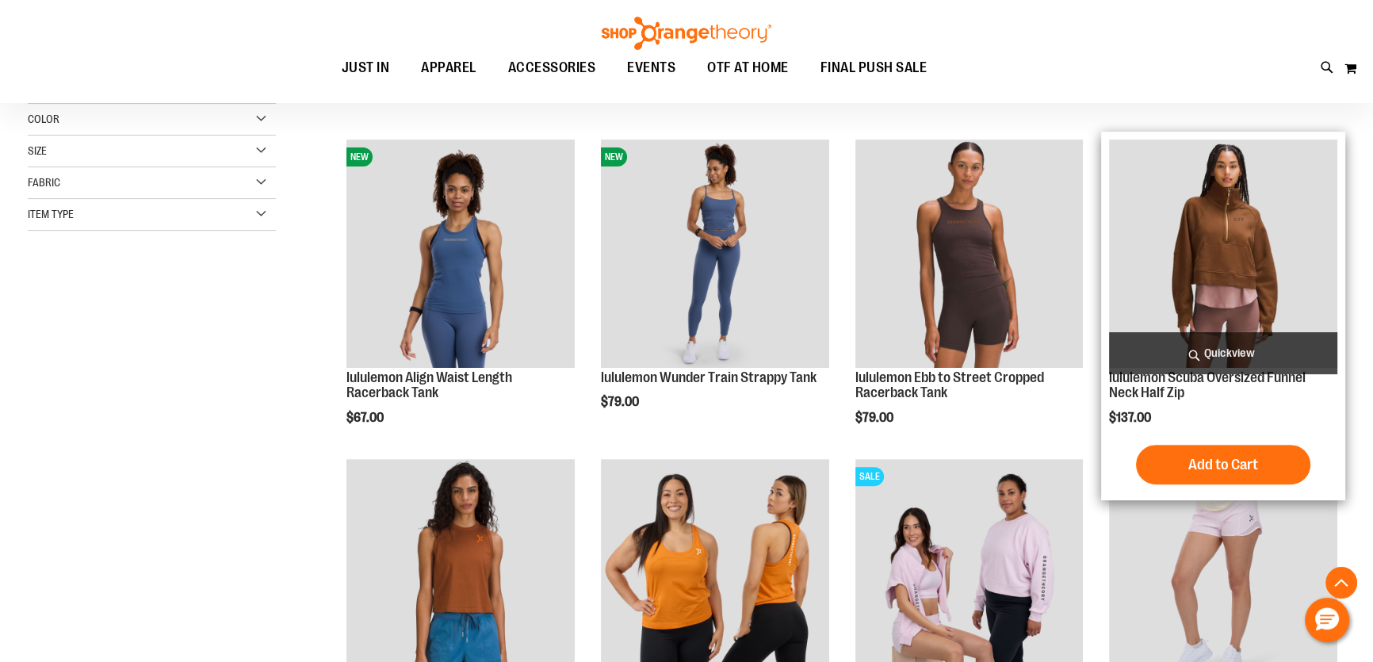
click at [1206, 221] on img "product" at bounding box center [1223, 254] width 228 height 228
click at [1215, 174] on img "product" at bounding box center [1223, 254] width 228 height 228
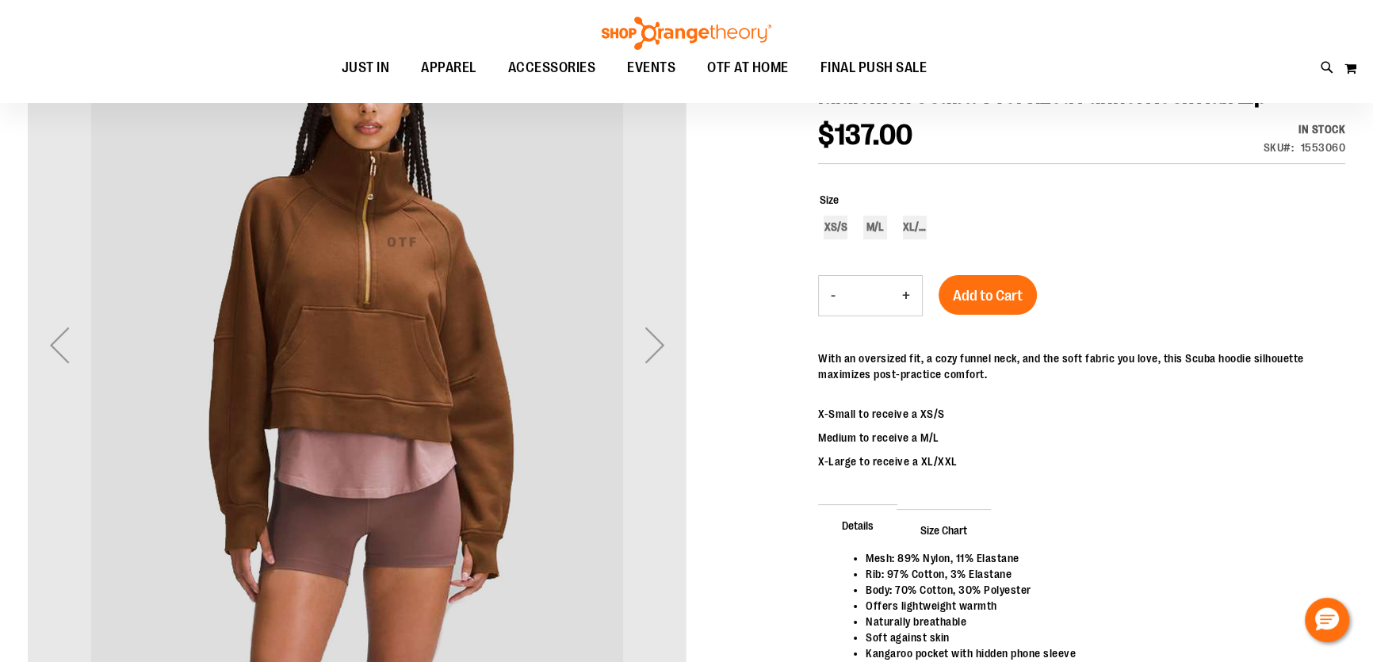
scroll to position [214, 0]
type input "**********"
click at [658, 356] on div "Next" at bounding box center [654, 345] width 63 height 63
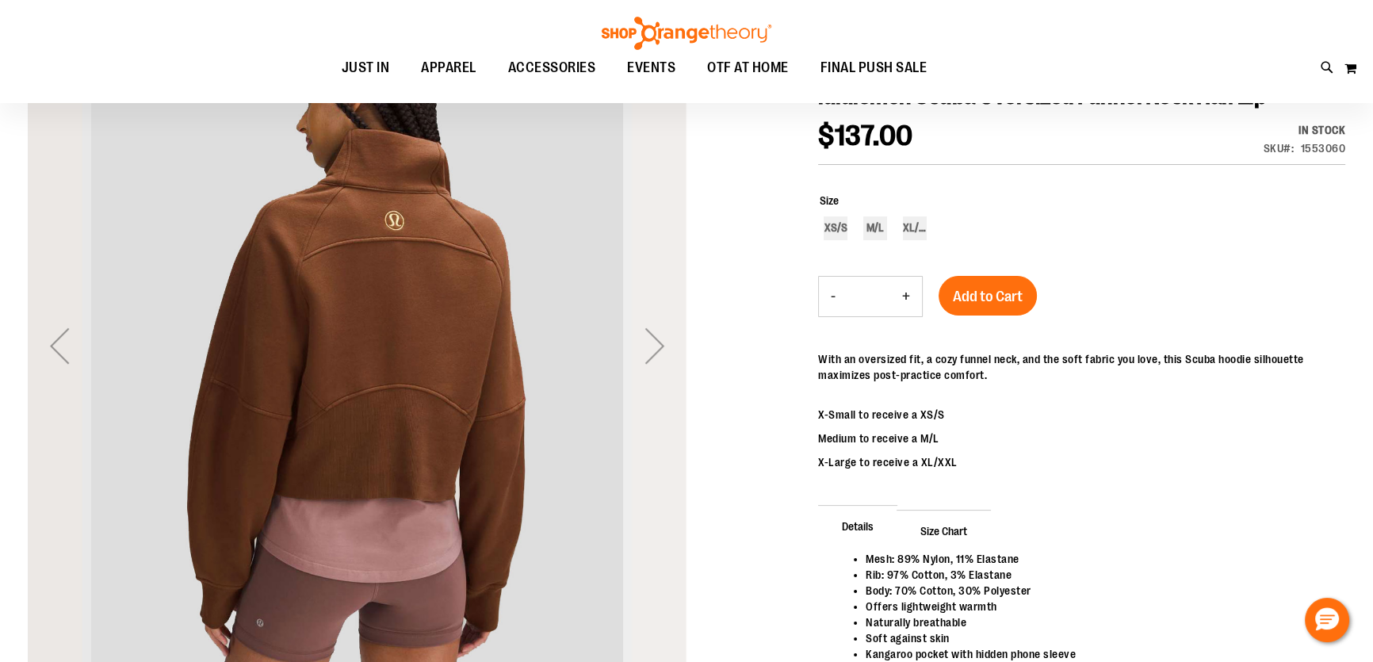
click at [658, 355] on div "Next" at bounding box center [654, 345] width 63 height 63
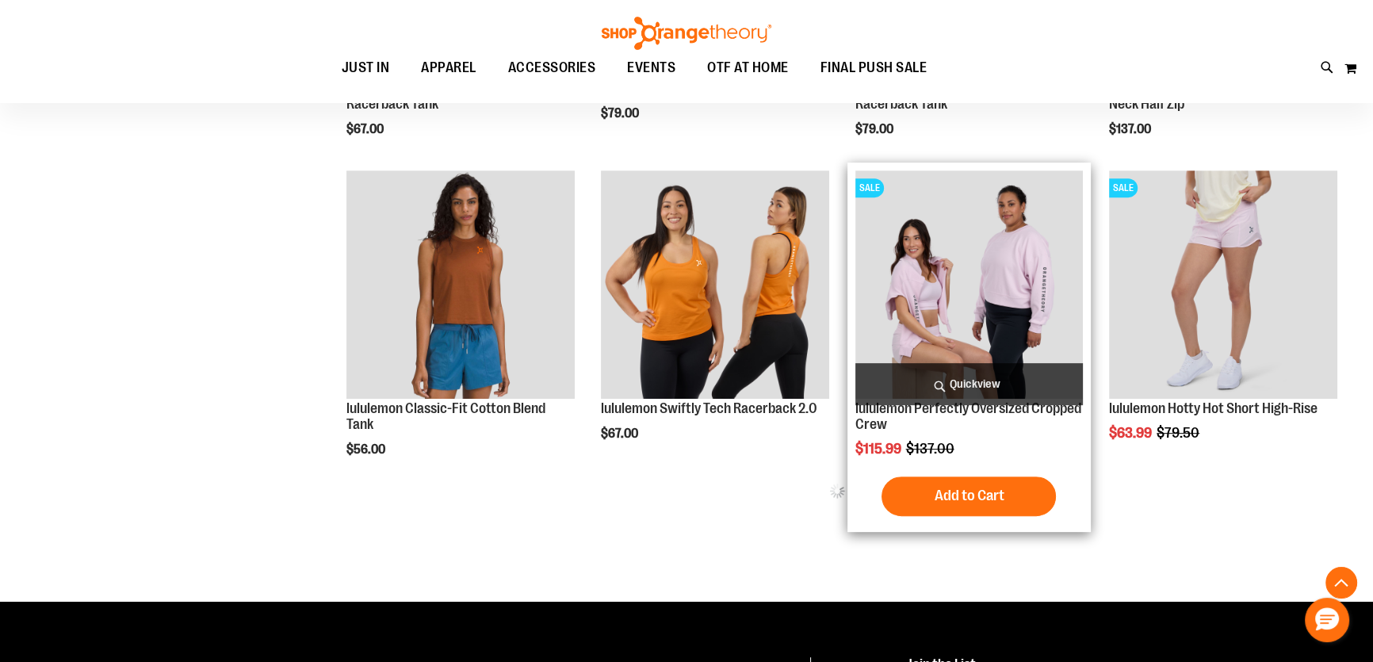
scroll to position [792, 0]
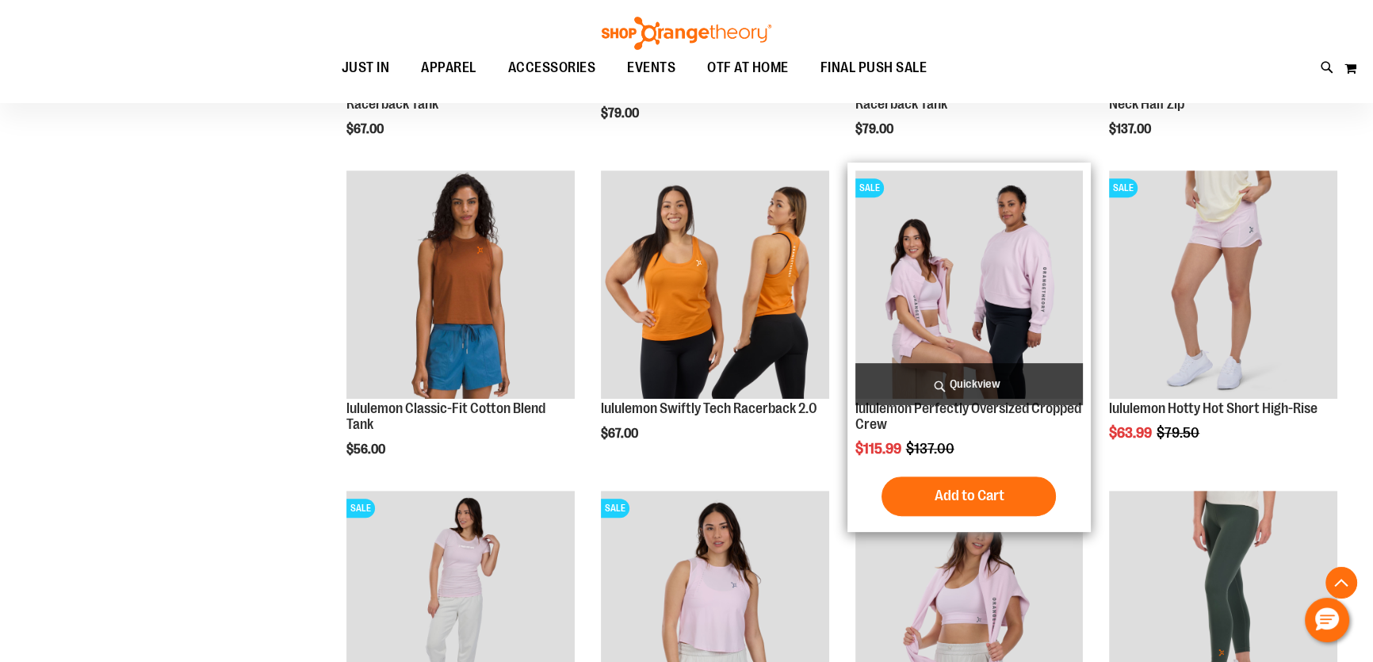
type input "**********"
click at [962, 240] on img "product" at bounding box center [969, 284] width 228 height 228
click at [917, 333] on img "product" at bounding box center [969, 284] width 228 height 228
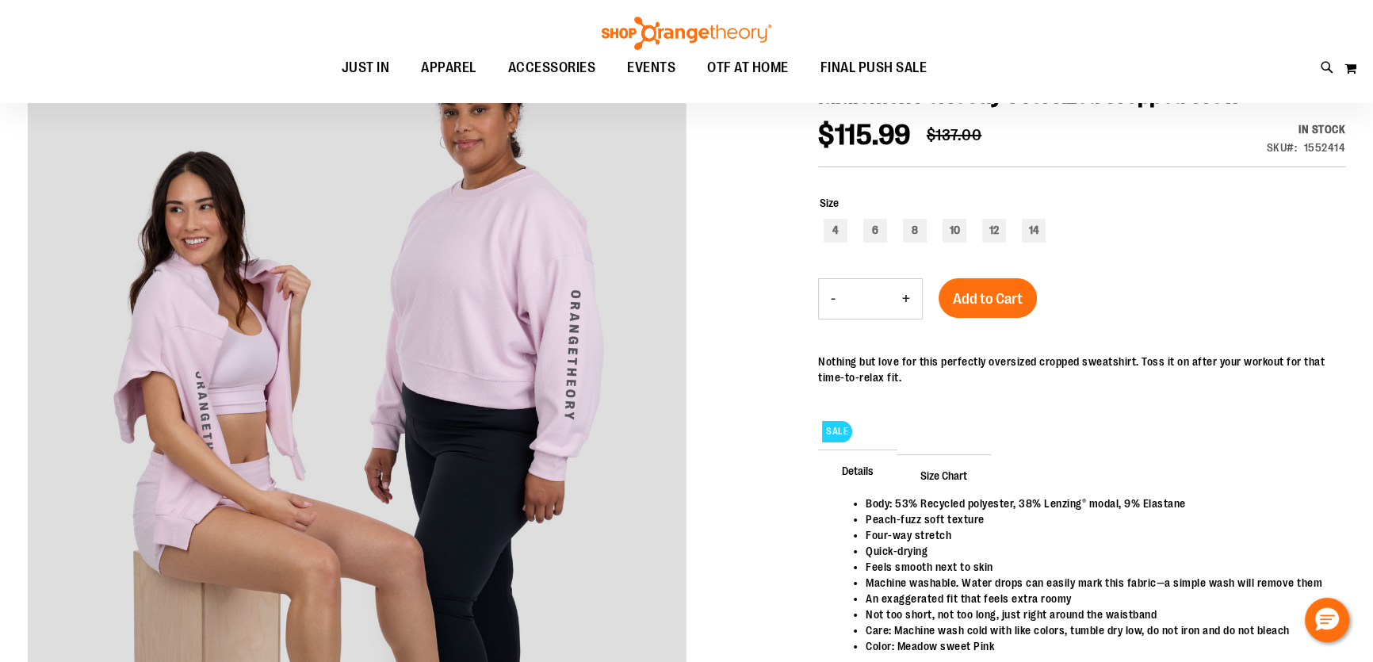
scroll to position [214, 0]
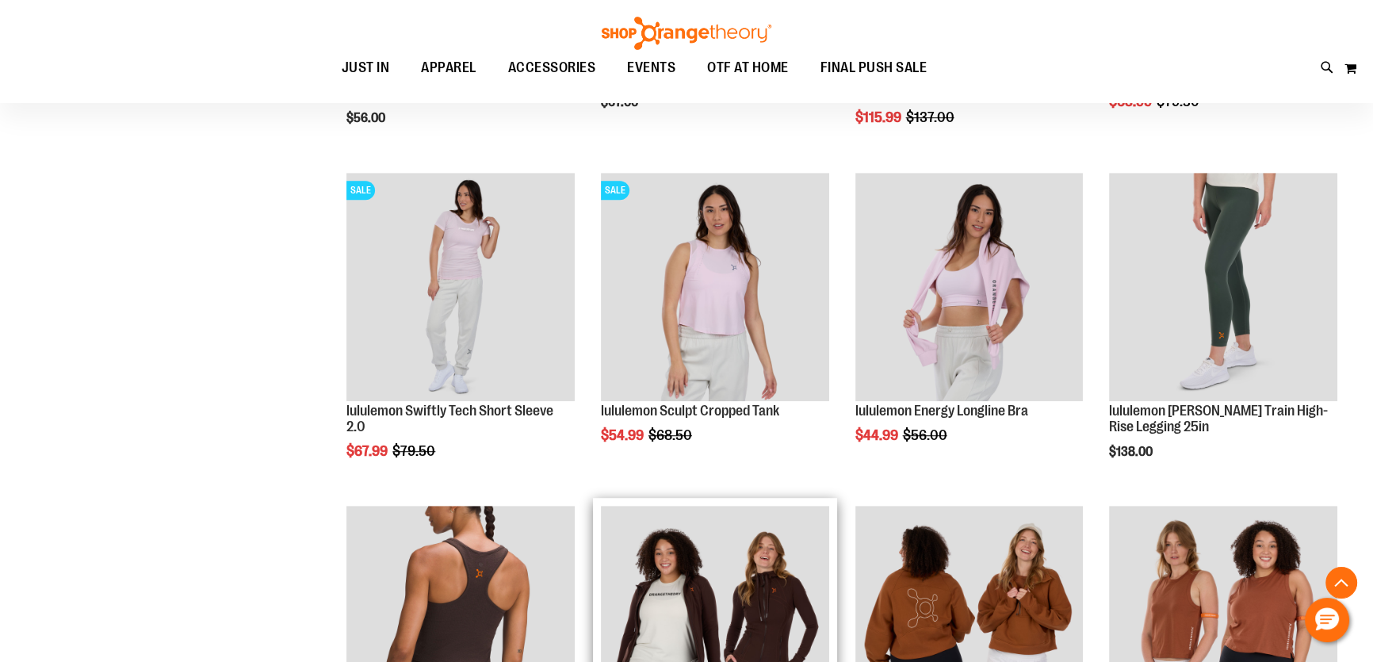
scroll to position [1366, 0]
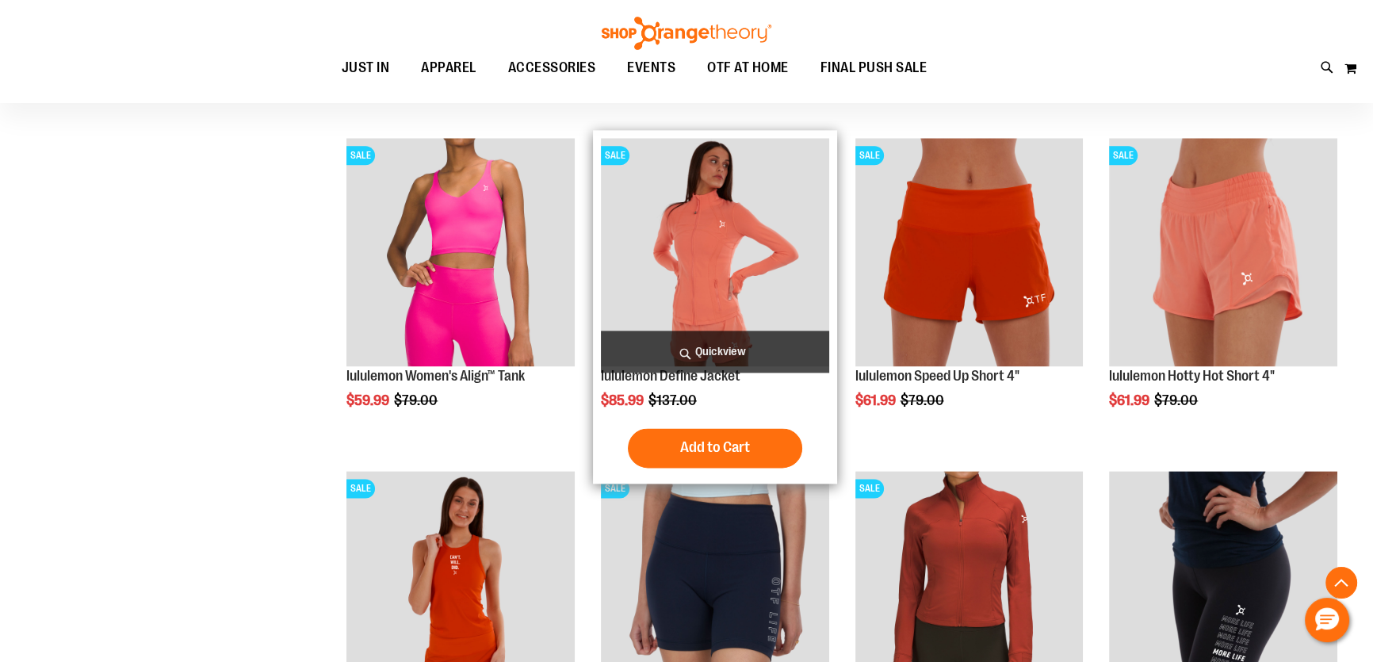
scroll to position [2445, 0]
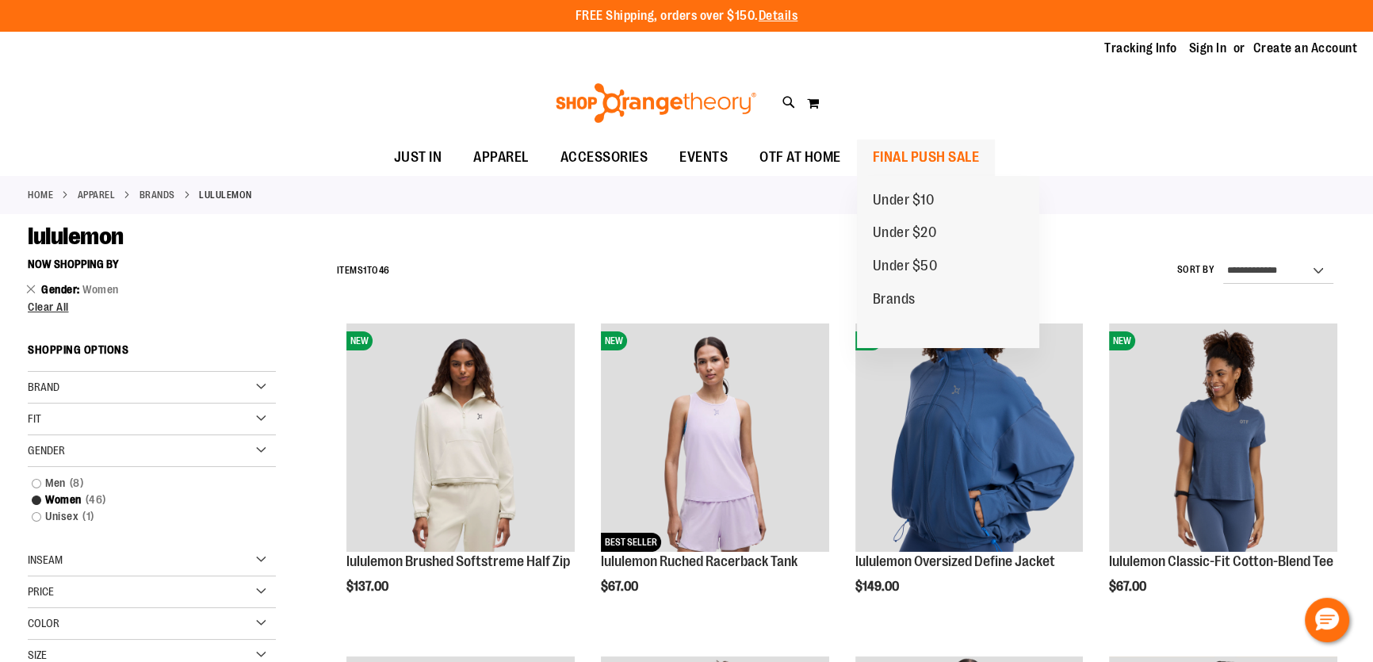
type input "**********"
click at [884, 159] on span "FINAL PUSH SALE" at bounding box center [926, 158] width 107 height 36
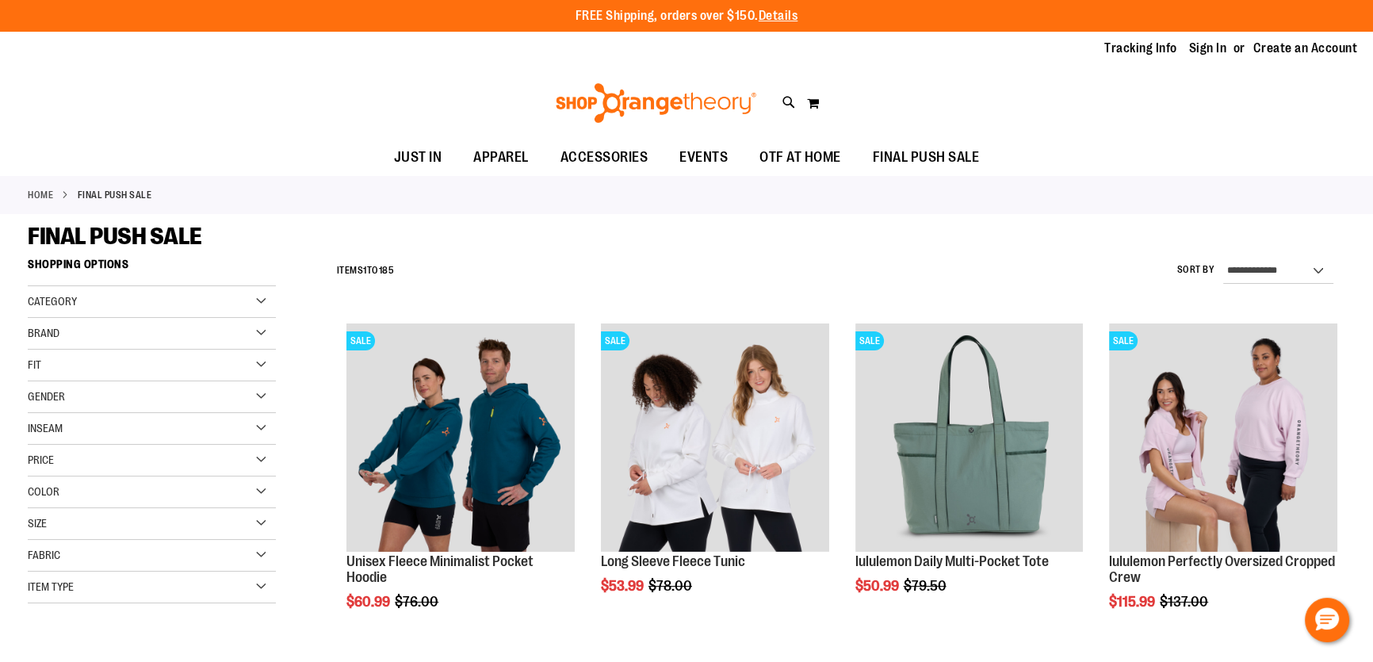
type input "**********"
click at [106, 399] on div "Gender" at bounding box center [152, 397] width 248 height 32
click at [32, 444] on link "Women 101 items" at bounding box center [143, 446] width 238 height 17
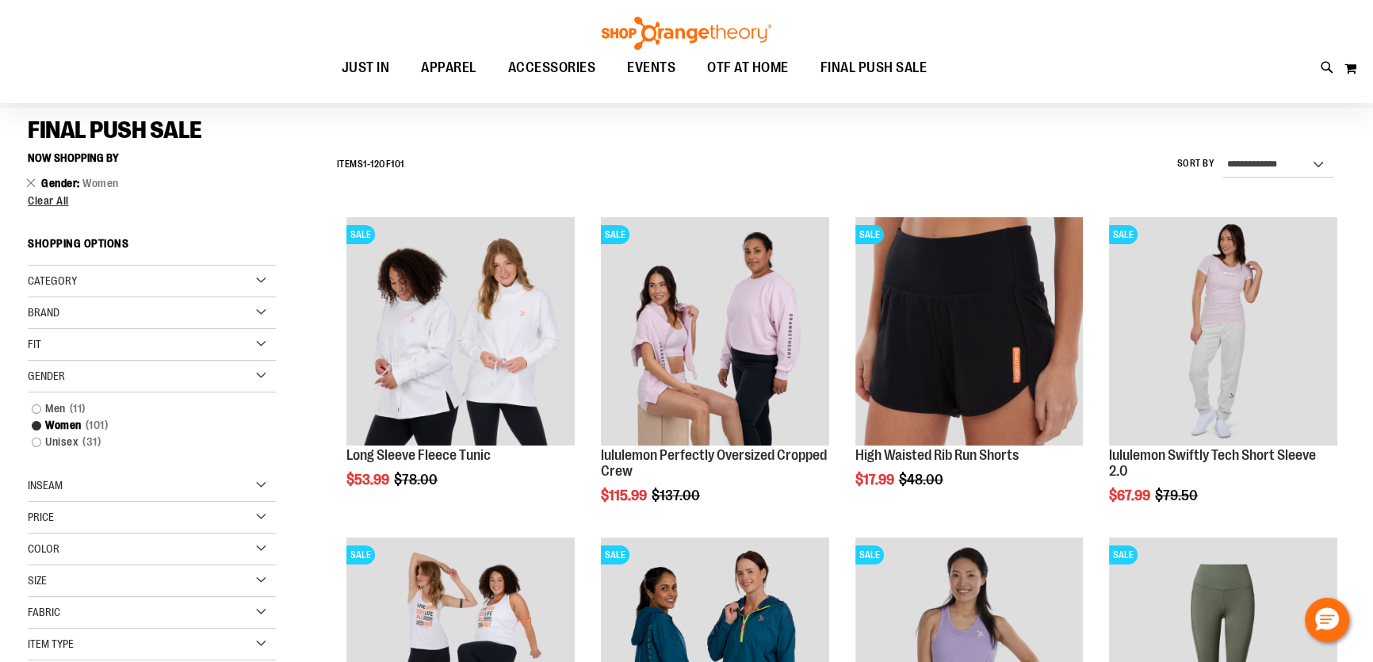
scroll to position [466, 0]
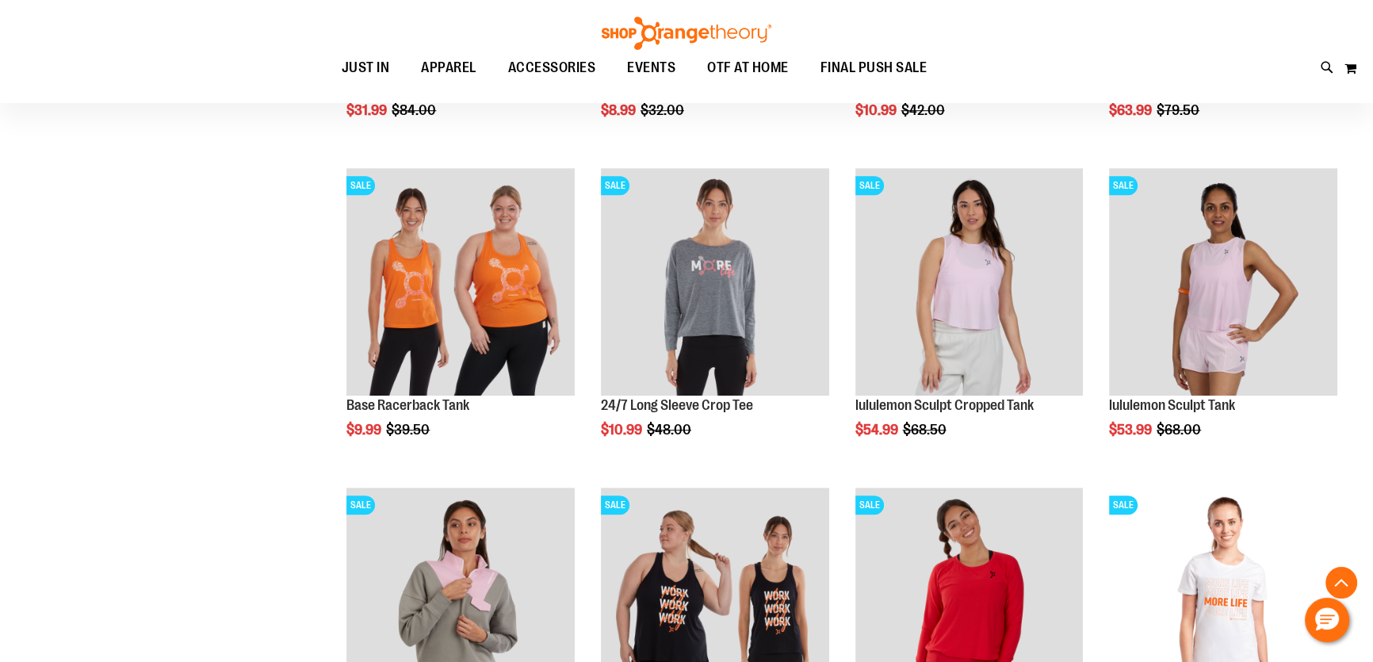
scroll to position [1403, 0]
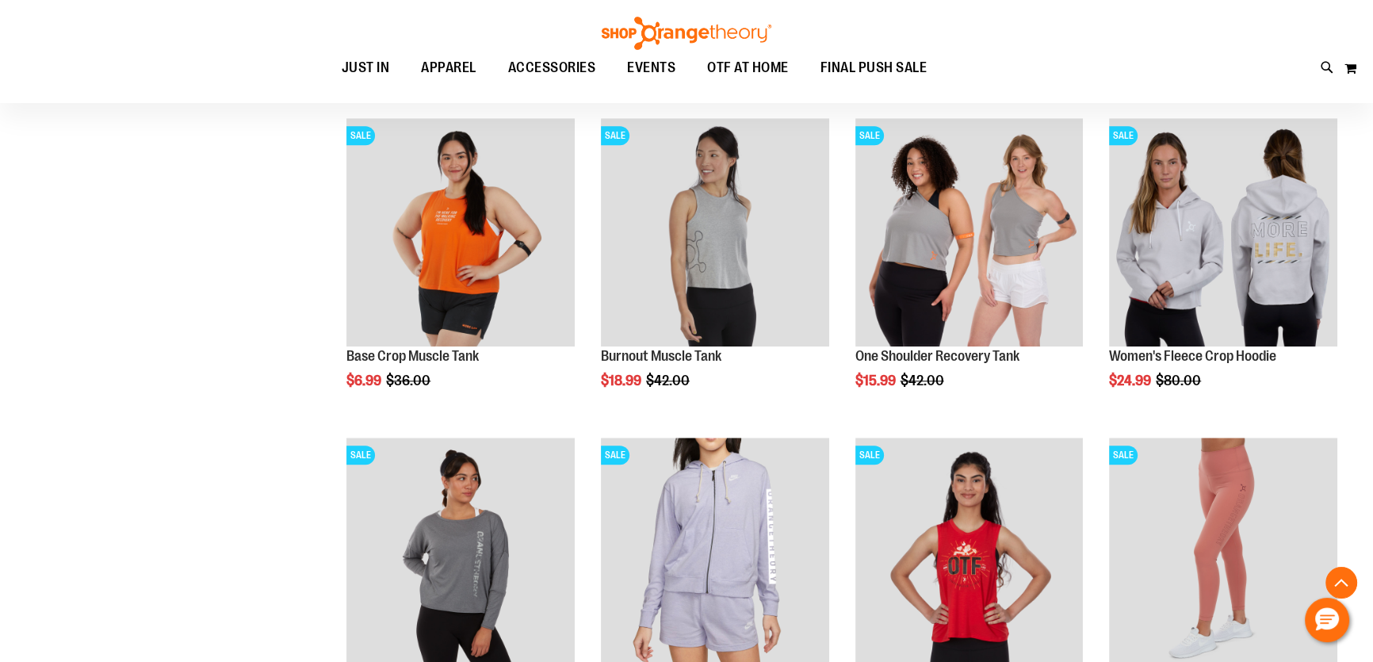
scroll to position [2339, 0]
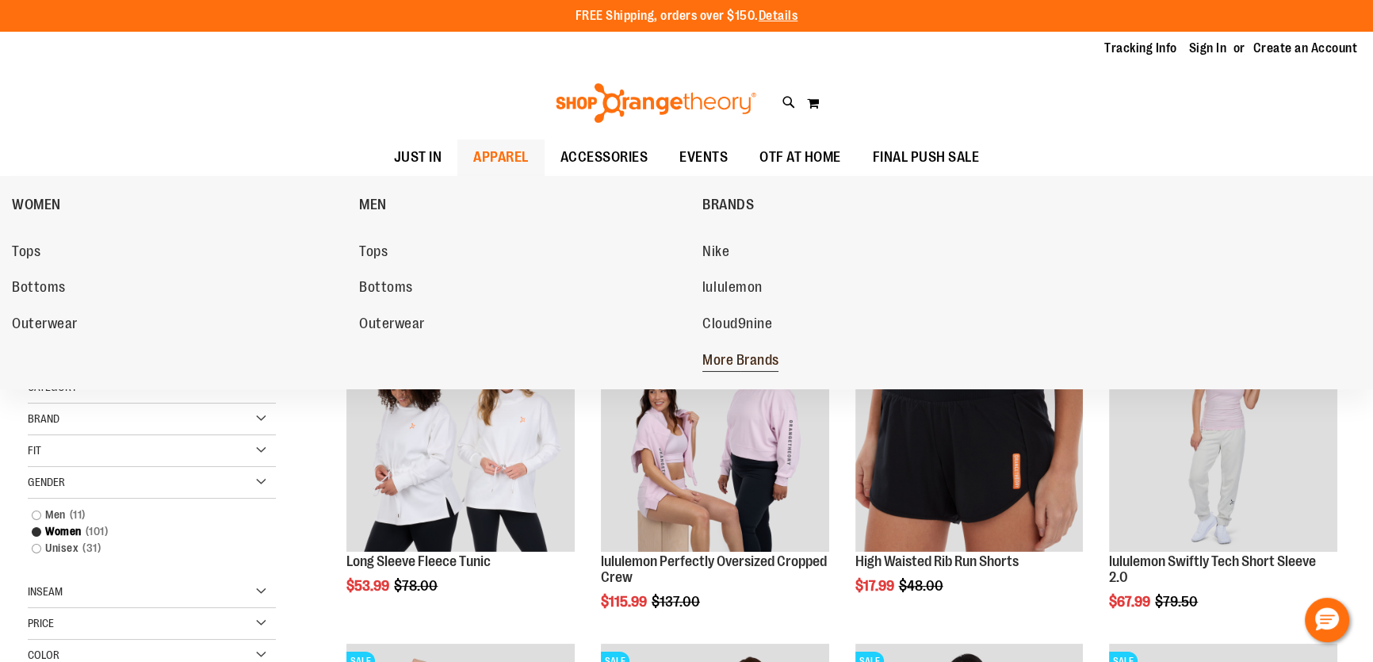
click at [738, 359] on span "More Brands" at bounding box center [740, 362] width 77 height 20
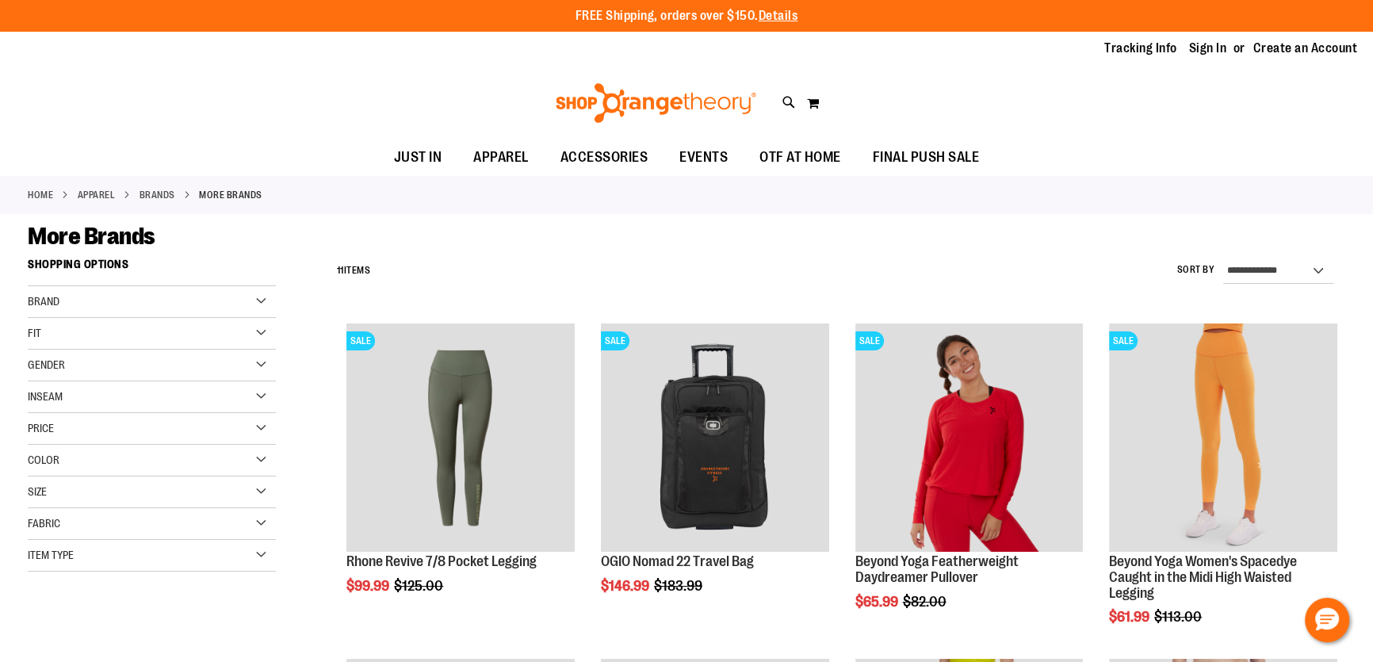
click at [261, 303] on div "Brand" at bounding box center [152, 302] width 248 height 32
click at [43, 350] on link "Beyond Yoga" at bounding box center [143, 350] width 238 height 17
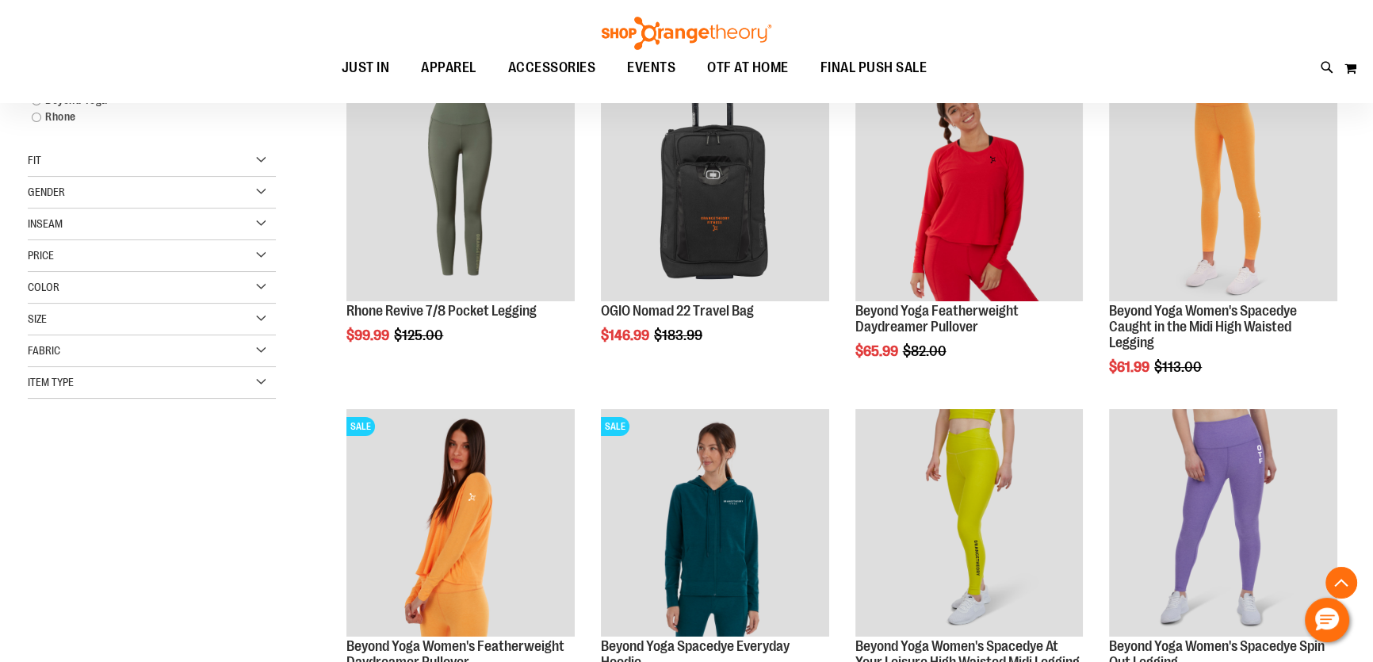
scroll to position [466, 0]
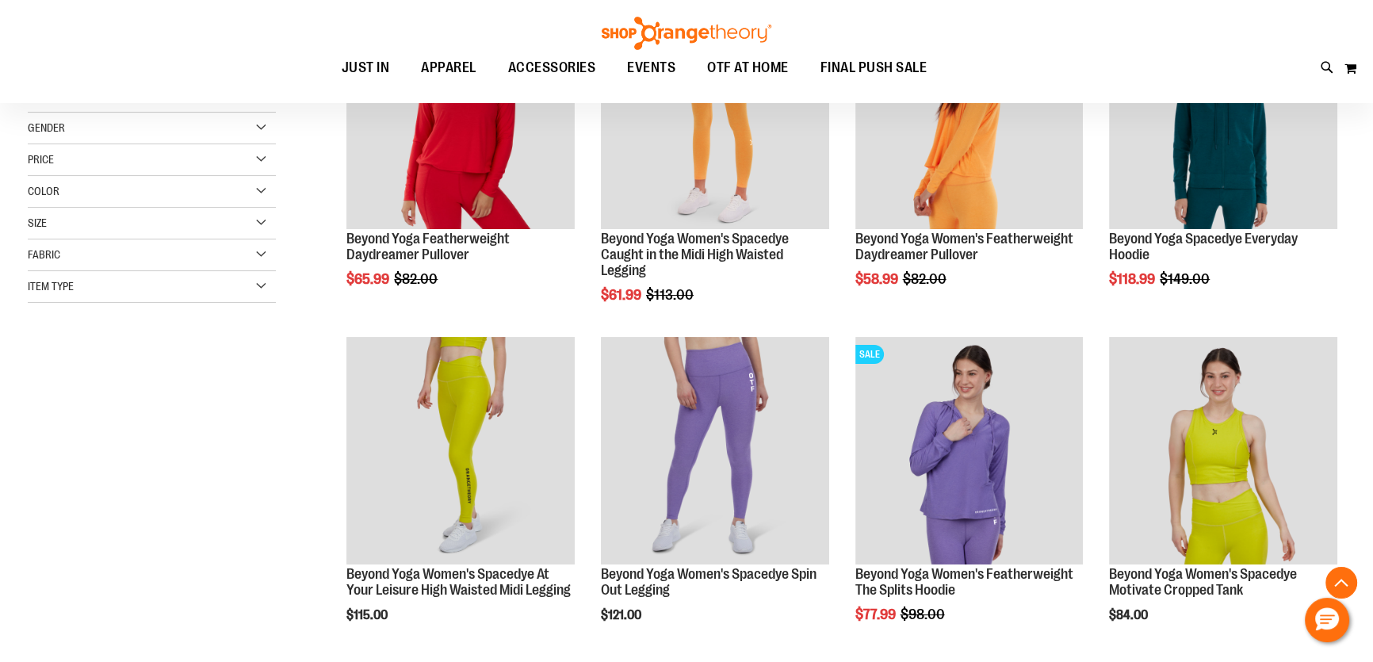
scroll to position [33, 0]
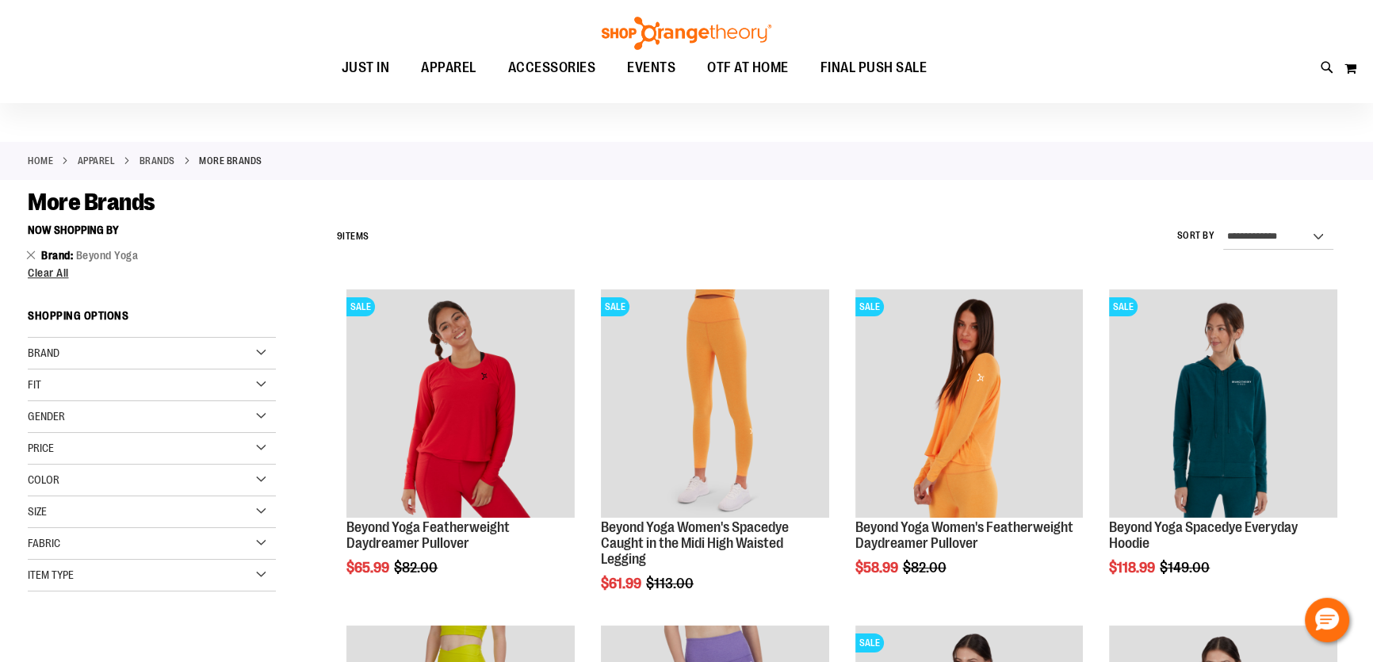
click at [94, 353] on div "Brand" at bounding box center [152, 354] width 248 height 32
click at [32, 398] on link "Beyond Yoga" at bounding box center [143, 402] width 238 height 17
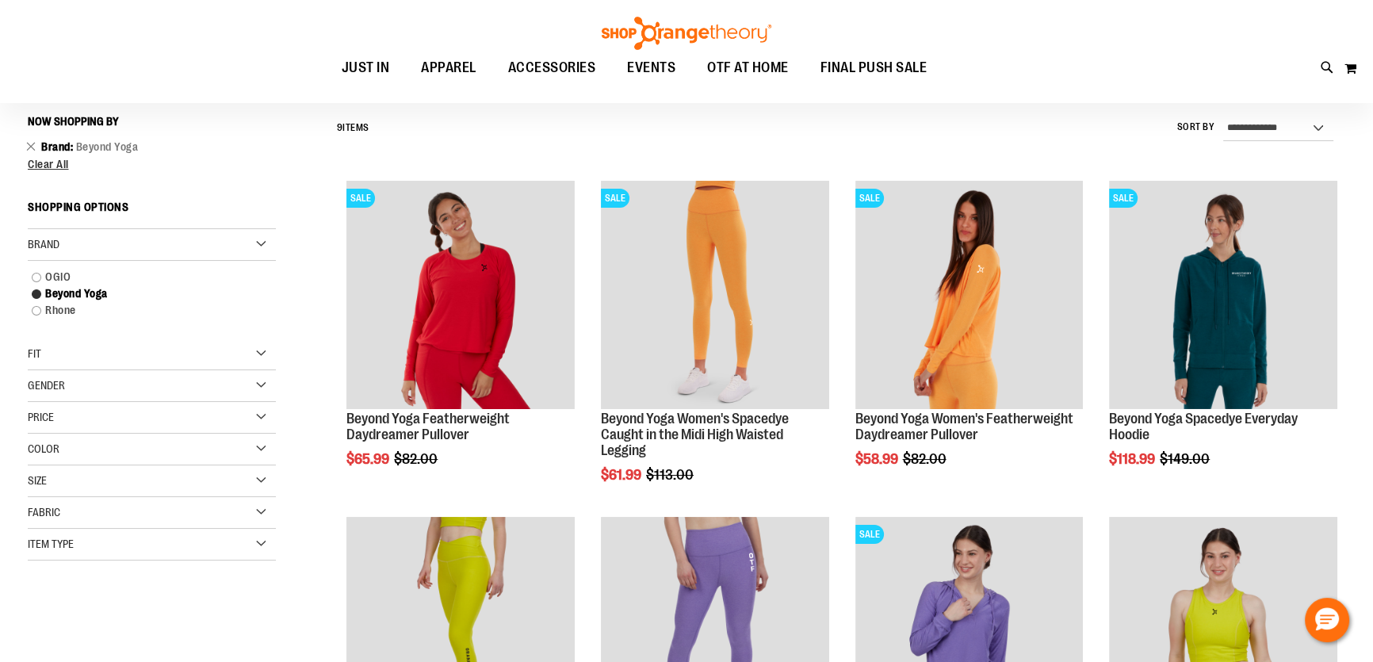
scroll to position [147, 0]
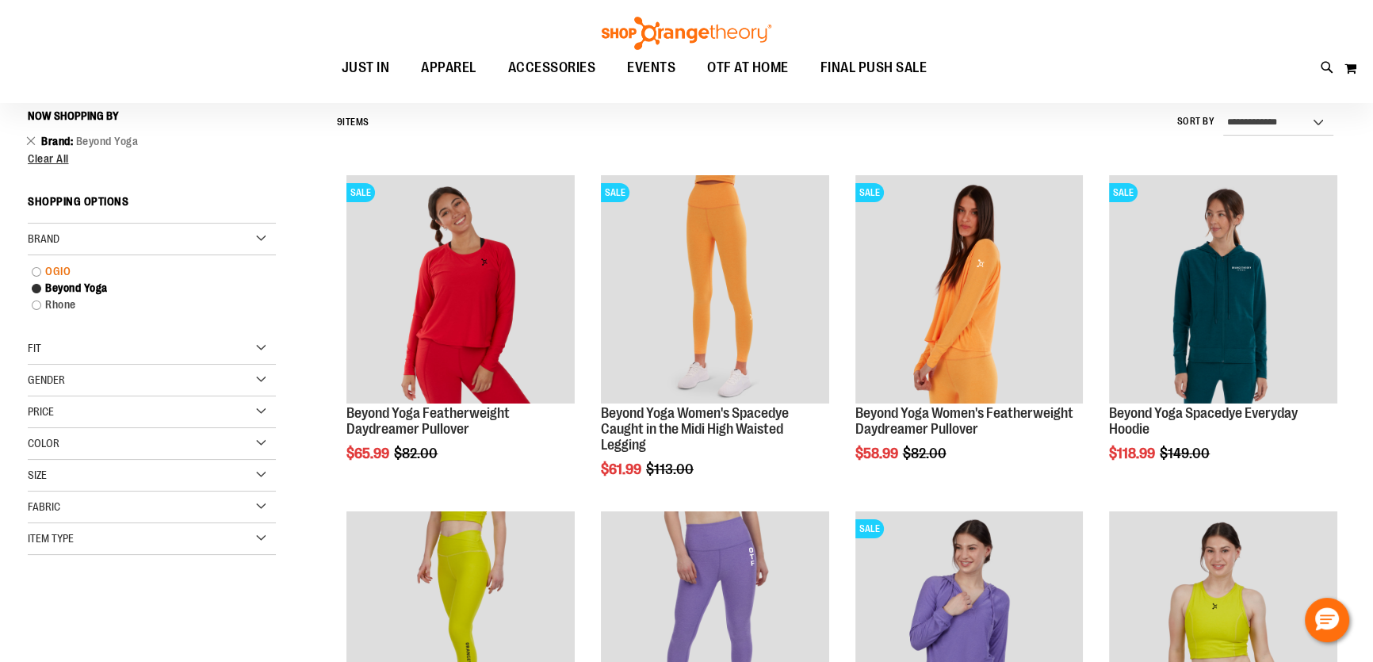
click at [38, 271] on link "OGIO" at bounding box center [143, 271] width 238 height 17
click at [37, 271] on link "OGIO" at bounding box center [143, 271] width 238 height 17
click at [54, 269] on link "OGIO" at bounding box center [143, 271] width 238 height 17
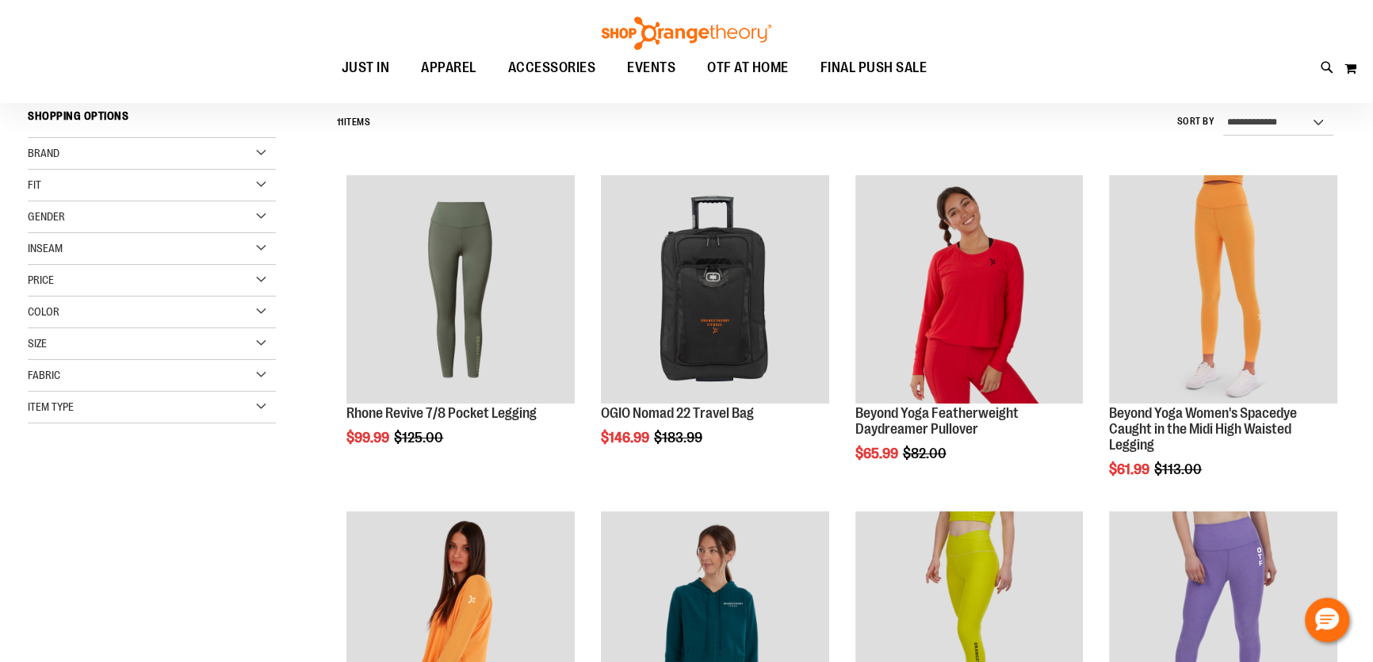
click at [36, 286] on div "Price" at bounding box center [152, 281] width 248 height 32
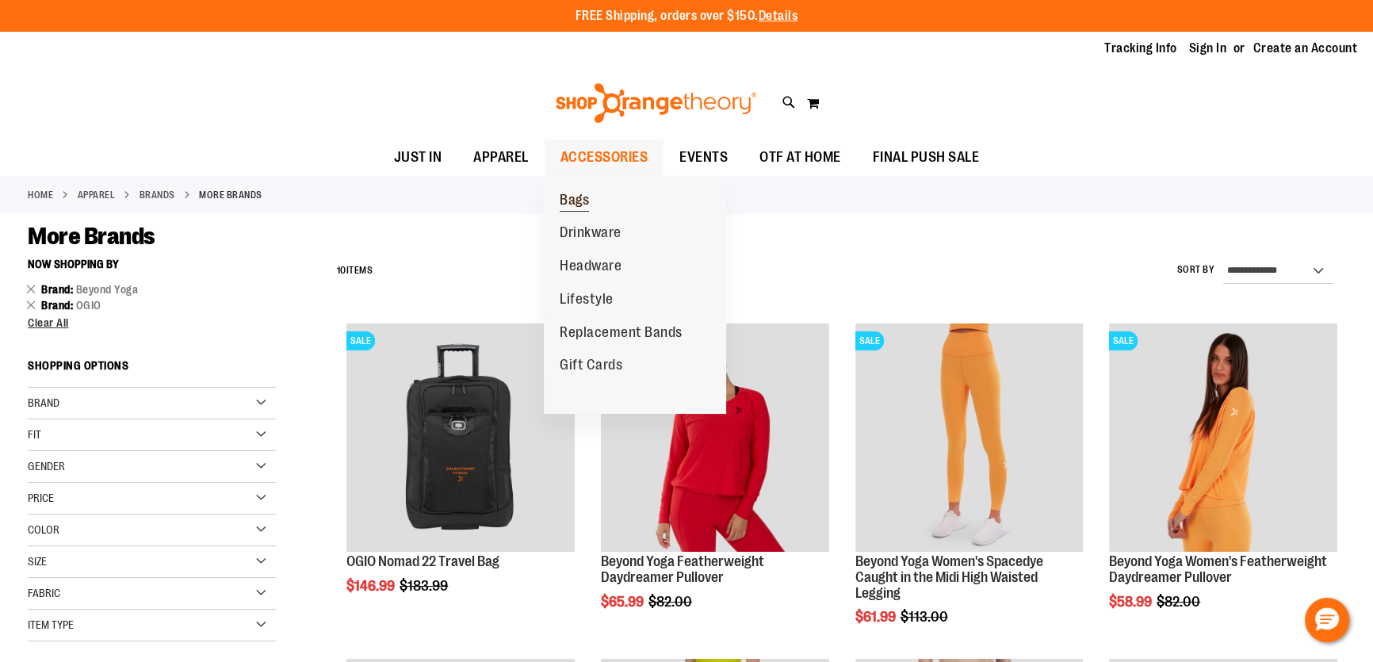
click at [587, 197] on span "Bags" at bounding box center [574, 202] width 29 height 20
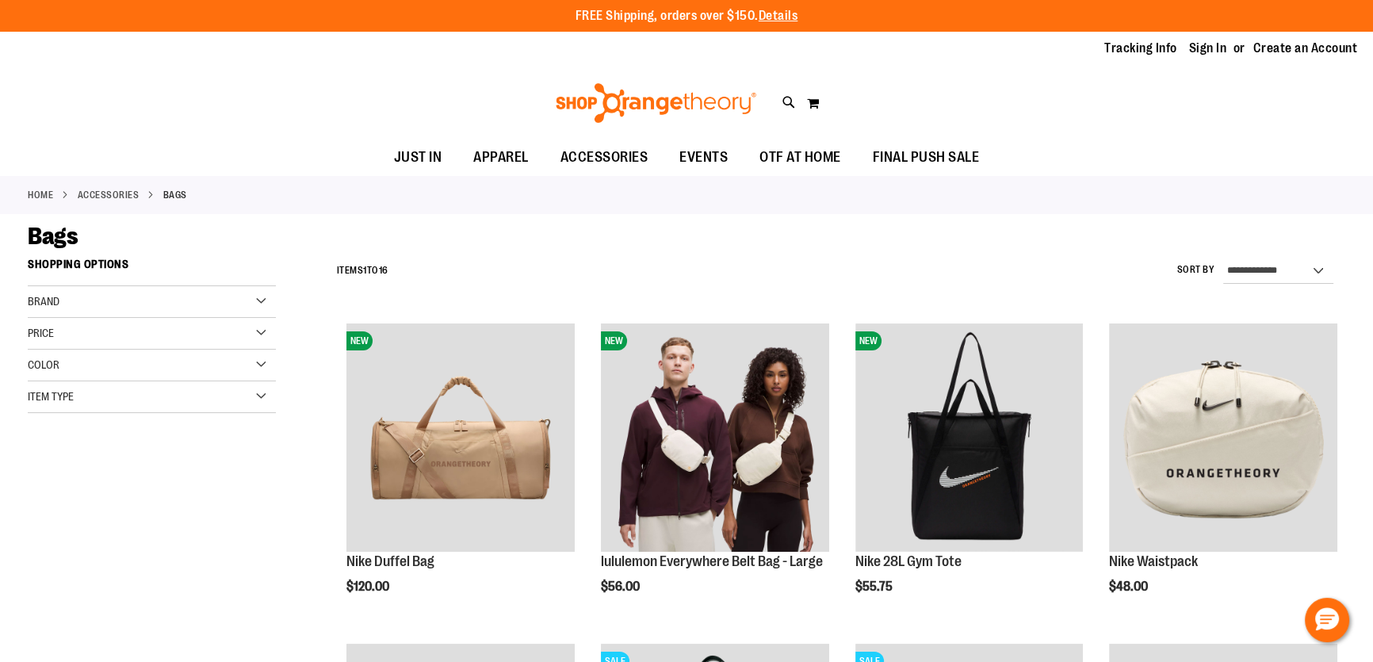
type input "**********"
click at [93, 309] on div "Brand" at bounding box center [152, 302] width 248 height 32
click at [29, 369] on link "lululemon" at bounding box center [143, 367] width 238 height 17
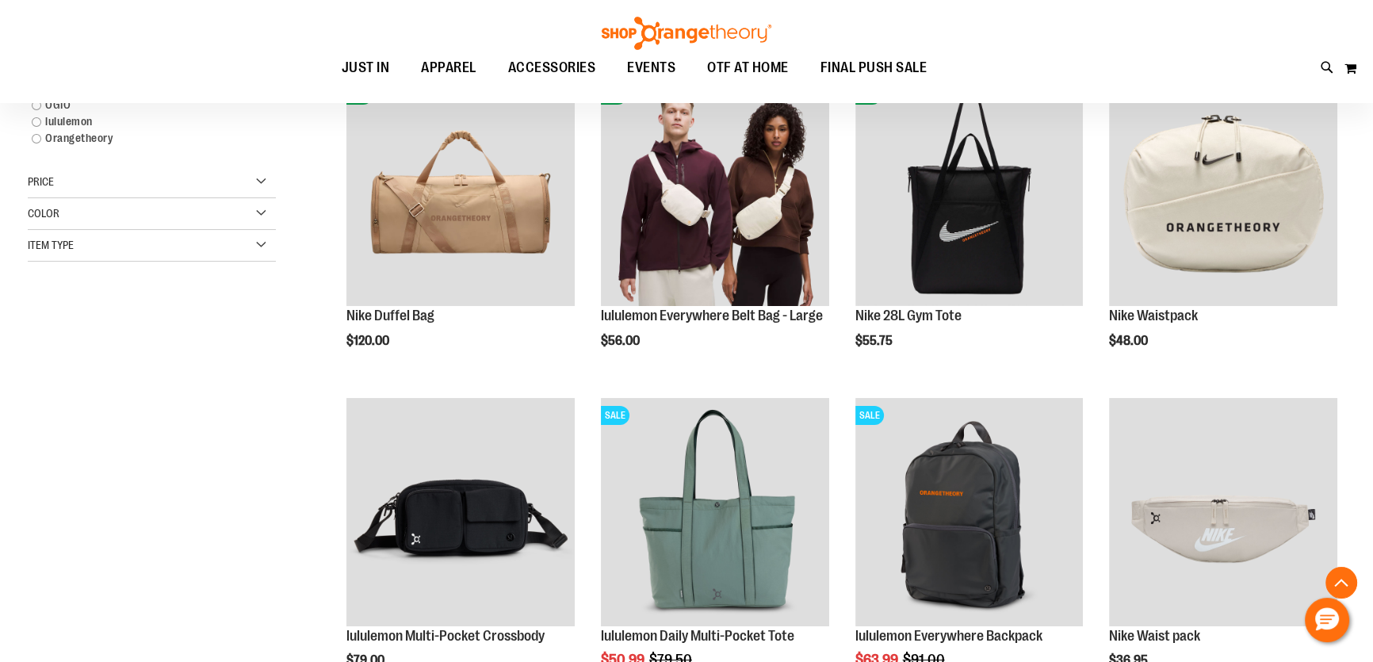
scroll to position [250, 0]
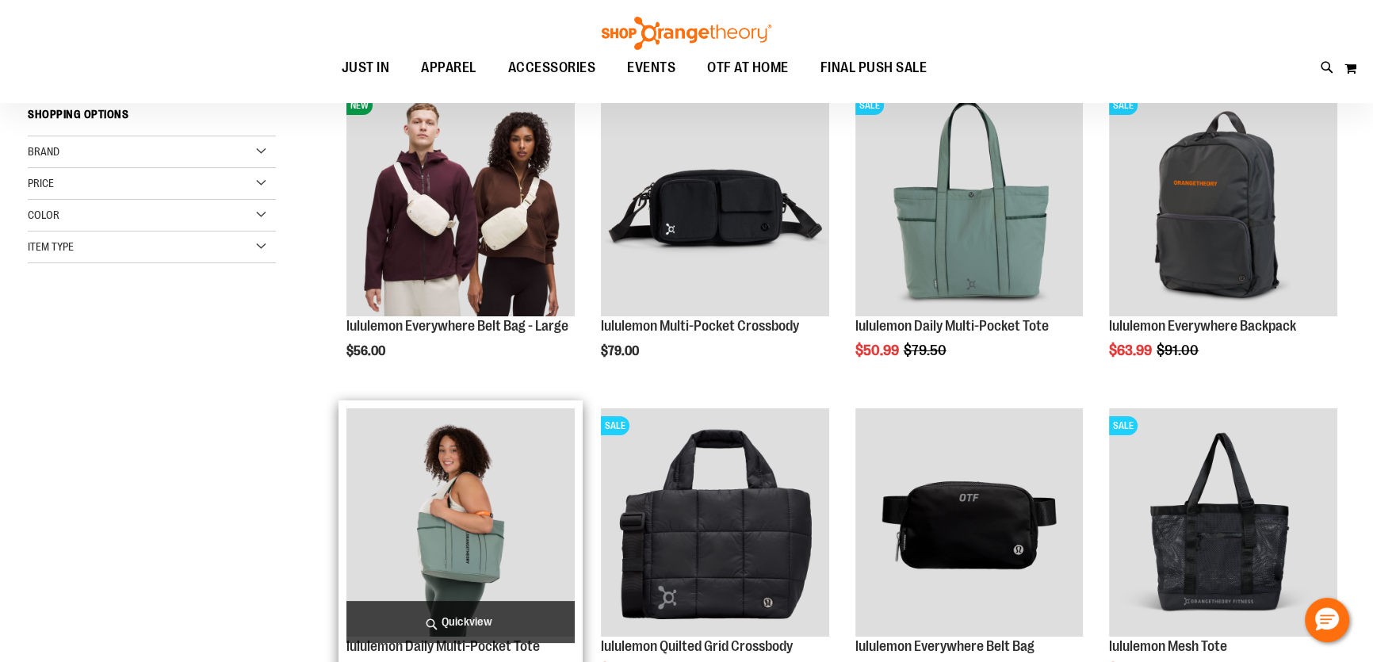
scroll to position [18, 0]
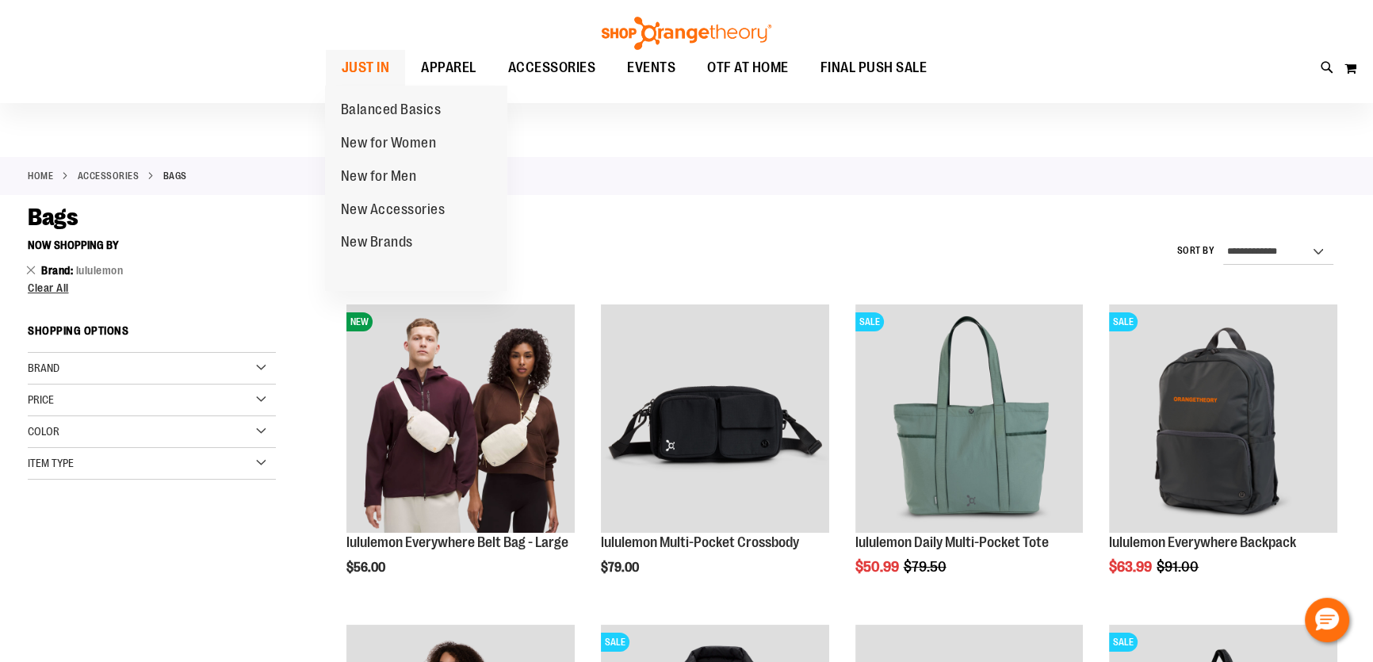
click at [382, 73] on span "JUST IN" at bounding box center [366, 68] width 48 height 36
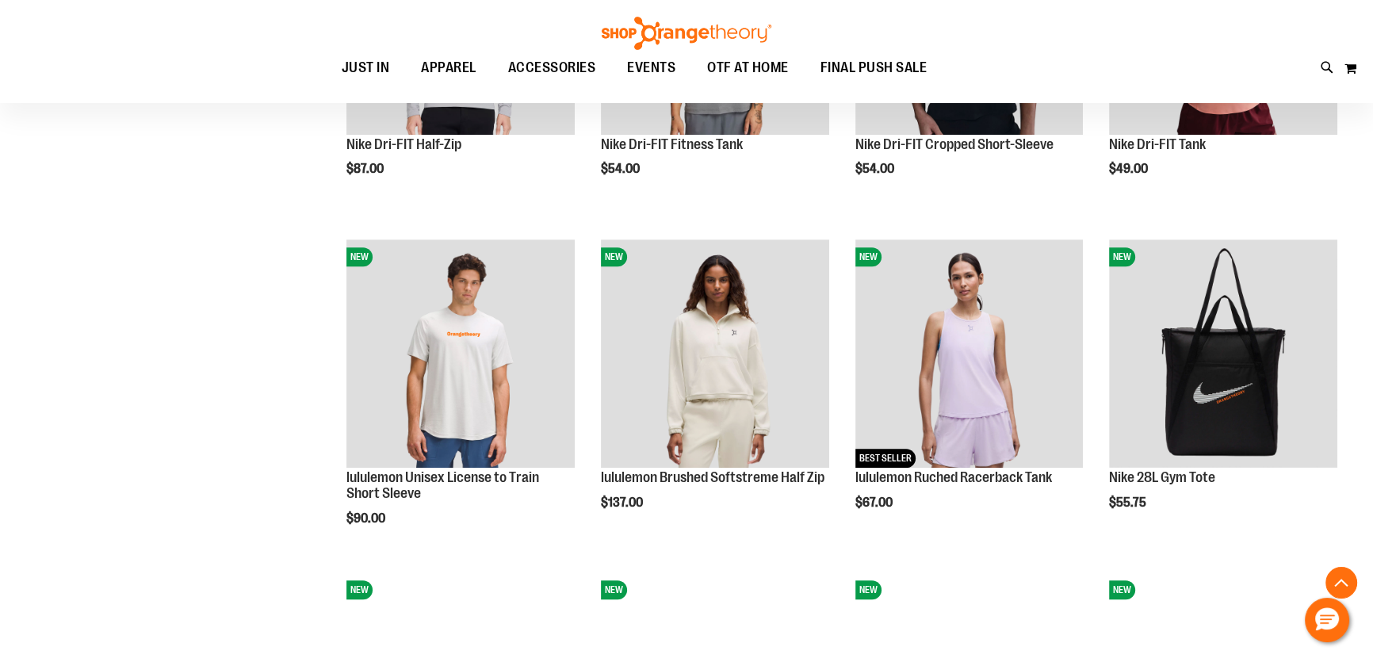
scroll to position [1227, 0]
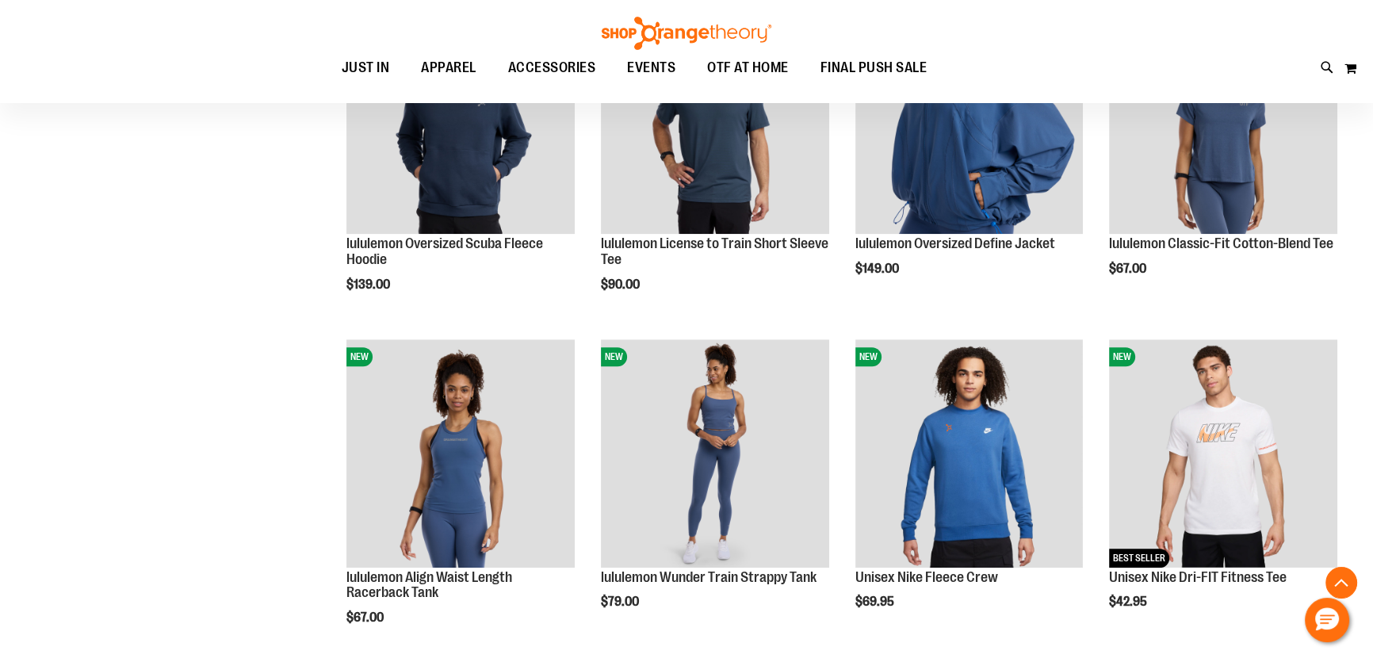
scroll to position [1866, 0]
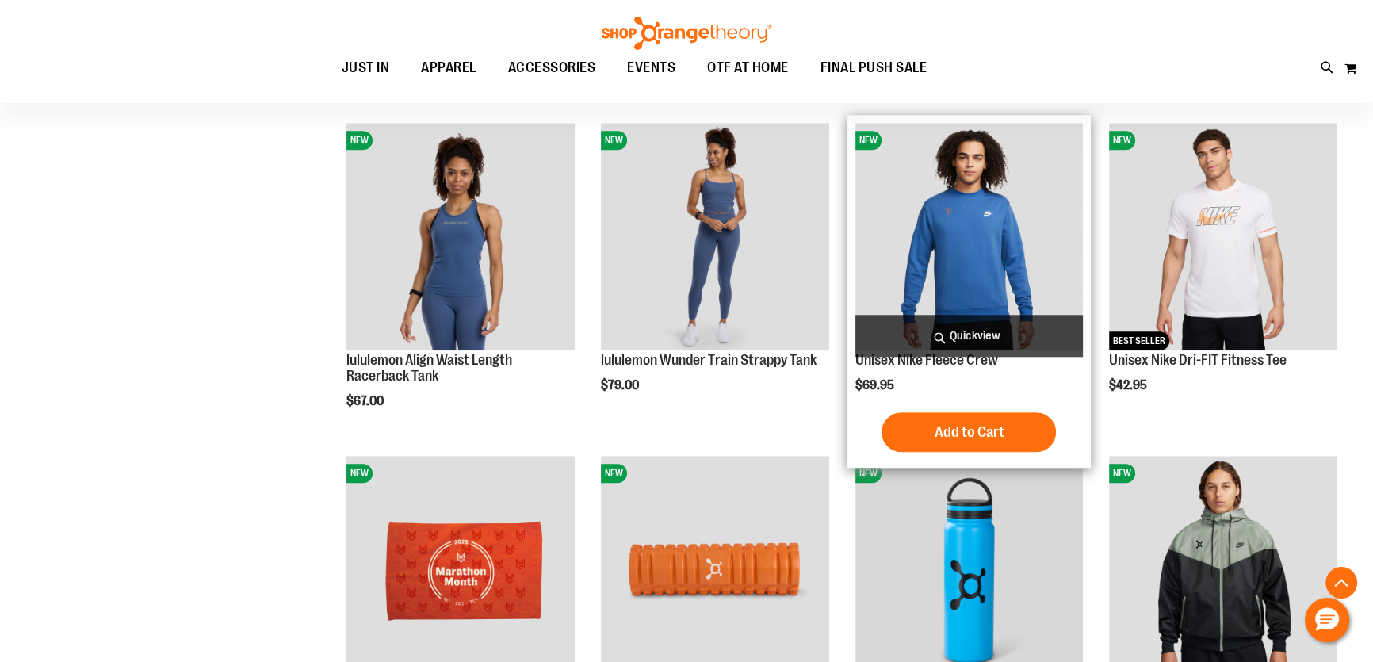
type input "**********"
click at [912, 212] on img "product" at bounding box center [969, 237] width 228 height 228
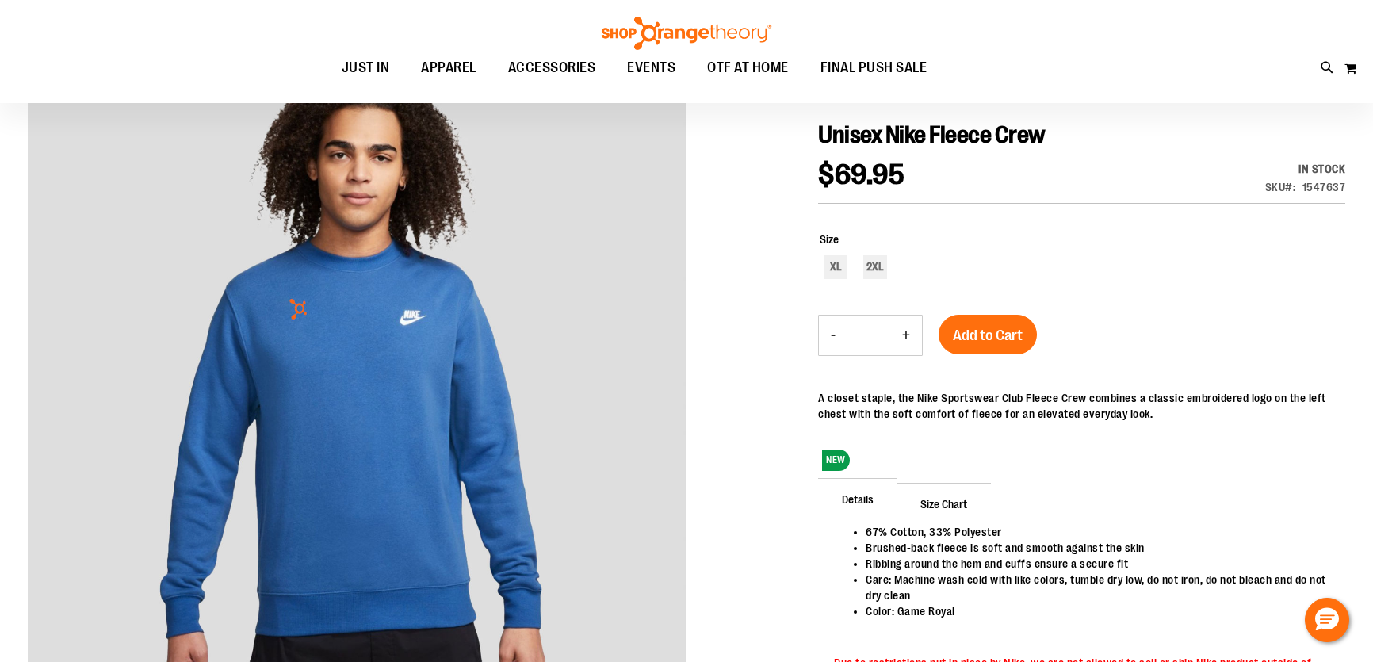
type input "**********"
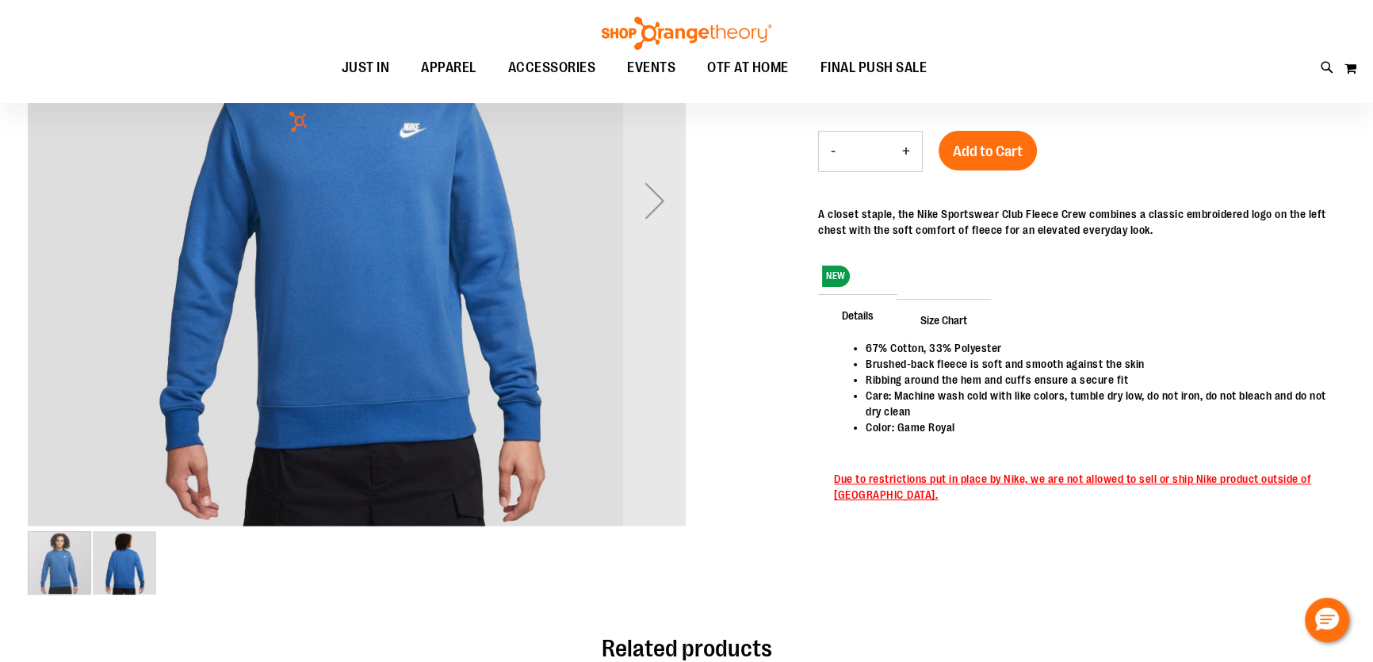
scroll to position [183, 0]
click at [123, 568] on img "image 2 of 2" at bounding box center [124, 563] width 63 height 63
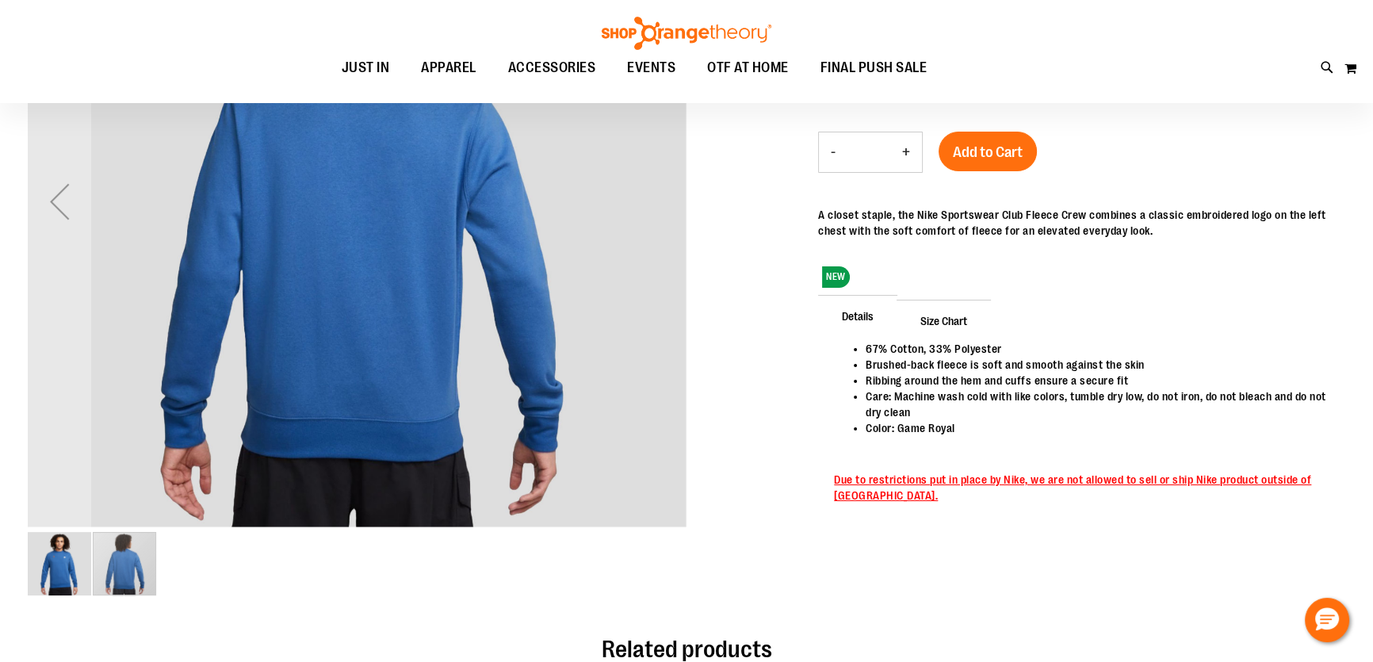
click at [78, 565] on img "image 1 of 2" at bounding box center [59, 563] width 63 height 63
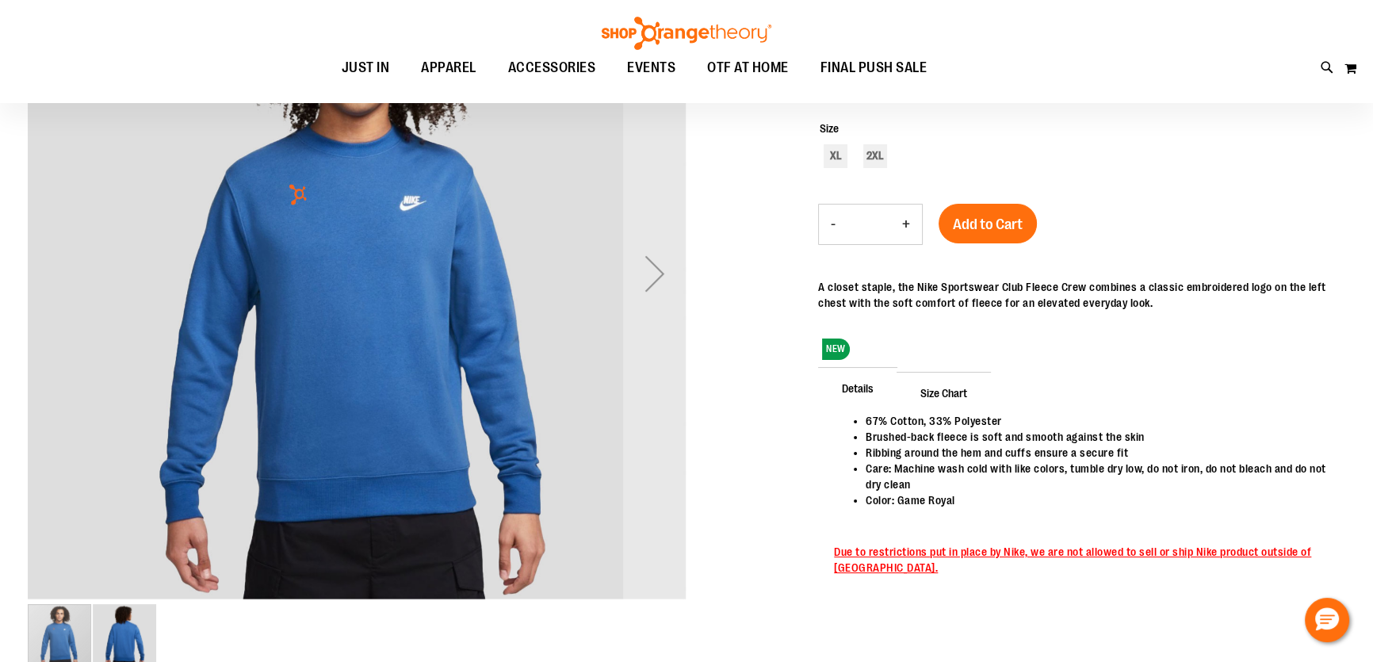
scroll to position [40, 0]
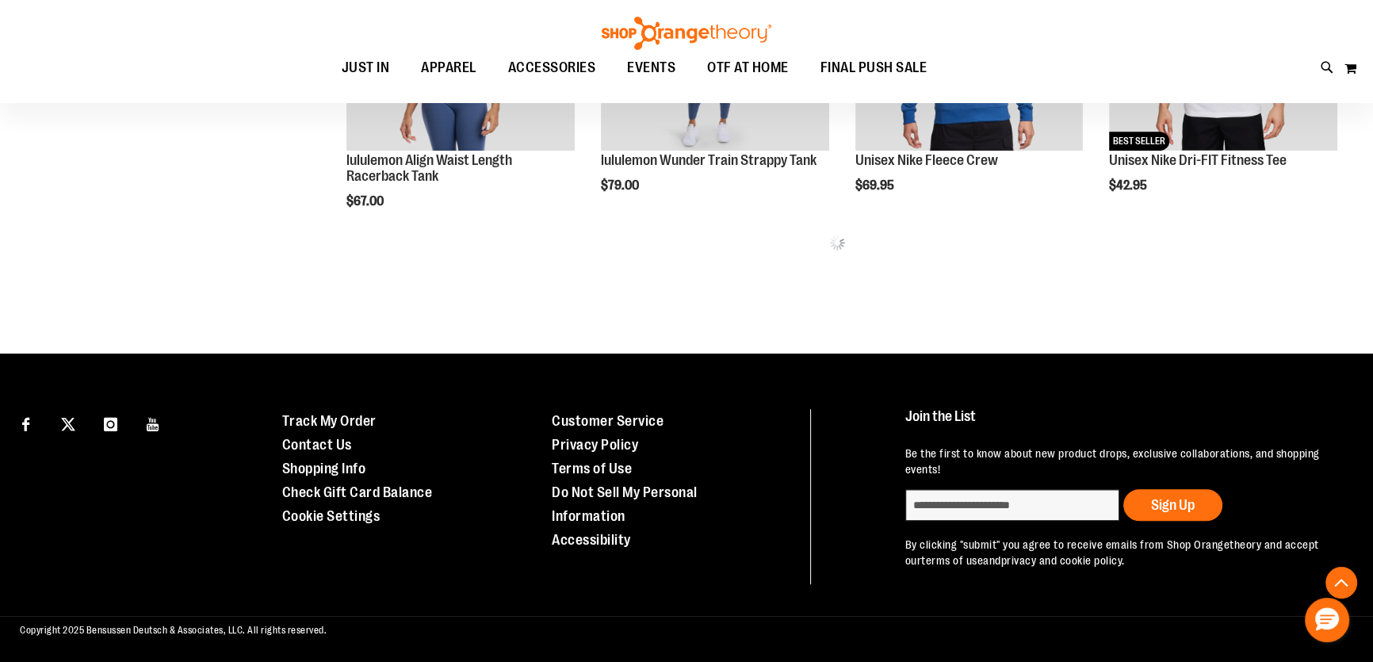
scroll to position [907, 0]
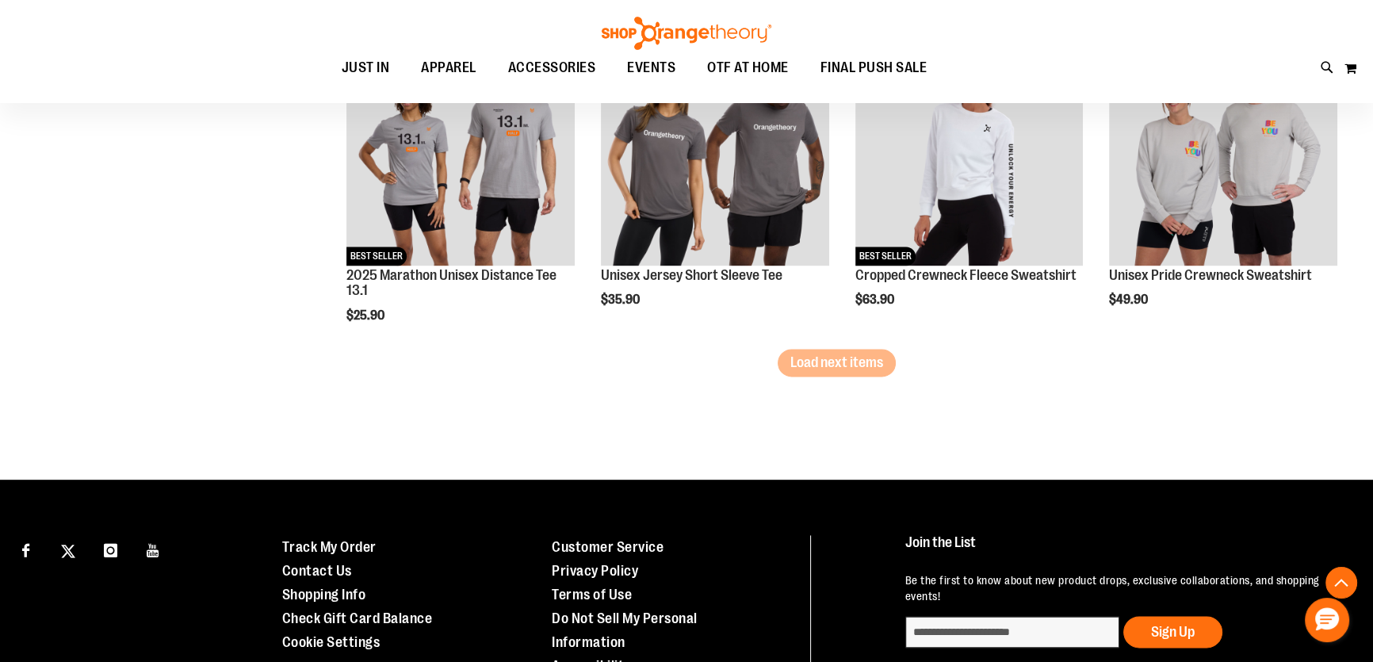
scroll to position [2838, 0]
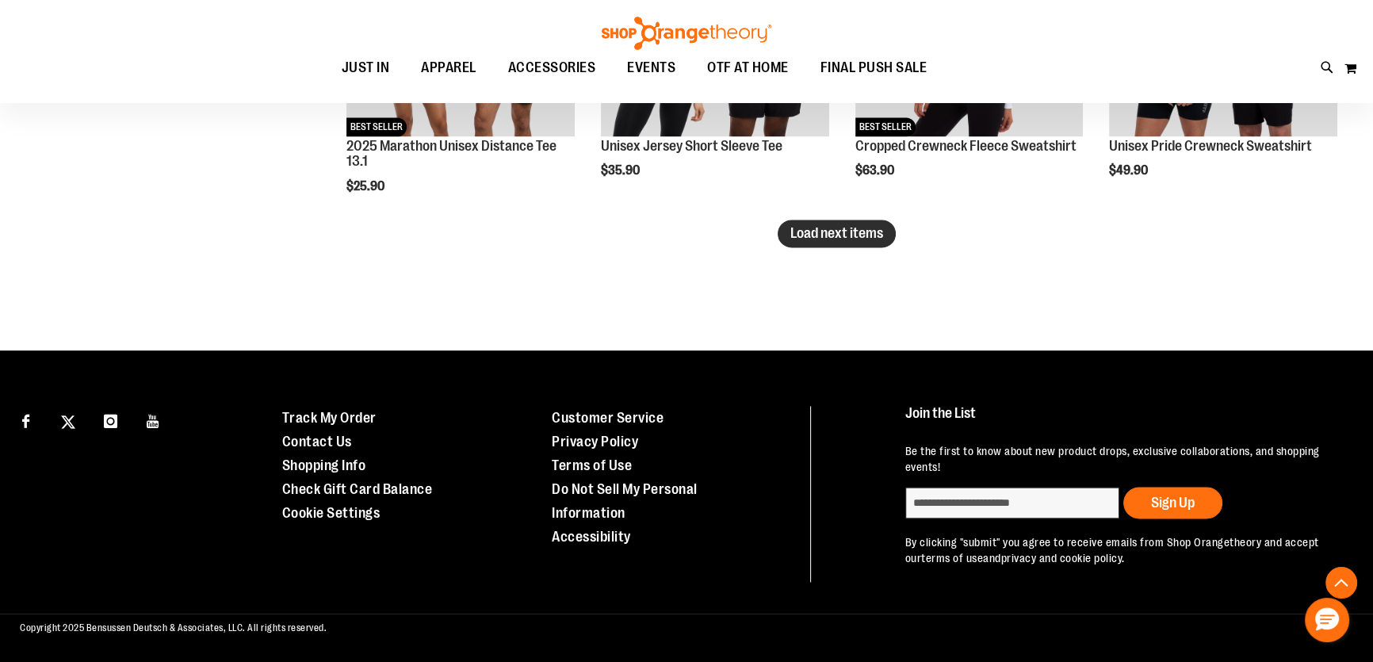
type input "**********"
click at [797, 246] on button "Load next items" at bounding box center [837, 234] width 118 height 28
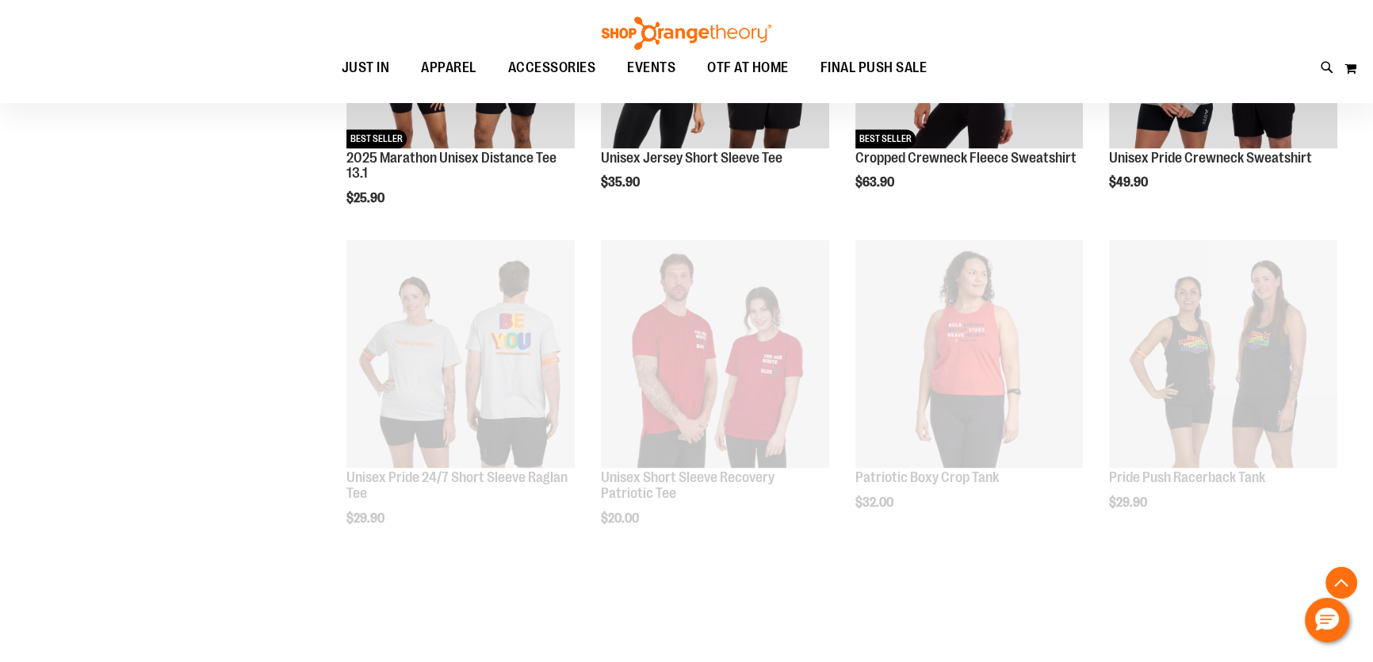
scroll to position [2838, 0]
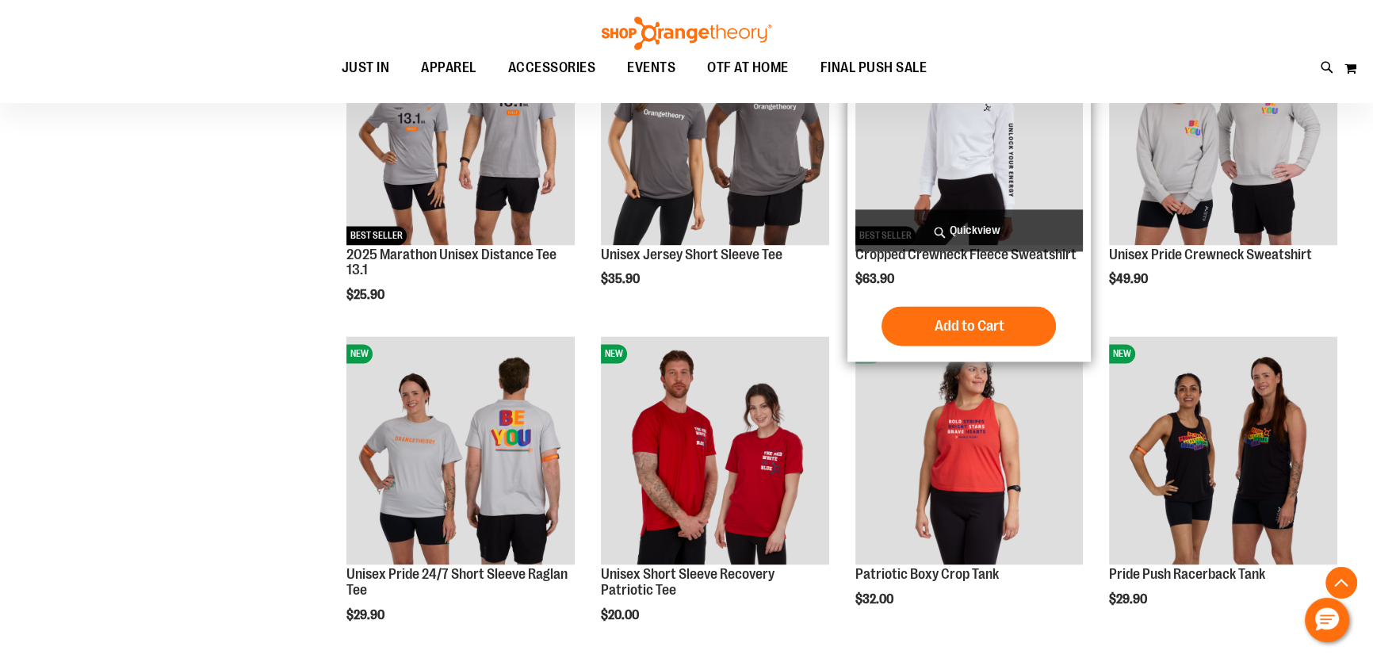
scroll to position [2297, 0]
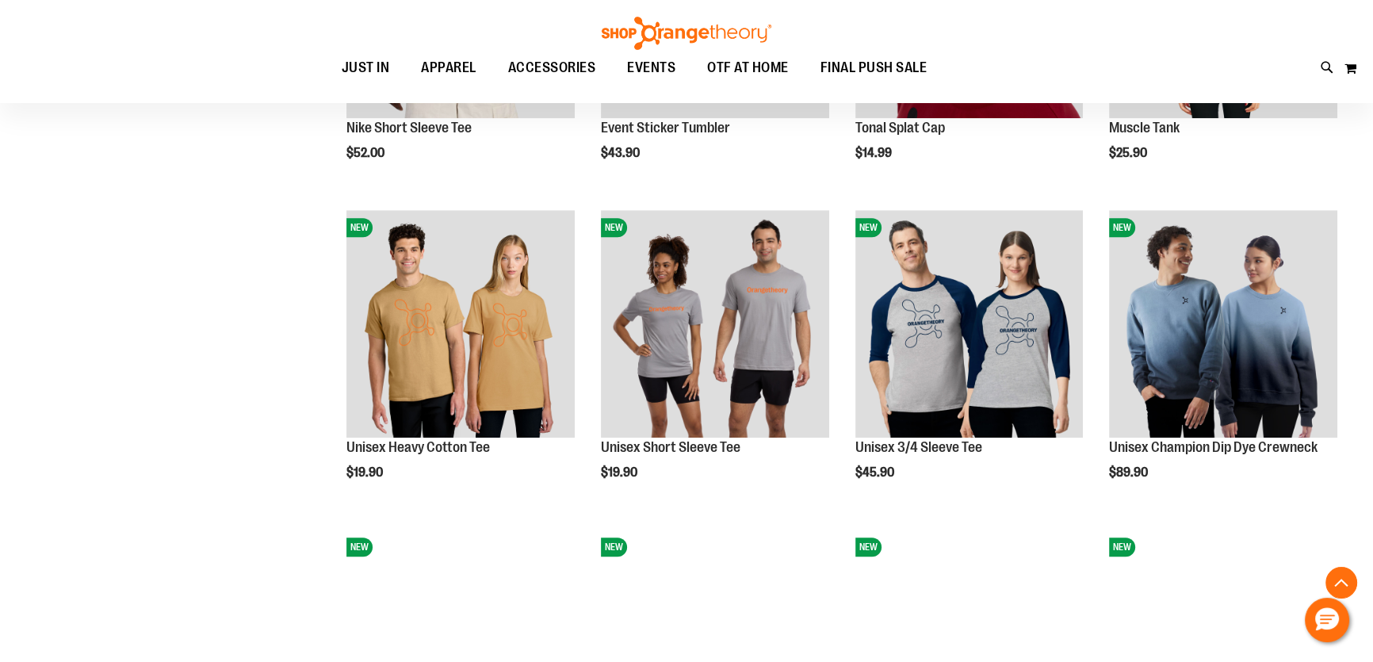
scroll to position [927, 0]
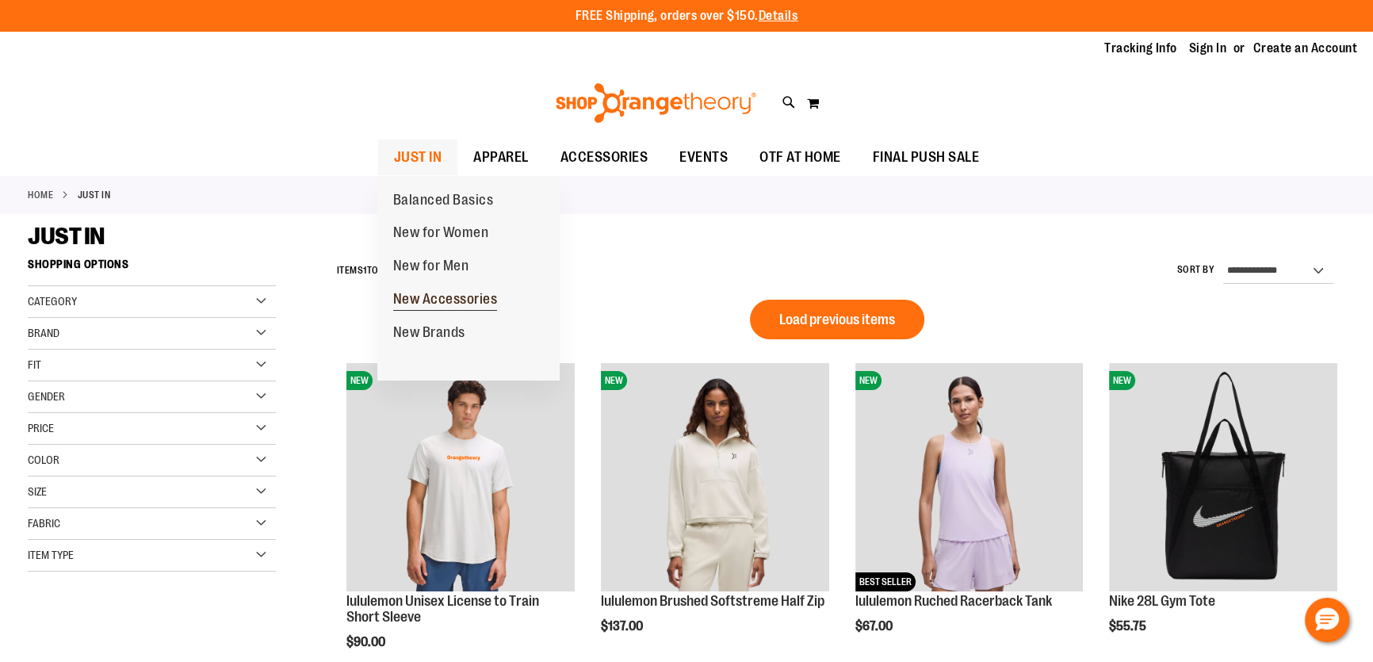
click at [498, 303] on span "New Accessories" at bounding box center [445, 301] width 105 height 20
